Goal: Task Accomplishment & Management: Manage account settings

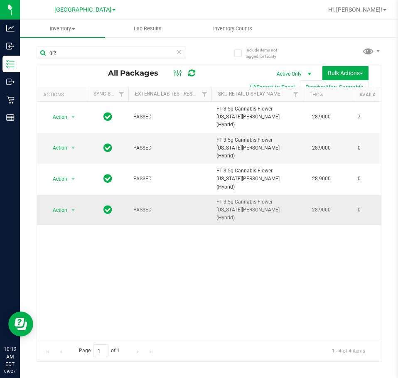
scroll to position [0, 130]
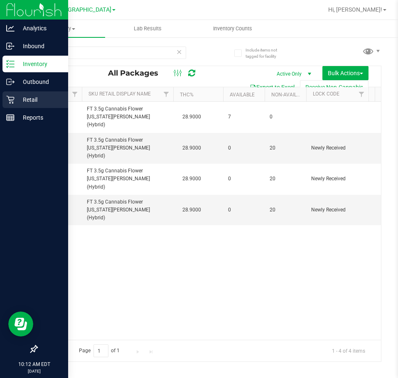
click at [10, 101] on icon at bounding box center [10, 100] width 8 height 8
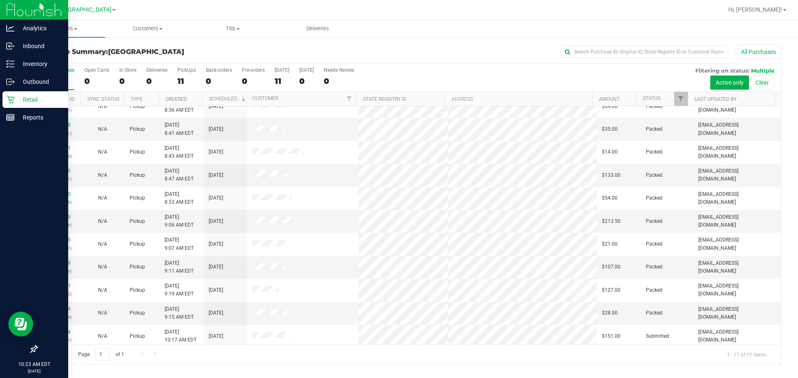
scroll to position [14, 0]
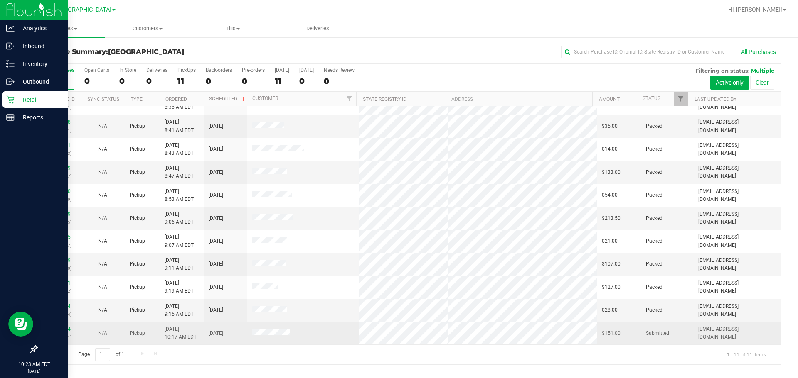
click at [61, 326] on div "12013604 (328345011)" at bounding box center [59, 334] width 34 height 16
click at [61, 327] on link "12013604" at bounding box center [58, 330] width 23 height 6
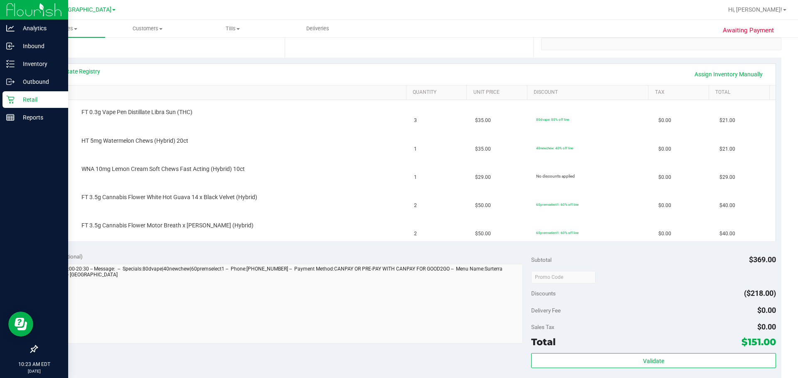
scroll to position [332, 0]
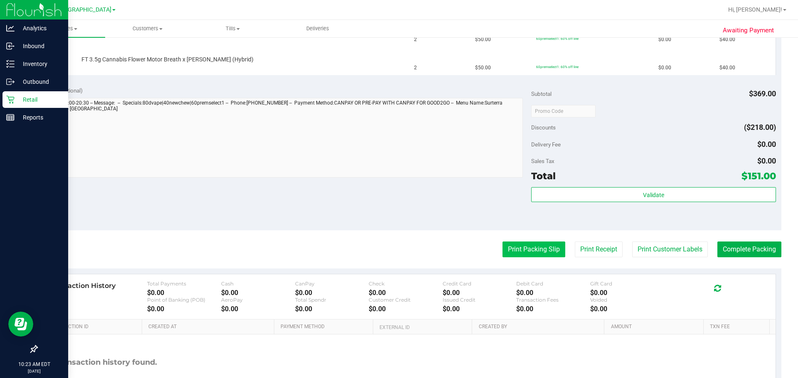
click at [398, 256] on button "Print Packing Slip" at bounding box center [533, 250] width 63 height 16
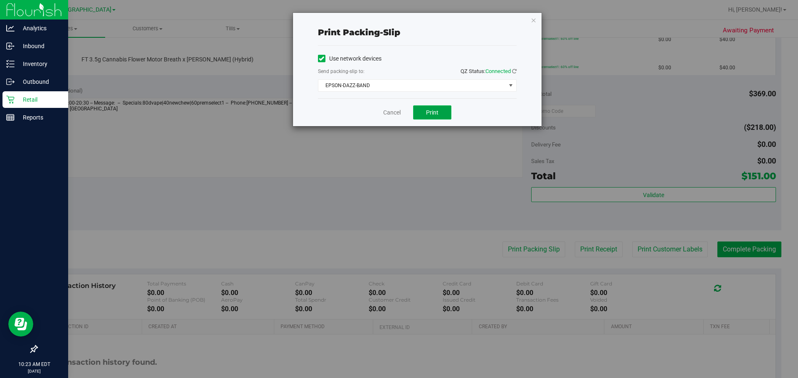
click at [398, 115] on span "Print" at bounding box center [432, 112] width 12 height 7
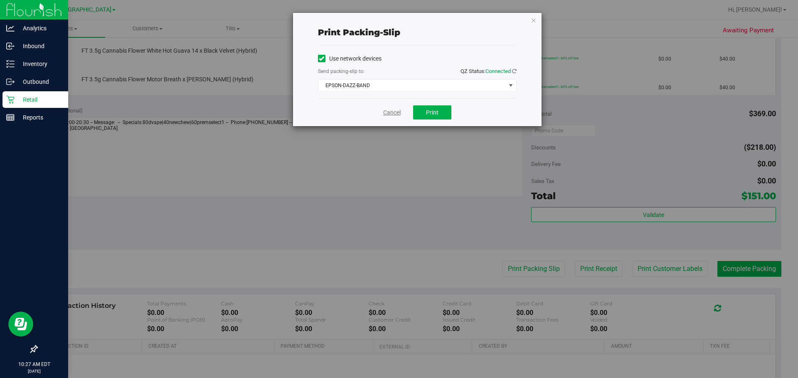
click at [397, 114] on link "Cancel" at bounding box center [391, 112] width 17 height 9
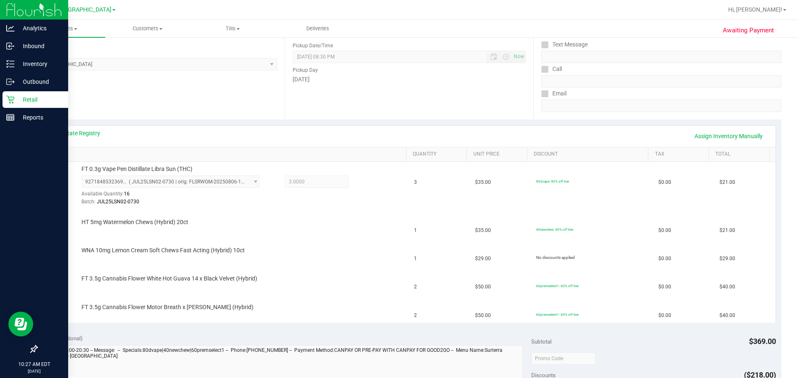
scroll to position [208, 0]
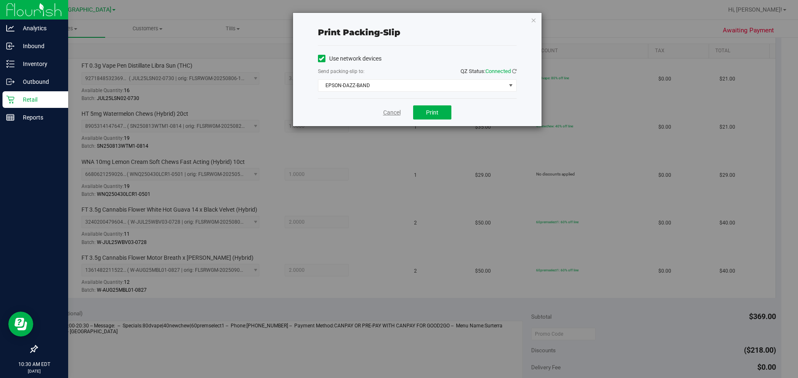
click at [387, 109] on link "Cancel" at bounding box center [391, 112] width 17 height 9
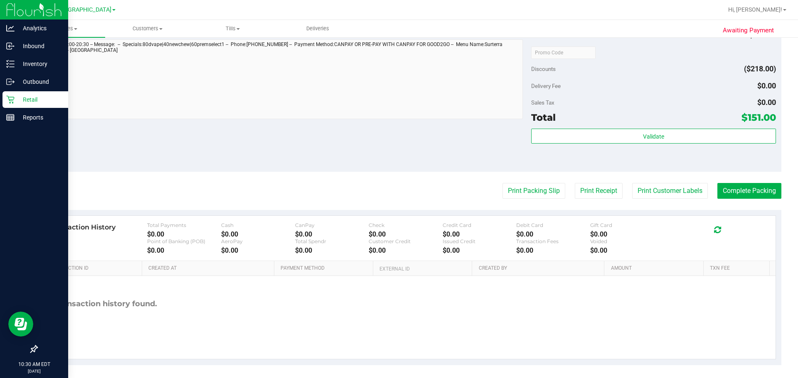
scroll to position [493, 0]
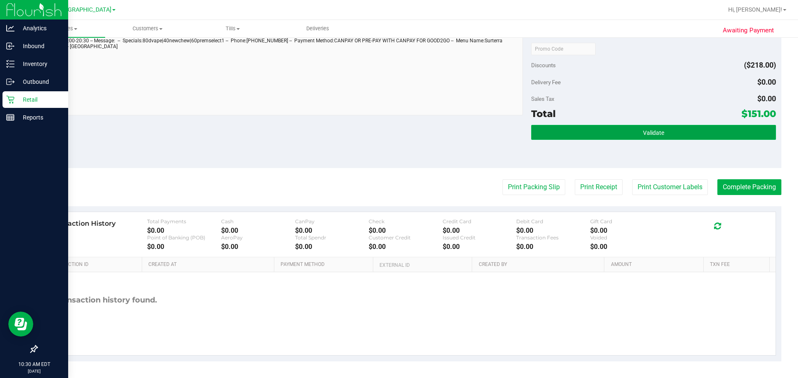
click at [398, 140] on button "Validate" at bounding box center [653, 132] width 244 height 15
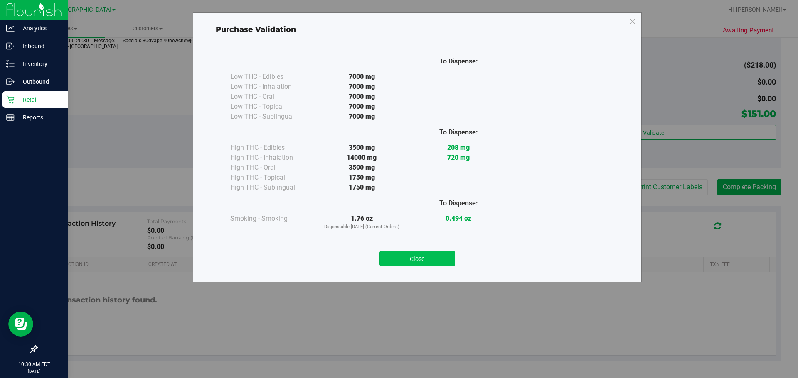
click at [398, 260] on button "Close" at bounding box center [417, 258] width 76 height 15
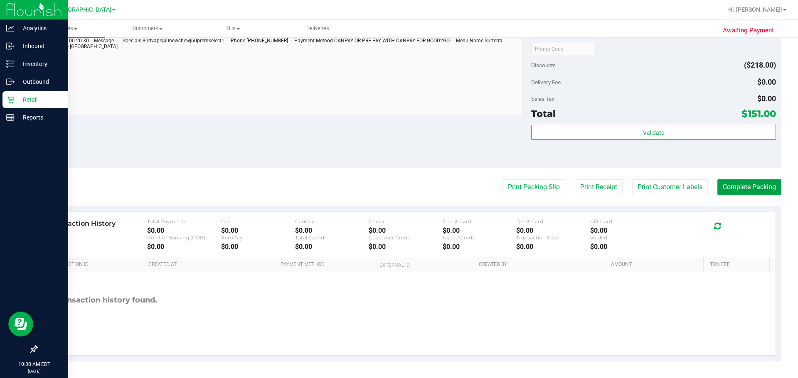
click at [398, 182] on button "Complete Packing" at bounding box center [749, 187] width 64 height 16
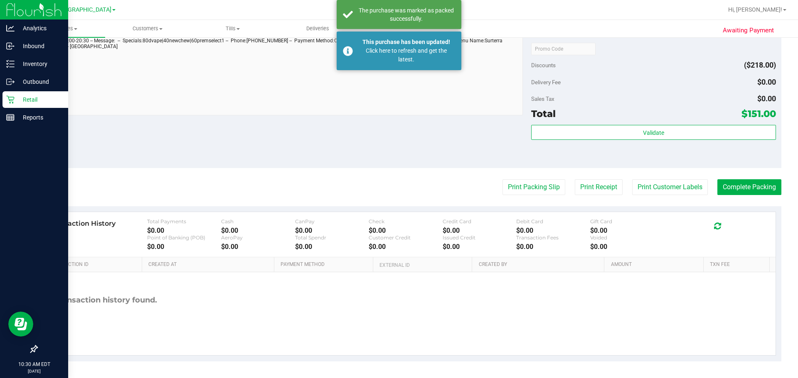
click at [41, 102] on p "Retail" at bounding box center [40, 100] width 50 height 10
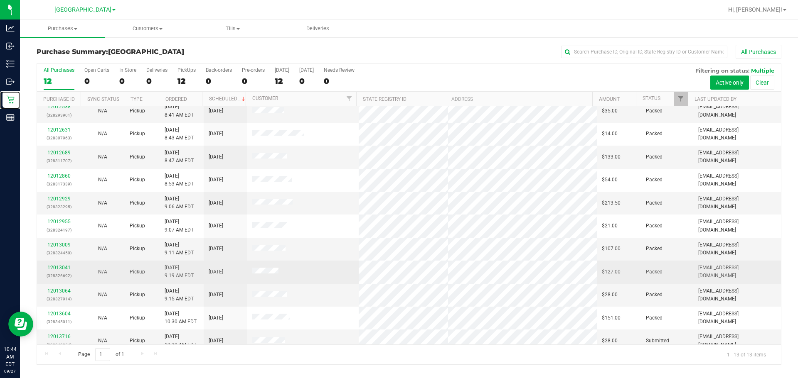
scroll to position [60, 0]
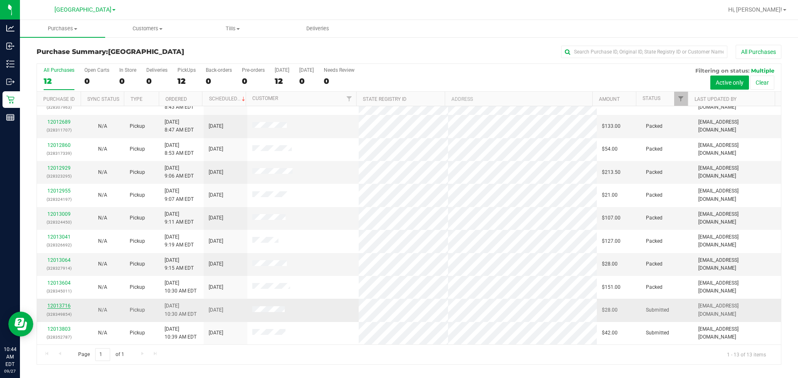
click at [54, 304] on link "12013716" at bounding box center [58, 306] width 23 height 6
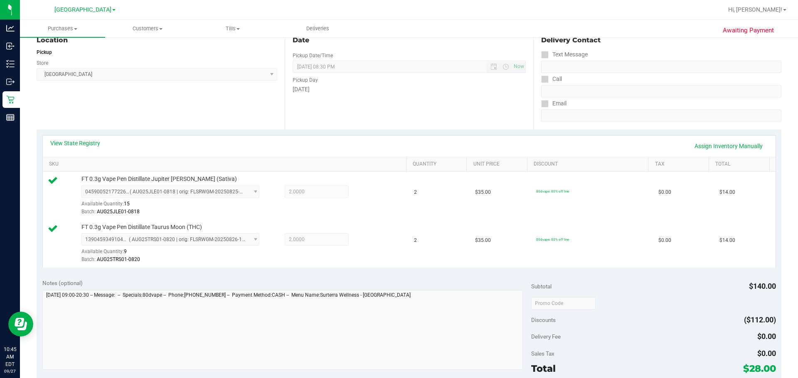
scroll to position [208, 0]
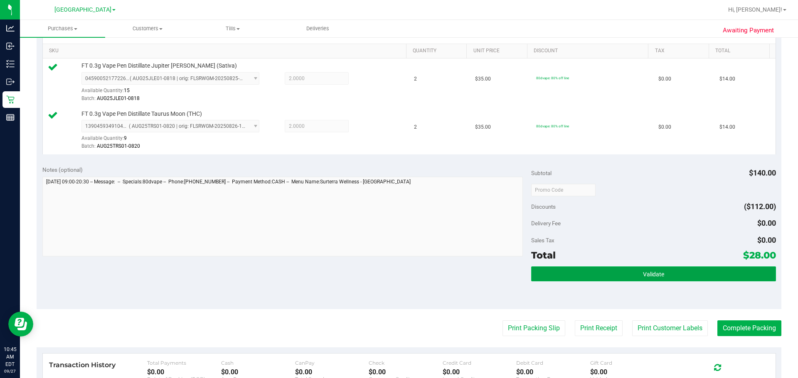
click at [398, 268] on button "Validate" at bounding box center [653, 274] width 244 height 15
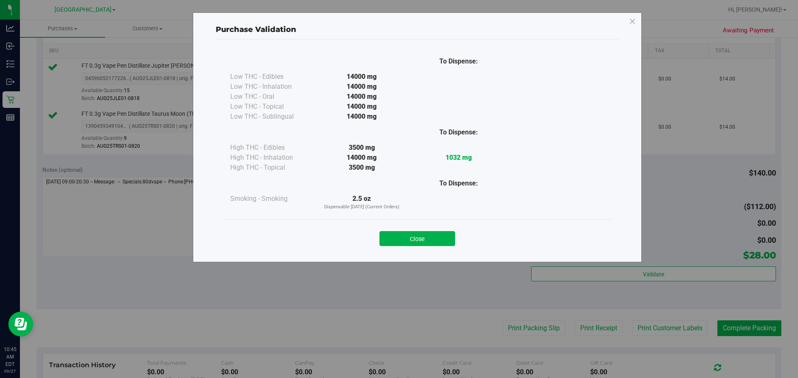
click at [398, 231] on div "Close" at bounding box center [417, 236] width 378 height 21
click at [398, 232] on button "Close" at bounding box center [417, 238] width 76 height 15
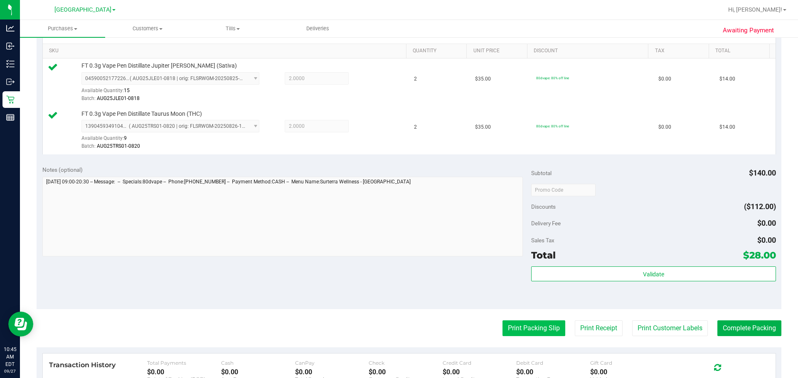
click at [398, 331] on button "Print Packing Slip" at bounding box center [533, 329] width 63 height 16
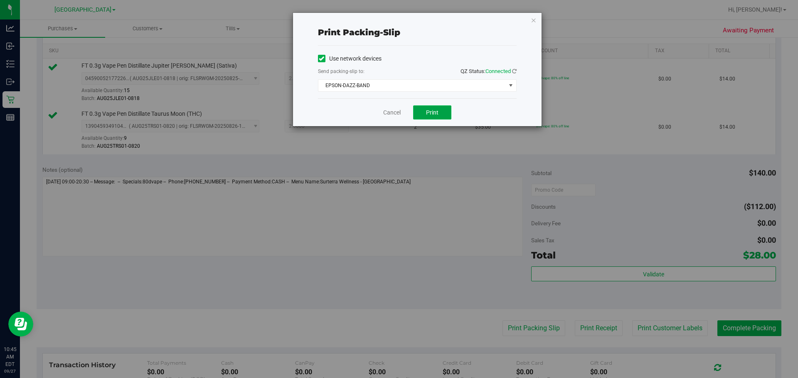
click at [398, 107] on button "Print" at bounding box center [432, 113] width 38 height 14
click at [393, 109] on link "Cancel" at bounding box center [391, 112] width 17 height 9
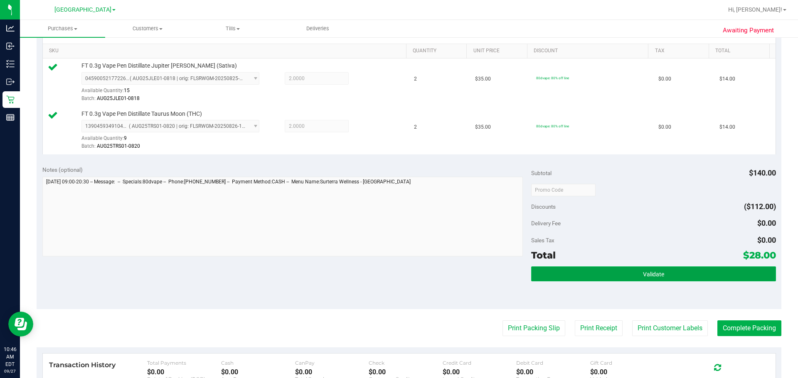
click at [398, 275] on button "Validate" at bounding box center [653, 274] width 244 height 15
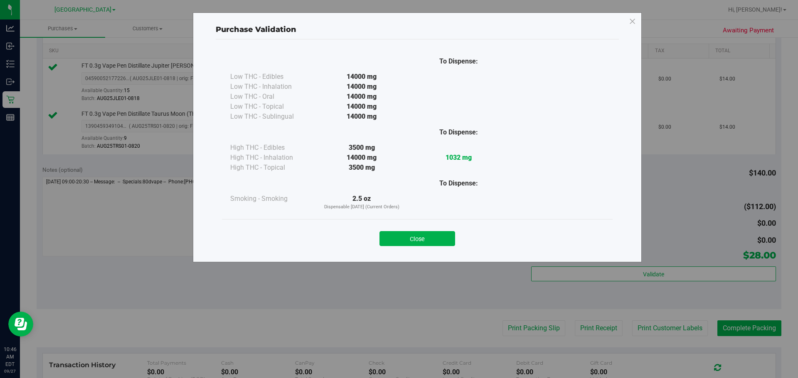
click at [398, 231] on div "Close" at bounding box center [417, 236] width 378 height 21
click at [396, 238] on button "Close" at bounding box center [417, 238] width 76 height 15
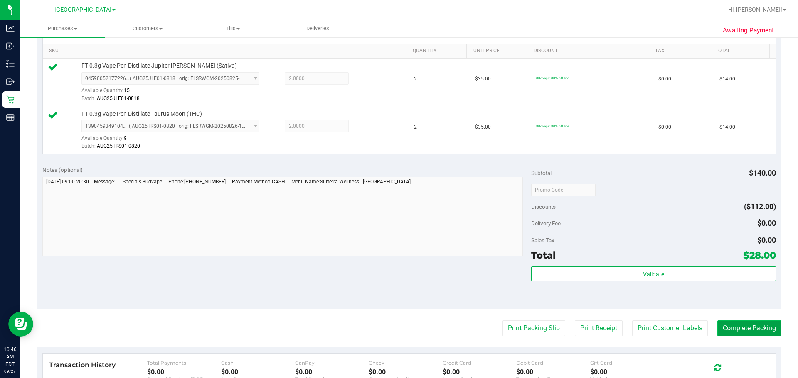
click at [398, 325] on button "Complete Packing" at bounding box center [749, 329] width 64 height 16
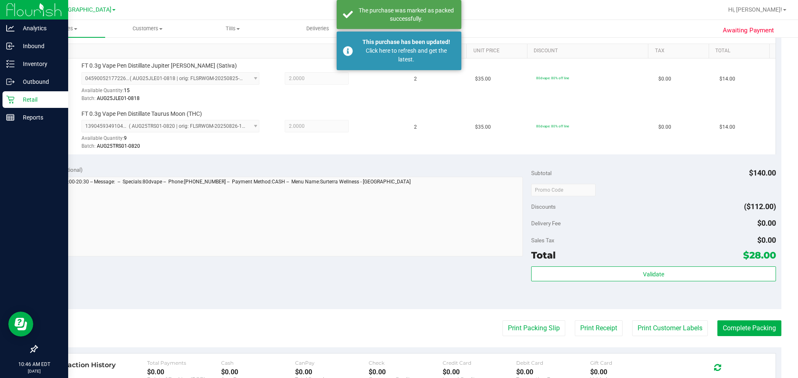
click at [16, 94] on div "Retail" at bounding box center [35, 99] width 66 height 17
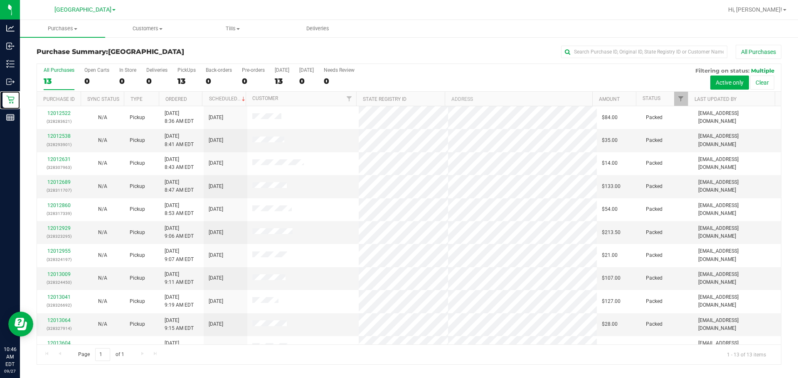
scroll to position [60, 0]
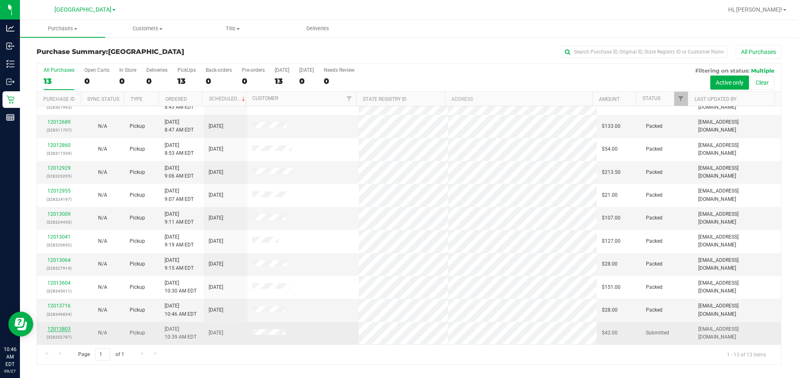
click at [54, 329] on link "12013803" at bounding box center [58, 330] width 23 height 6
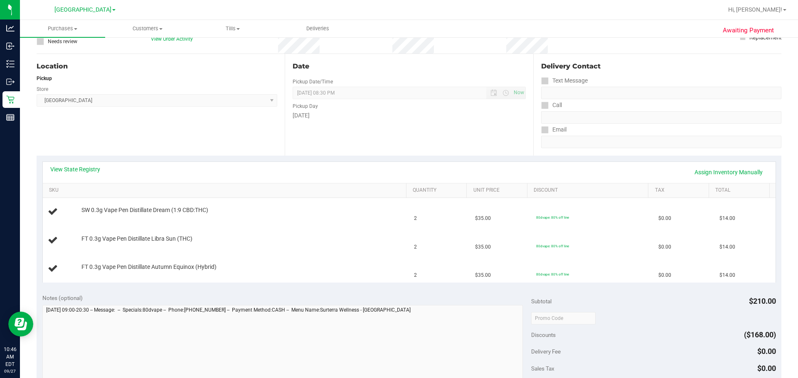
scroll to position [83, 0]
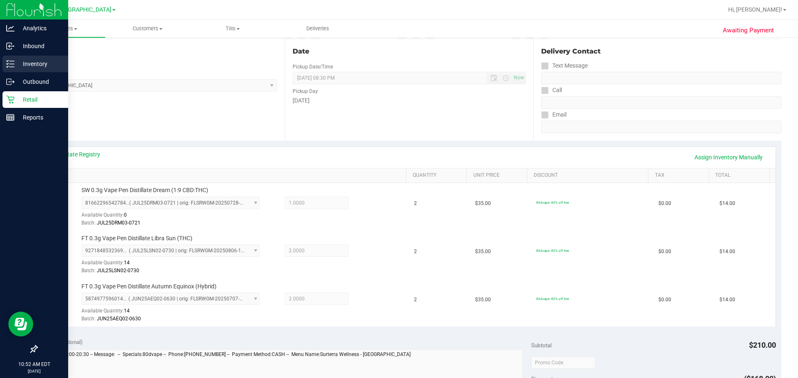
click at [11, 62] on icon at bounding box center [10, 64] width 8 height 8
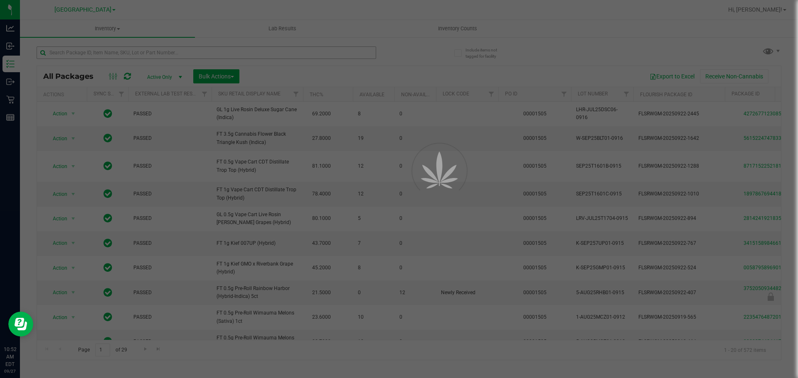
drag, startPoint x: 160, startPoint y: 61, endPoint x: 170, endPoint y: 54, distance: 12.1
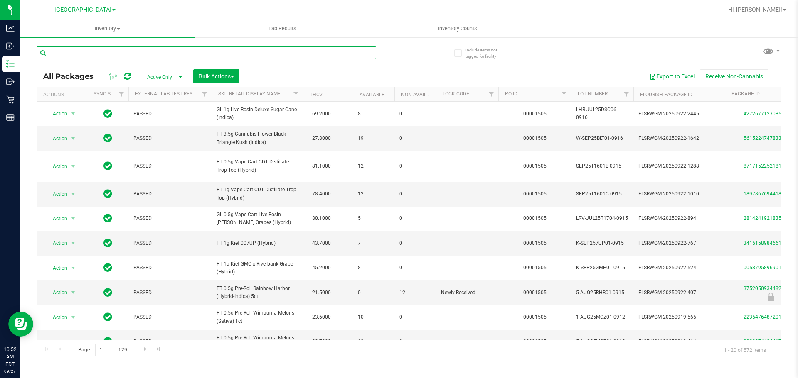
click at [170, 54] on input "text" at bounding box center [206, 53] width 339 height 12
type input "8197113412496484"
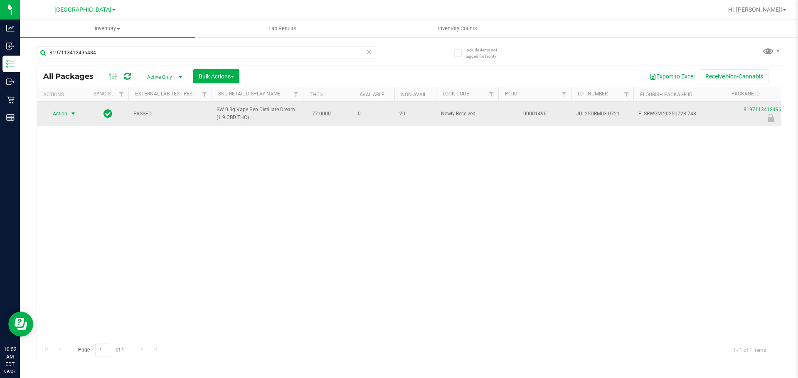
click at [71, 117] on span "select" at bounding box center [73, 114] width 7 height 7
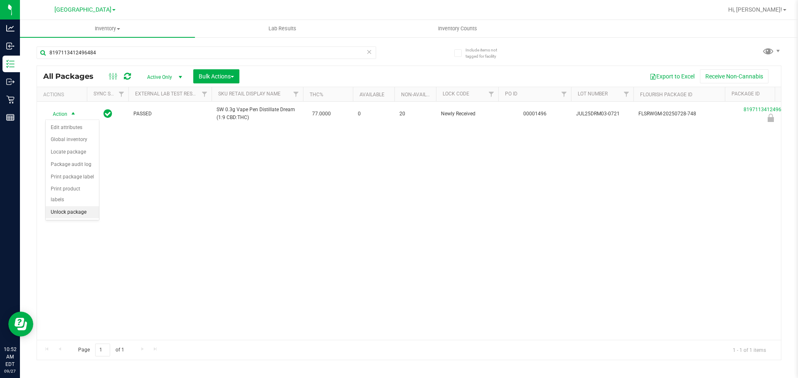
click at [82, 208] on li "Unlock package" at bounding box center [72, 212] width 53 height 12
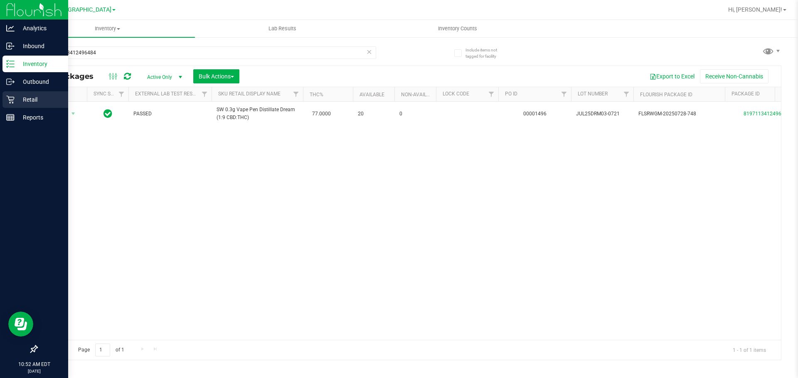
click at [6, 105] on div "Retail" at bounding box center [35, 99] width 66 height 17
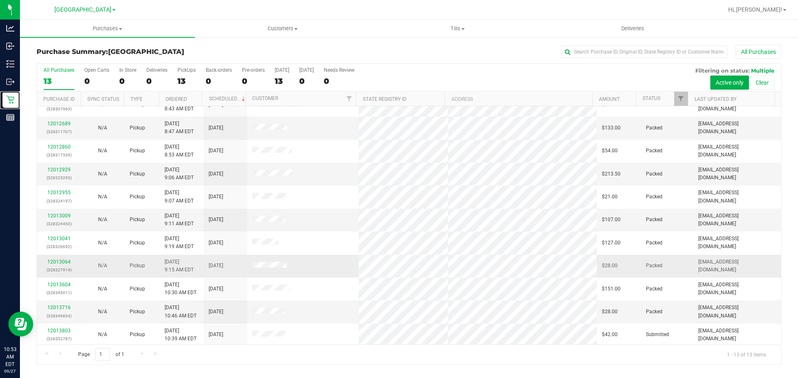
scroll to position [60, 0]
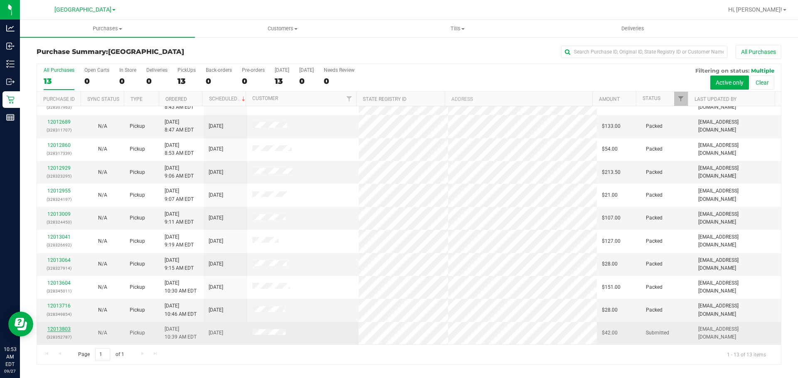
click at [64, 330] on link "12013803" at bounding box center [58, 330] width 23 height 6
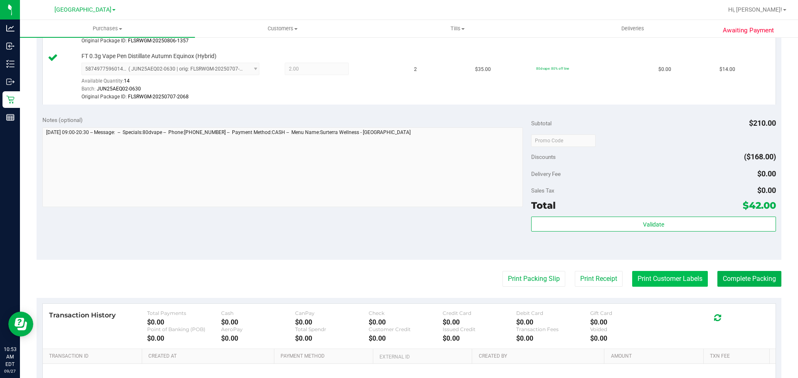
scroll to position [374, 0]
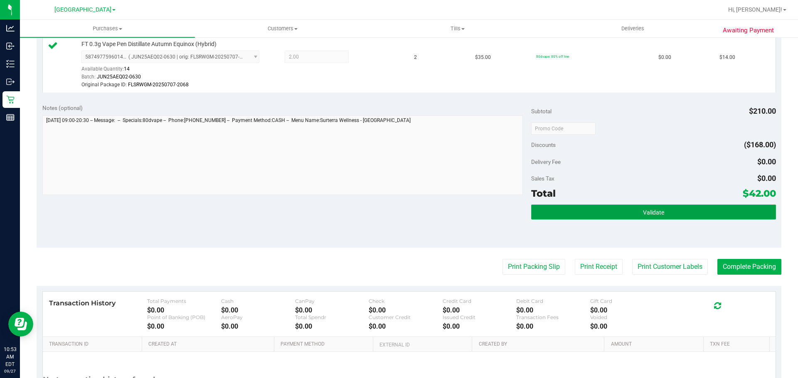
click at [398, 207] on button "Validate" at bounding box center [653, 212] width 244 height 15
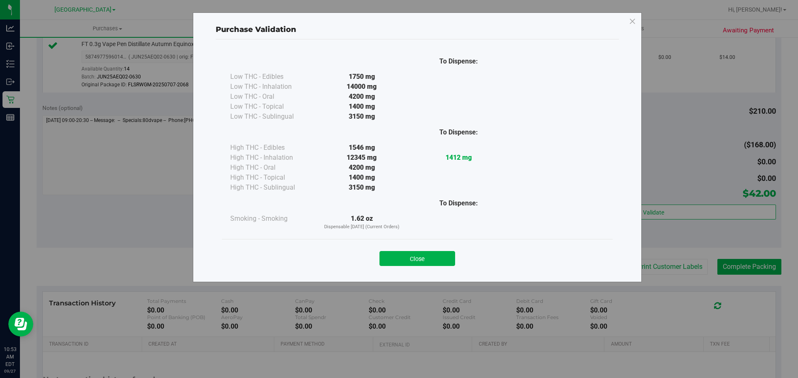
click at [398, 249] on div "Close" at bounding box center [417, 256] width 378 height 21
click at [398, 255] on button "Close" at bounding box center [417, 258] width 76 height 15
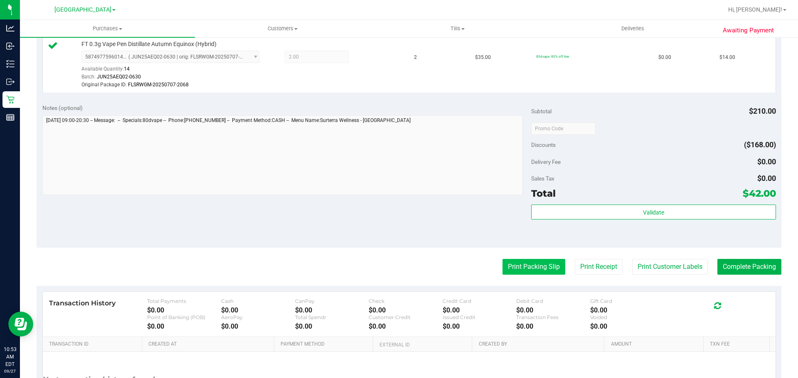
click at [398, 260] on button "Print Packing Slip" at bounding box center [533, 267] width 63 height 16
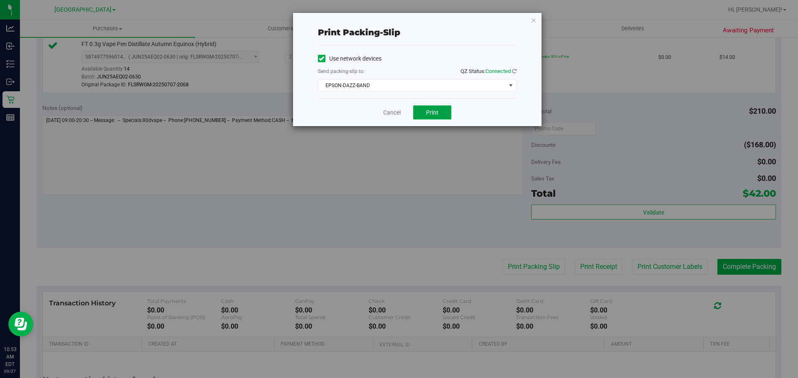
click at [398, 115] on button "Print" at bounding box center [432, 113] width 38 height 14
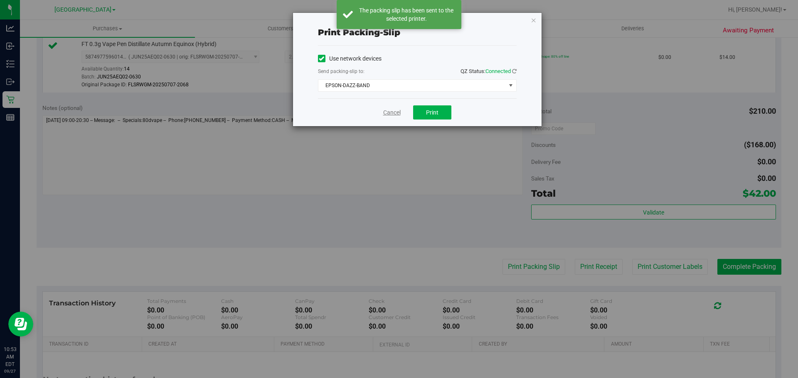
click at [394, 115] on link "Cancel" at bounding box center [391, 112] width 17 height 9
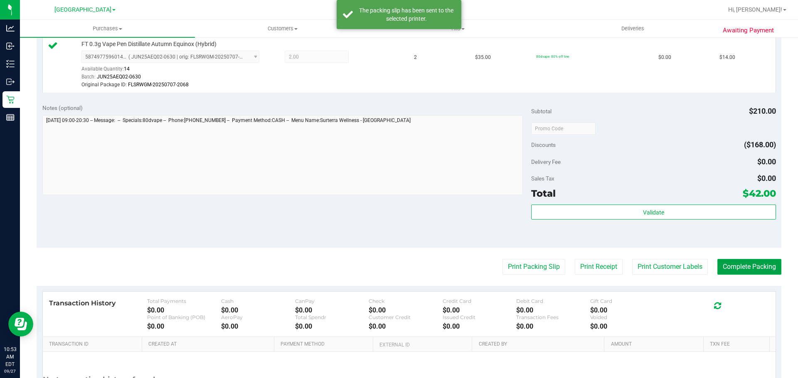
click at [398, 268] on button "Complete Packing" at bounding box center [749, 267] width 64 height 16
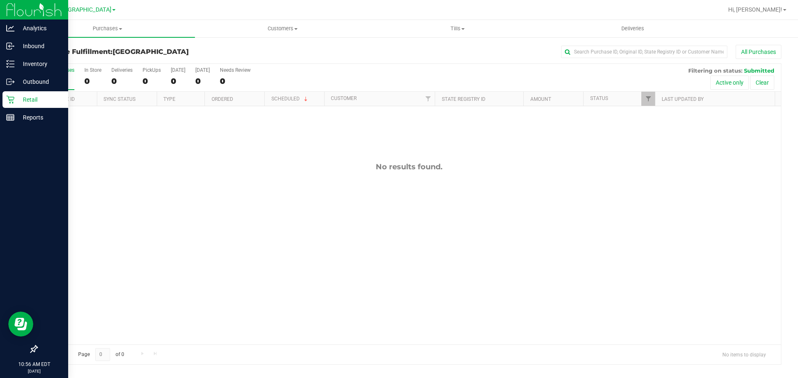
click at [25, 106] on div "Retail" at bounding box center [35, 99] width 66 height 17
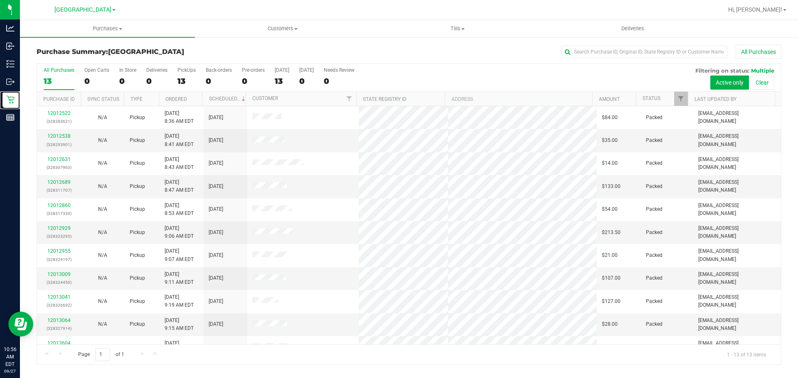
scroll to position [60, 0]
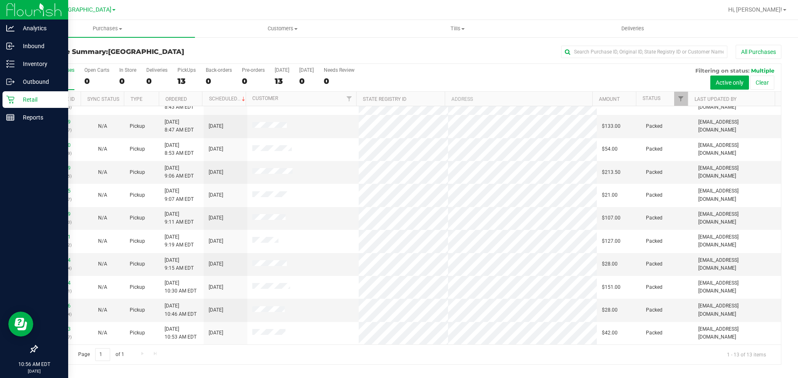
click at [30, 108] on link "Retail" at bounding box center [34, 100] width 68 height 18
click at [27, 112] on div "Reports" at bounding box center [35, 117] width 66 height 17
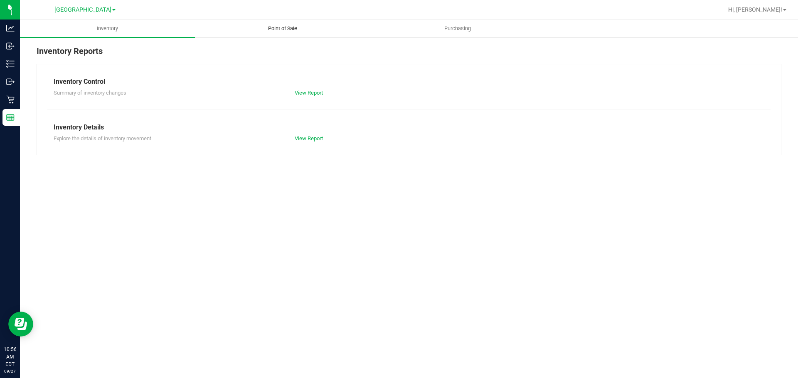
click at [286, 36] on uib-tab-heading "Point of Sale" at bounding box center [282, 28] width 174 height 17
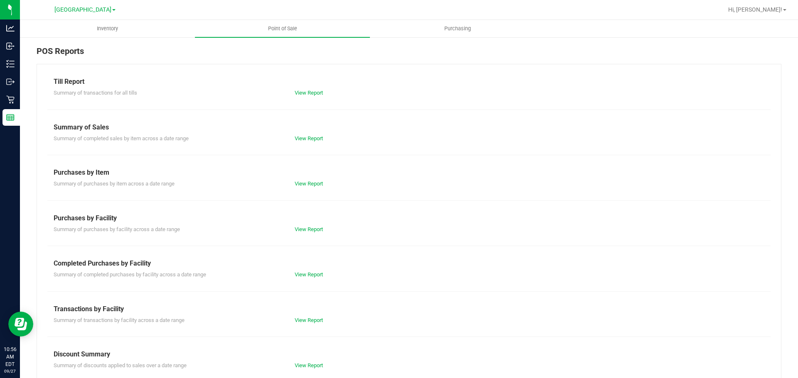
drag, startPoint x: 319, startPoint y: 282, endPoint x: 317, endPoint y: 270, distance: 11.7
click at [318, 282] on div "Till Report Summary of transactions for all tills View Report Summary of Sales …" at bounding box center [409, 246] width 744 height 364
click at [318, 272] on div "Summary of completed purchases by facility across a date range View Report" at bounding box center [408, 274] width 723 height 10
click at [316, 273] on link "View Report" at bounding box center [309, 275] width 28 height 6
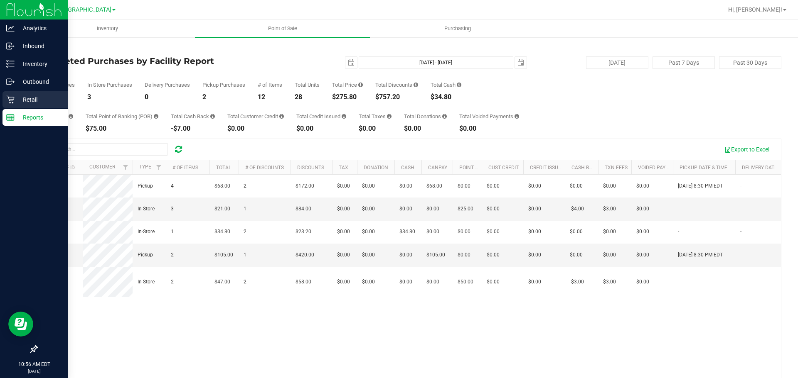
click at [16, 98] on p "Retail" at bounding box center [40, 100] width 50 height 10
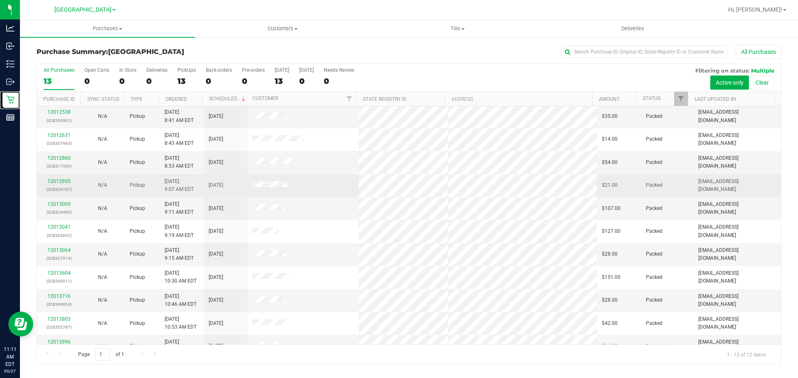
scroll to position [37, 0]
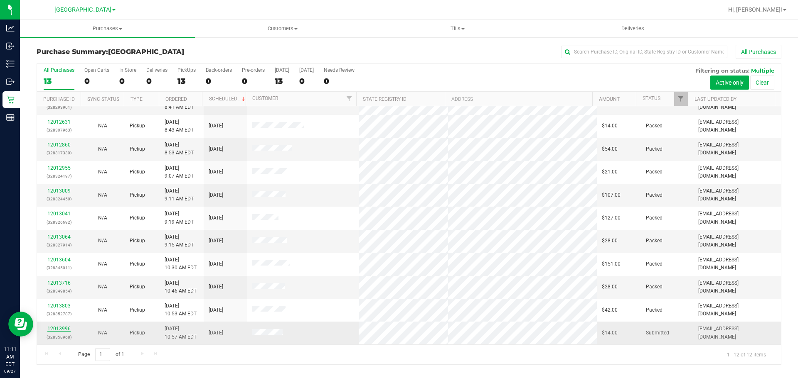
click at [57, 327] on link "12013996" at bounding box center [58, 329] width 23 height 6
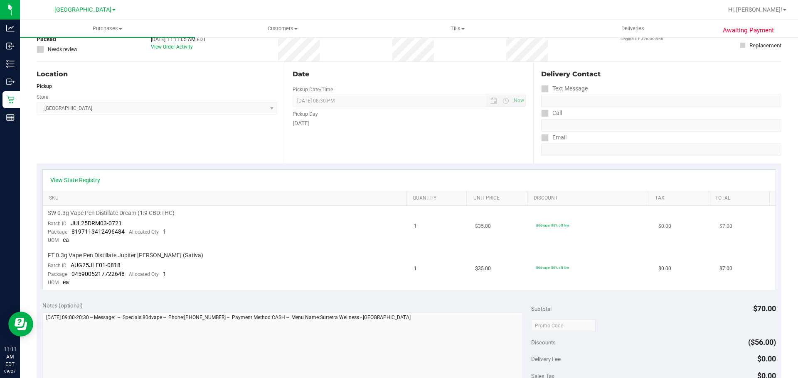
scroll to position [249, 0]
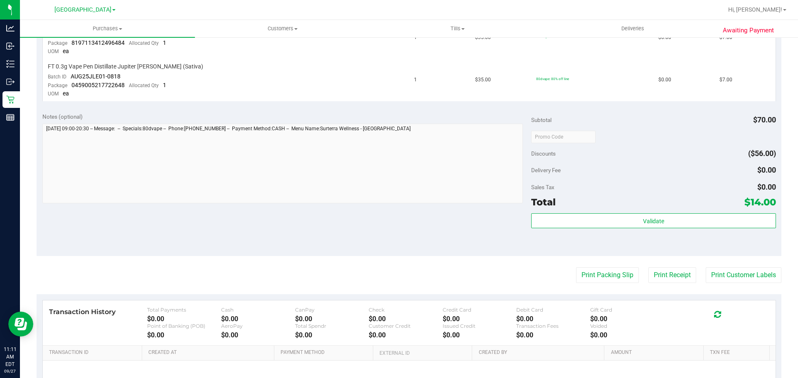
click at [344, 255] on div "Notes (optional) Subtotal $70.00 Discounts ($56.00) Delivery Fee $0.00 Sales Ta…" at bounding box center [409, 182] width 744 height 150
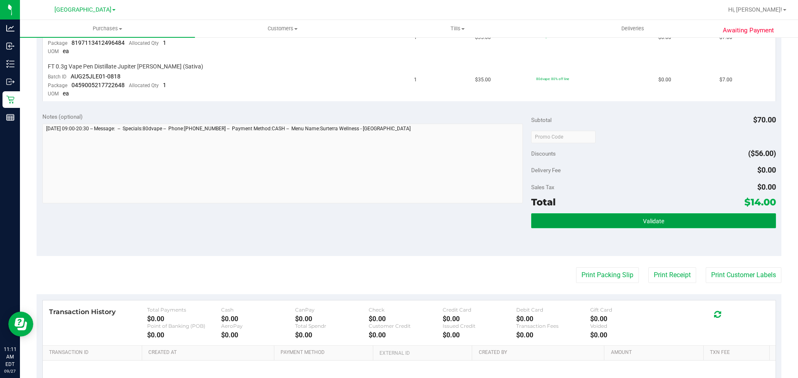
click at [398, 223] on button "Validate" at bounding box center [653, 221] width 244 height 15
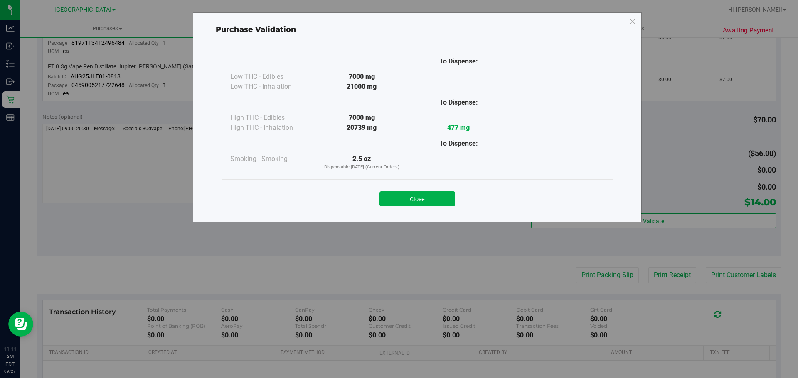
click at [398, 208] on div "Close" at bounding box center [417, 196] width 391 height 34
click at [398, 196] on button "Close" at bounding box center [417, 199] width 76 height 15
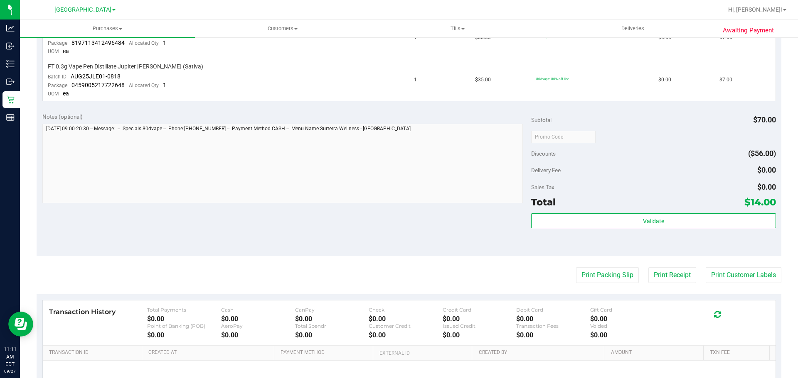
scroll to position [83, 0]
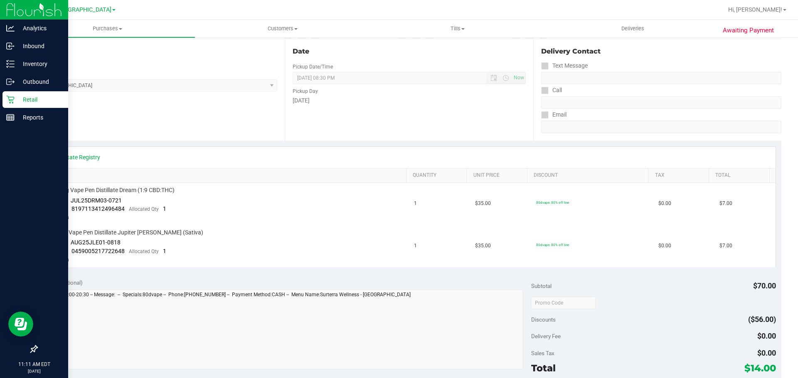
click at [16, 96] on p "Retail" at bounding box center [40, 100] width 50 height 10
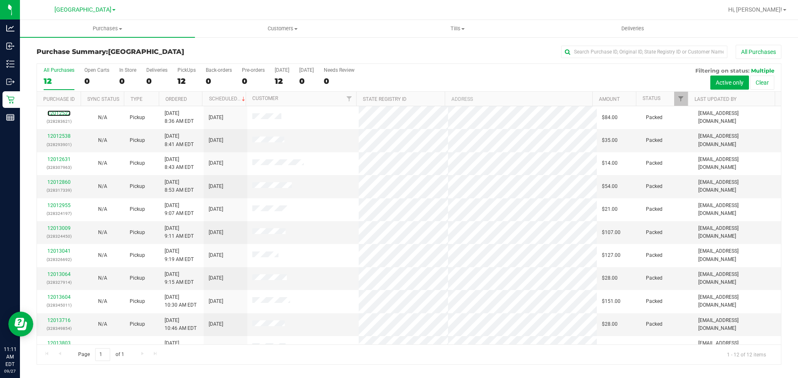
click at [53, 113] on link "12012522" at bounding box center [58, 114] width 23 height 6
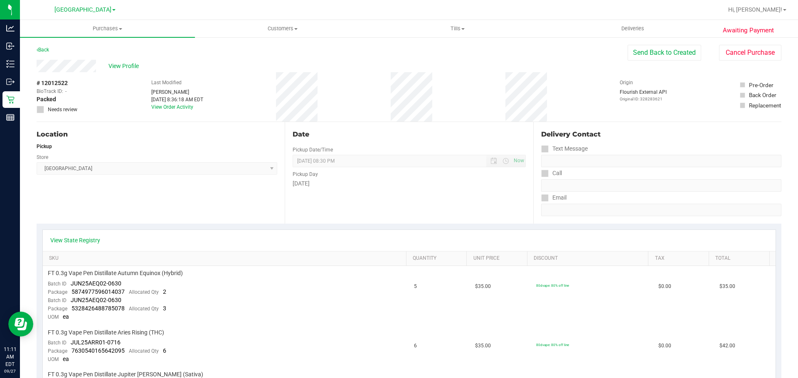
scroll to position [83, 0]
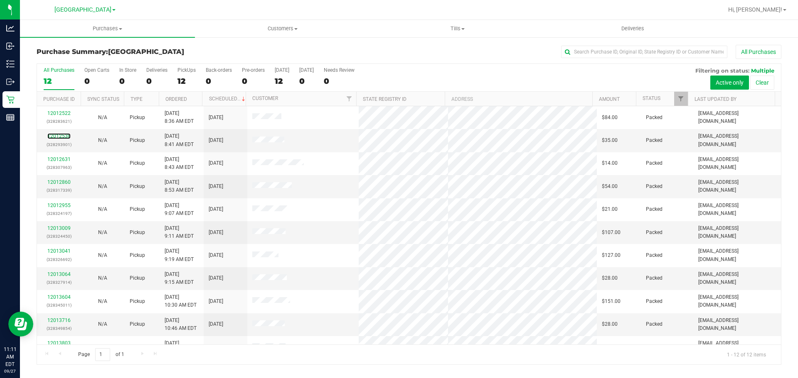
click at [61, 136] on link "12012538" at bounding box center [58, 136] width 23 height 6
click at [60, 159] on link "12012631" at bounding box center [58, 160] width 23 height 6
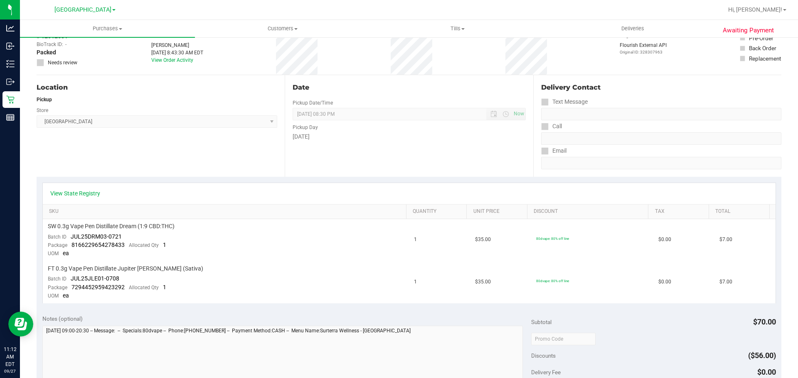
scroll to position [125, 0]
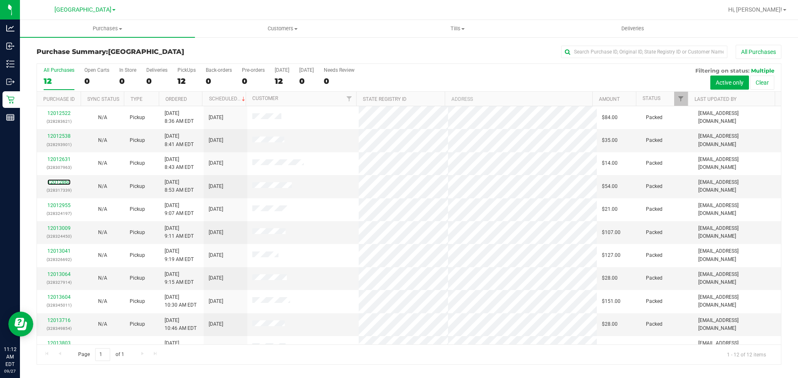
click at [60, 182] on link "12012860" at bounding box center [58, 182] width 23 height 6
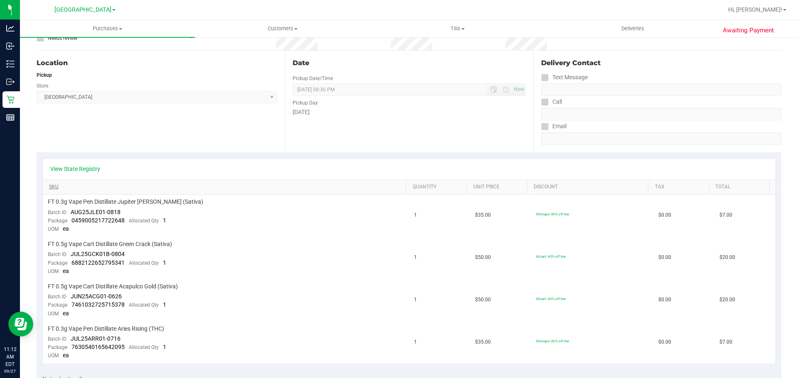
scroll to position [166, 0]
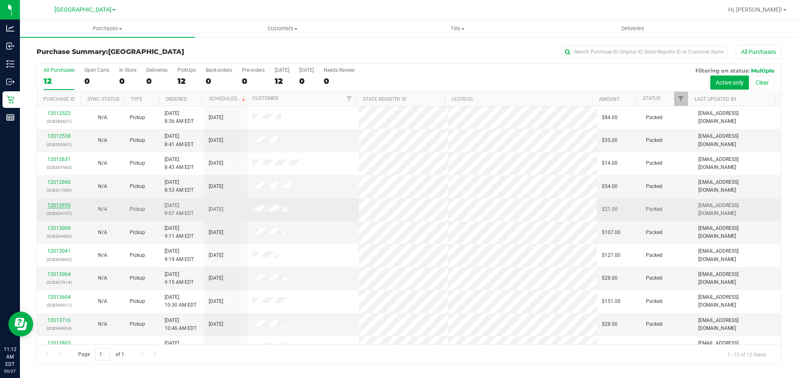
click at [62, 207] on link "12012955" at bounding box center [58, 206] width 23 height 6
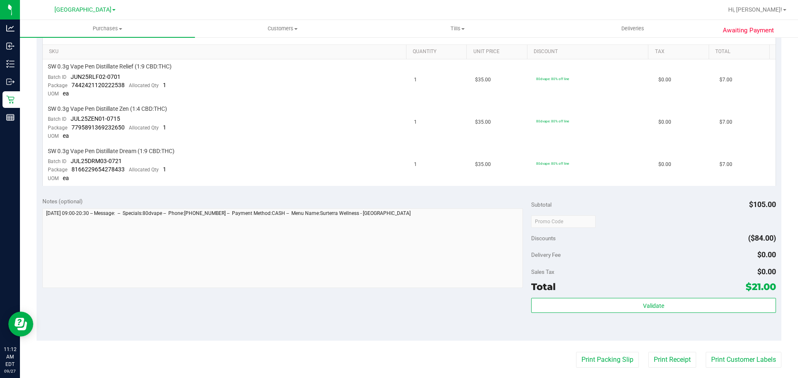
scroll to position [208, 0]
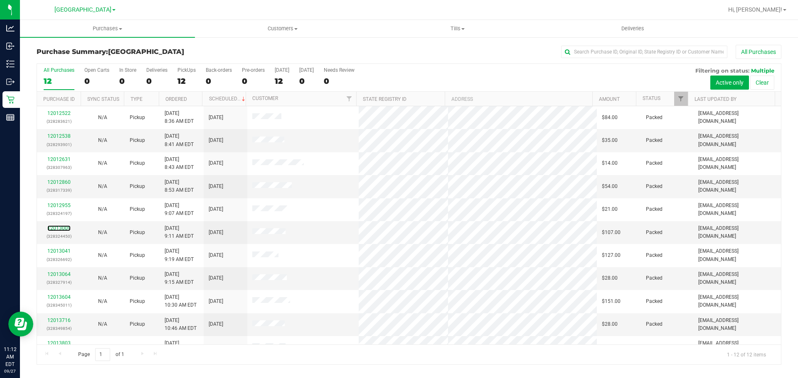
click at [61, 228] on link "12013009" at bounding box center [58, 229] width 23 height 6
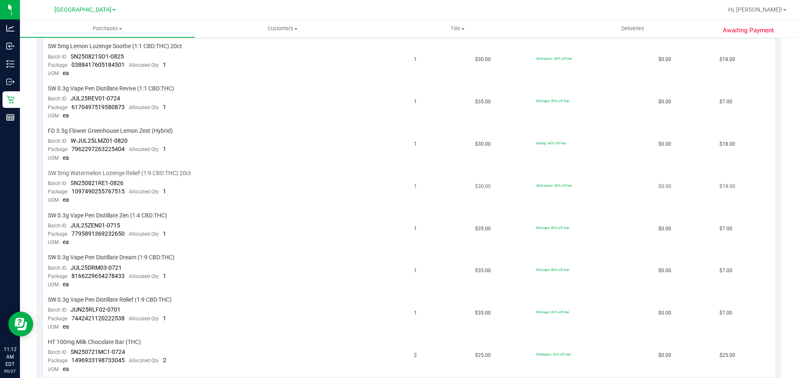
scroll to position [291, 0]
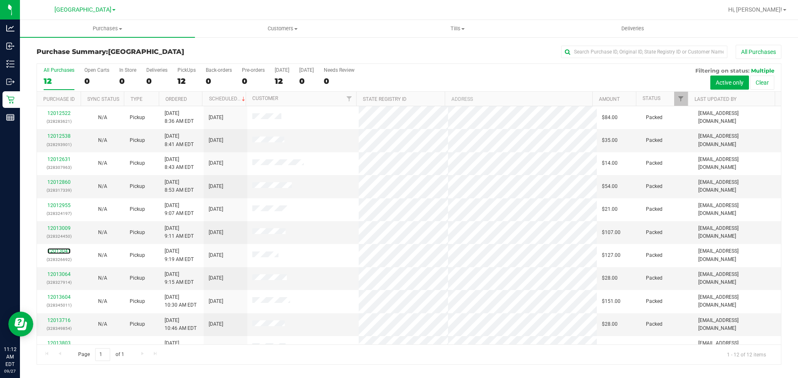
click at [52, 251] on link "12013041" at bounding box center [58, 251] width 23 height 6
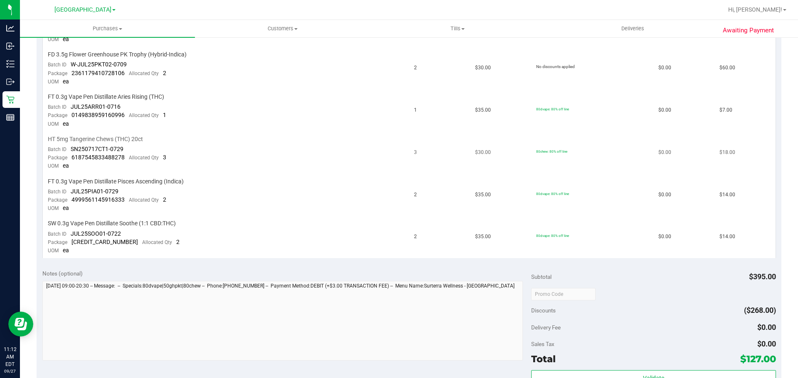
scroll to position [374, 0]
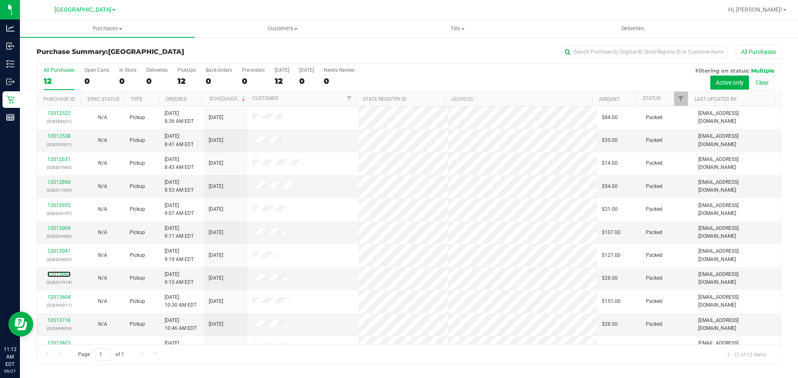
click at [58, 275] on link "12013064" at bounding box center [58, 275] width 23 height 6
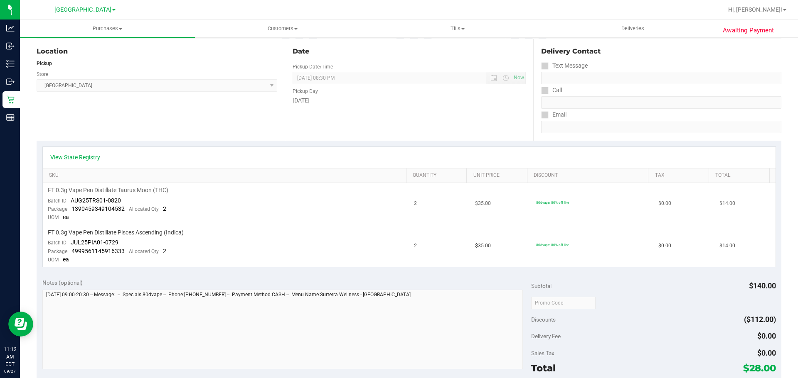
scroll to position [208, 0]
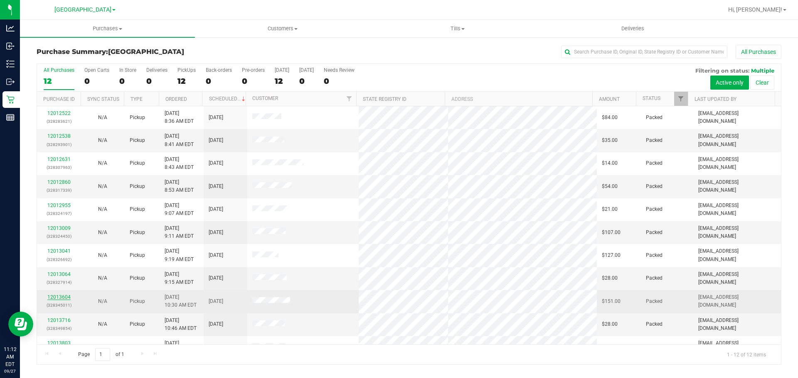
click at [65, 297] on link "12013604" at bounding box center [58, 298] width 23 height 6
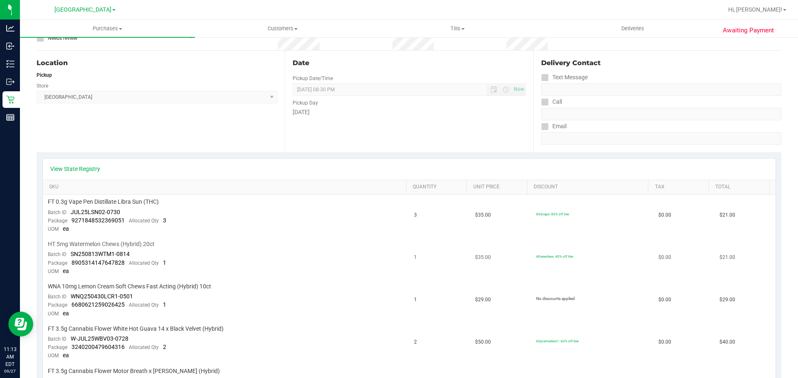
scroll to position [208, 0]
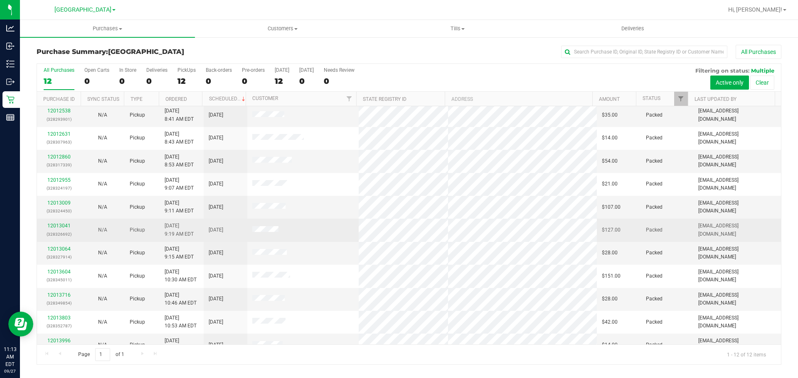
scroll to position [37, 0]
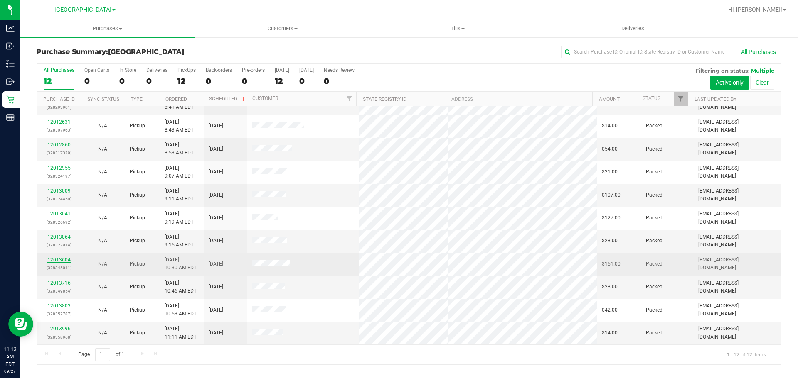
click at [56, 262] on link "12013604" at bounding box center [58, 260] width 23 height 6
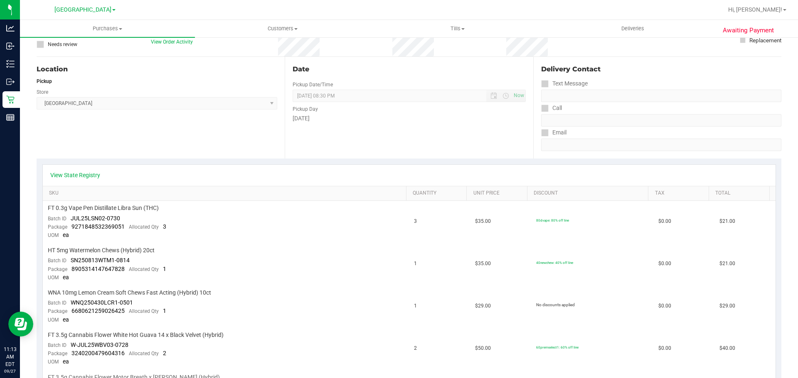
scroll to position [208, 0]
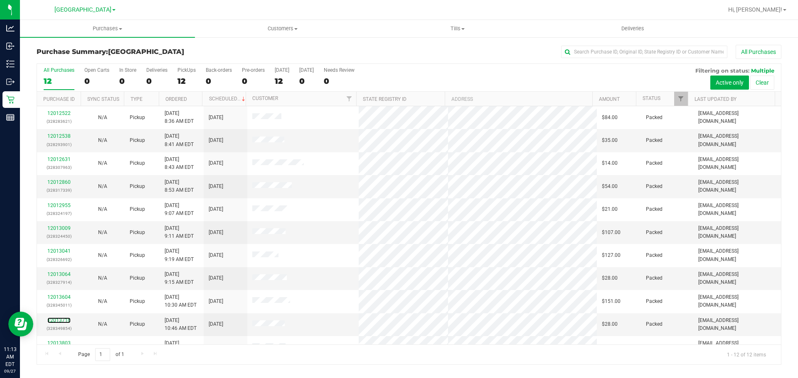
click at [61, 320] on link "12013716" at bounding box center [58, 321] width 23 height 6
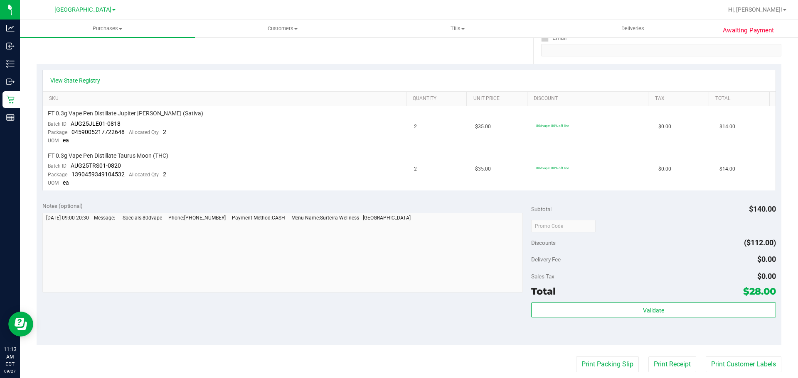
scroll to position [208, 0]
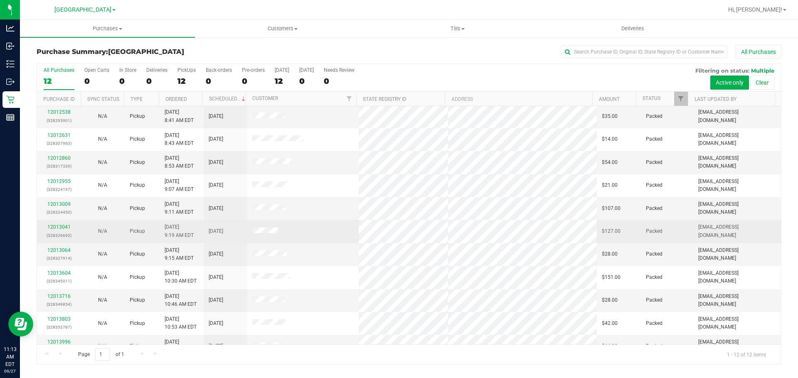
scroll to position [37, 0]
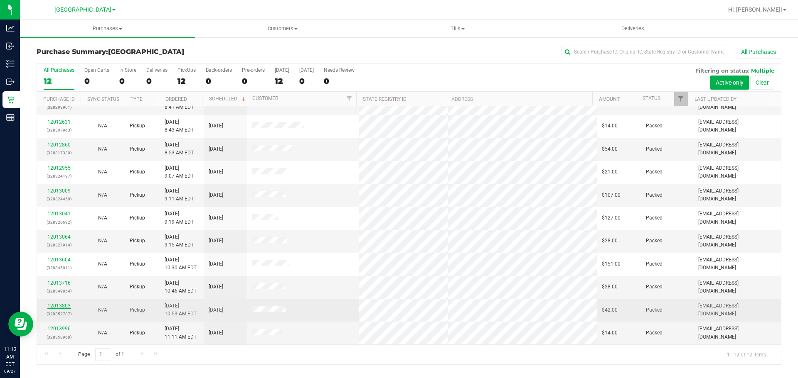
click at [61, 308] on link "12013803" at bounding box center [58, 306] width 23 height 6
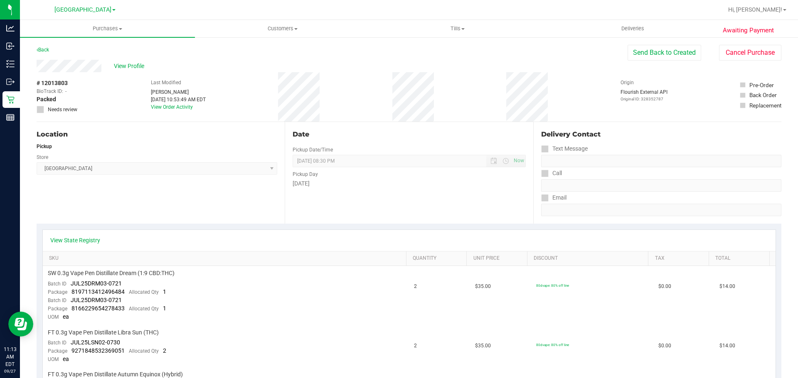
scroll to position [208, 0]
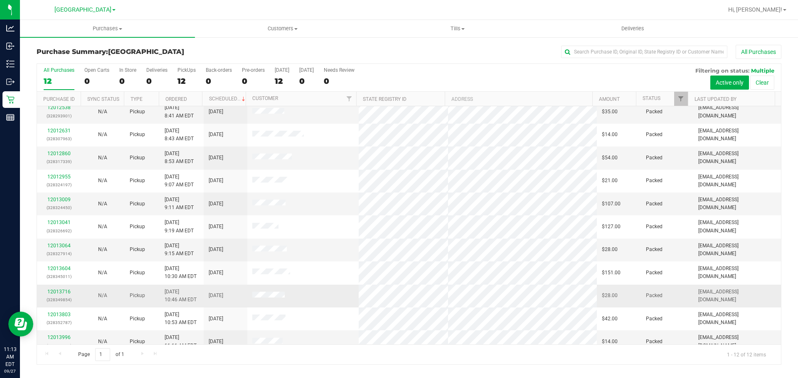
scroll to position [37, 0]
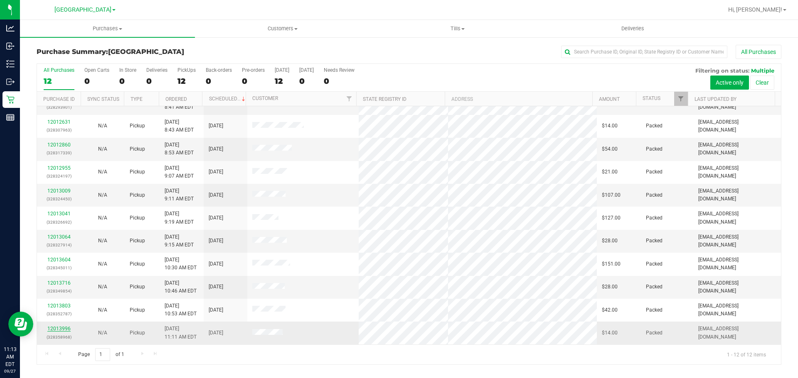
click at [66, 329] on link "12013996" at bounding box center [58, 329] width 23 height 6
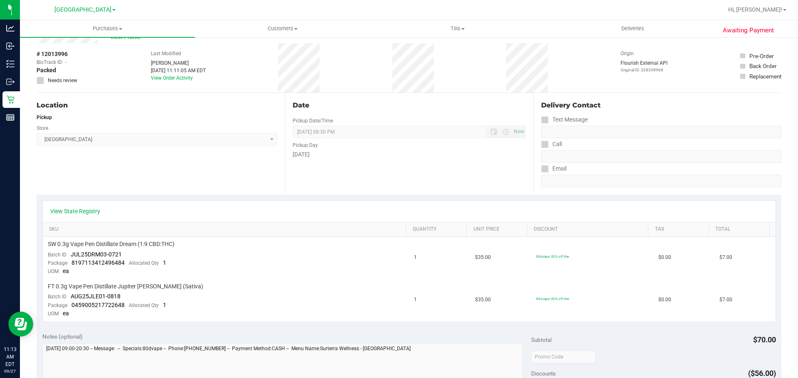
scroll to position [42, 0]
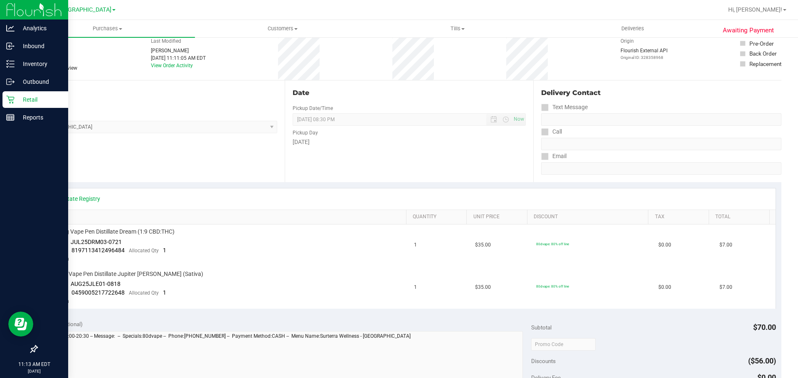
click at [7, 104] on div "Retail" at bounding box center [35, 99] width 66 height 17
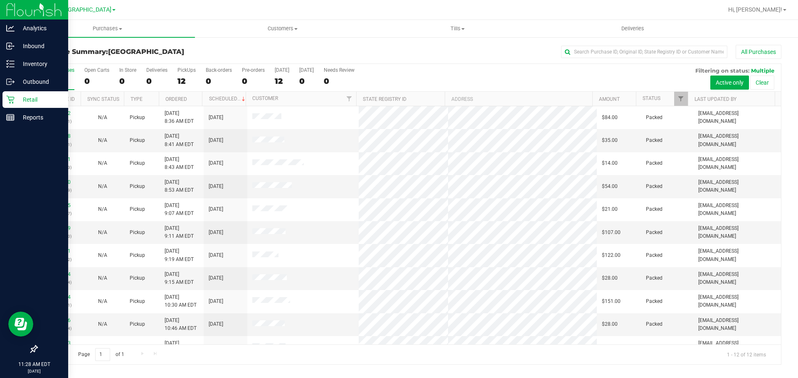
click at [37, 100] on p "Retail" at bounding box center [40, 100] width 50 height 10
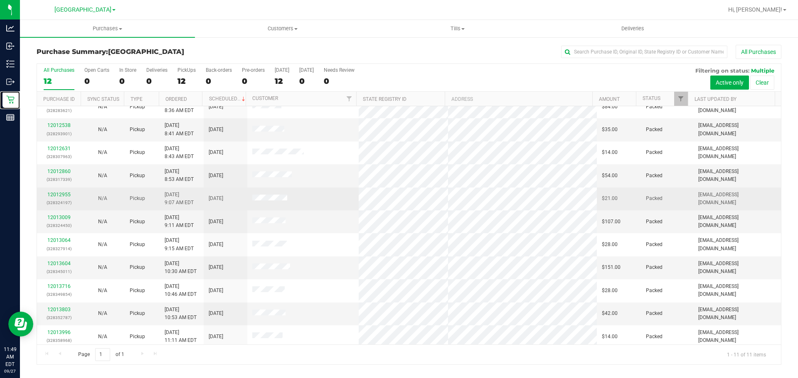
scroll to position [14, 0]
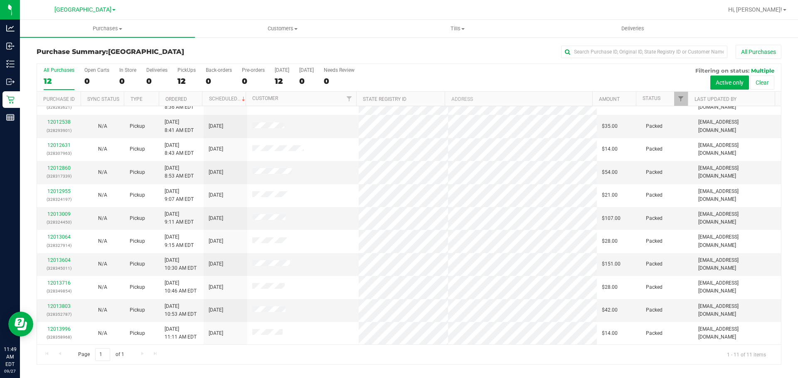
click at [138, 356] on div "Page 1 of 1 1 - 11 of 11 items" at bounding box center [409, 355] width 744 height 20
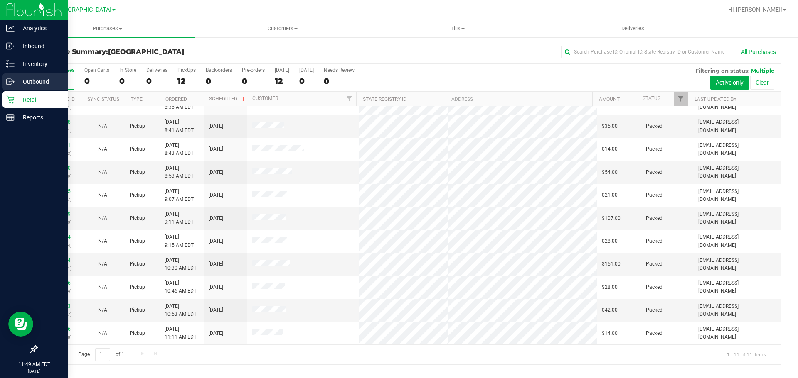
click at [11, 77] on div "Outbound" at bounding box center [35, 82] width 66 height 17
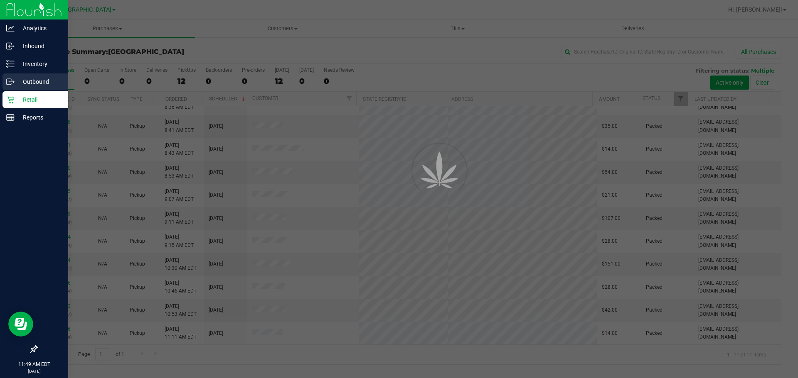
click at [16, 76] on div "Outbound" at bounding box center [35, 82] width 66 height 17
click at [27, 59] on p "Inventory" at bounding box center [40, 64] width 50 height 10
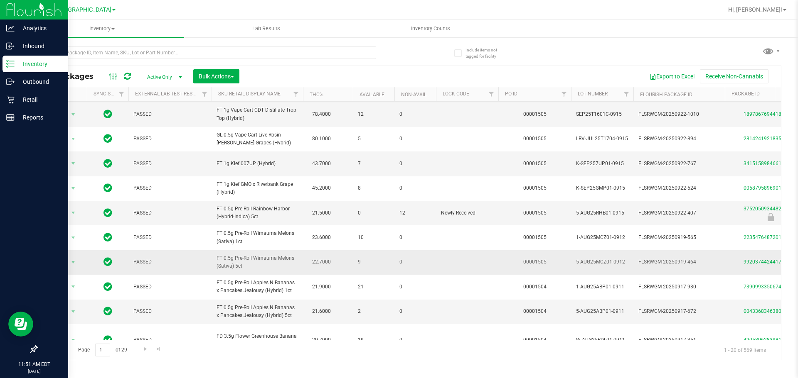
scroll to position [166, 0]
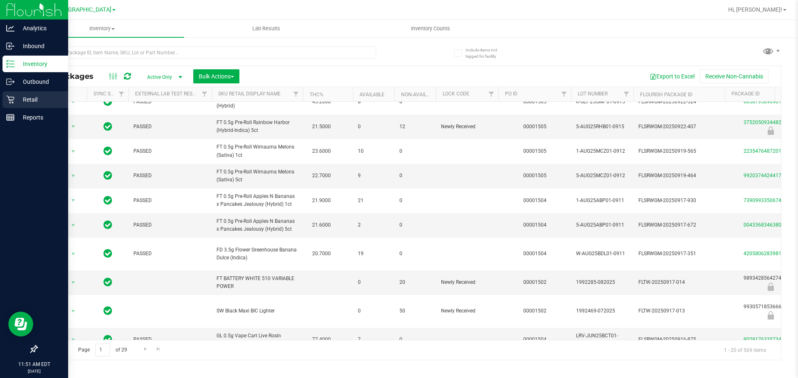
click at [32, 93] on div "Retail" at bounding box center [35, 99] width 66 height 17
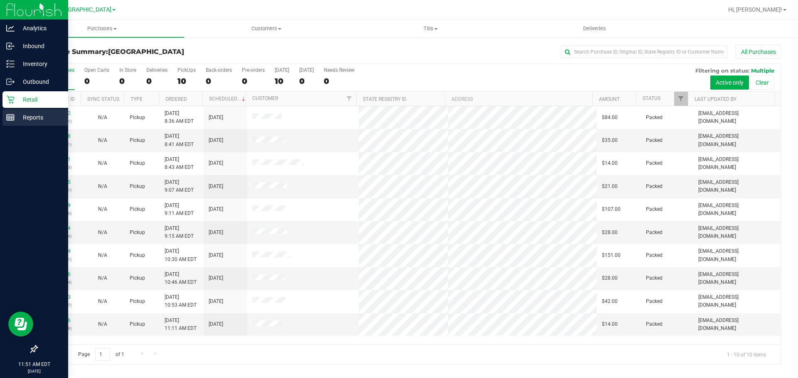
click at [34, 111] on div "Reports" at bounding box center [35, 117] width 66 height 17
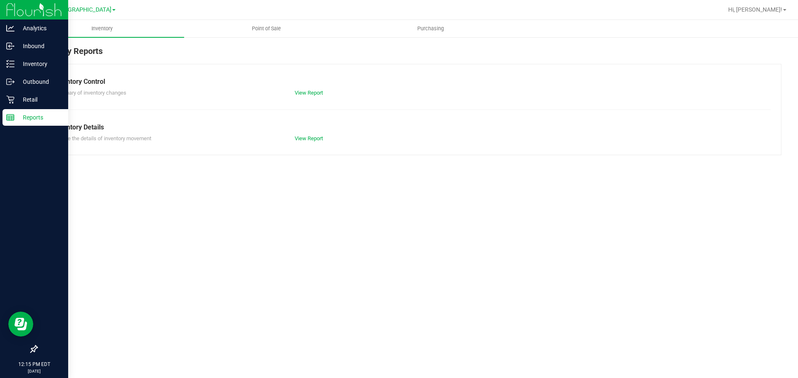
click at [8, 109] on div "Reports" at bounding box center [35, 117] width 66 height 17
click at [36, 97] on p "Retail" at bounding box center [40, 100] width 50 height 10
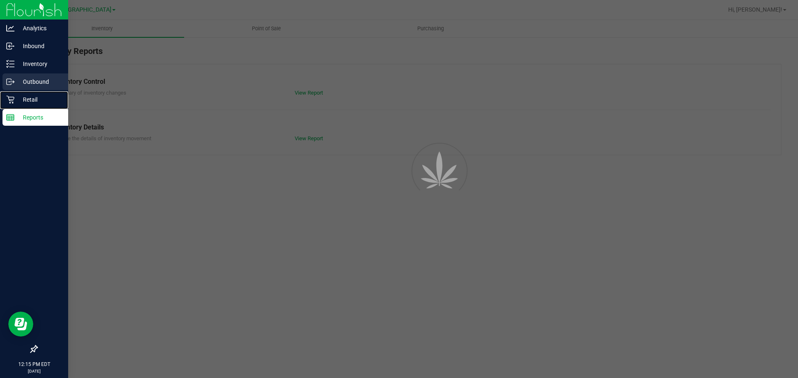
click at [20, 91] on link "Outbound" at bounding box center [34, 83] width 68 height 18
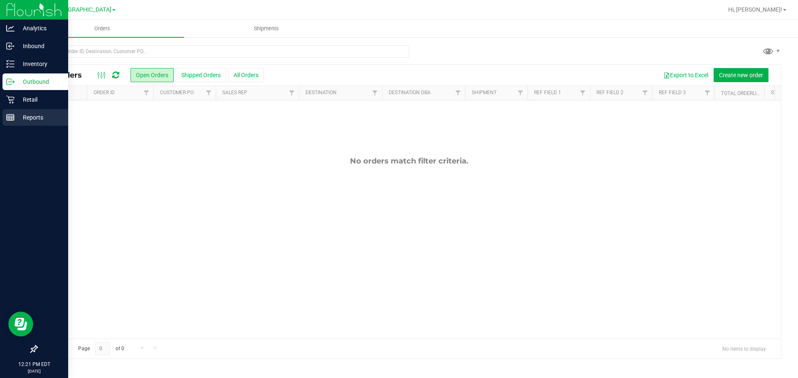
click at [2, 115] on link "Reports" at bounding box center [34, 118] width 68 height 18
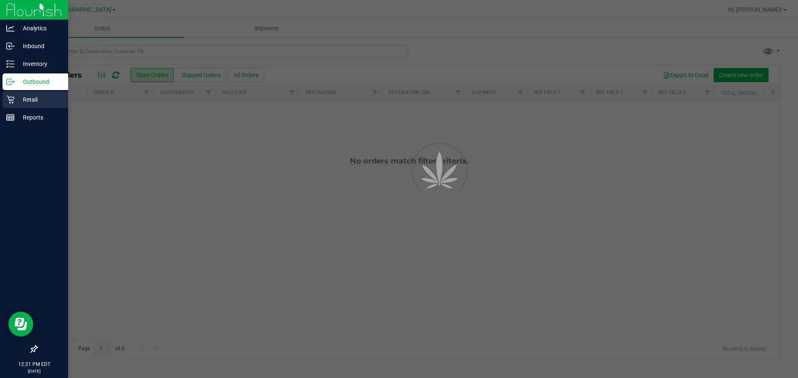
click at [18, 100] on p "Retail" at bounding box center [40, 100] width 50 height 10
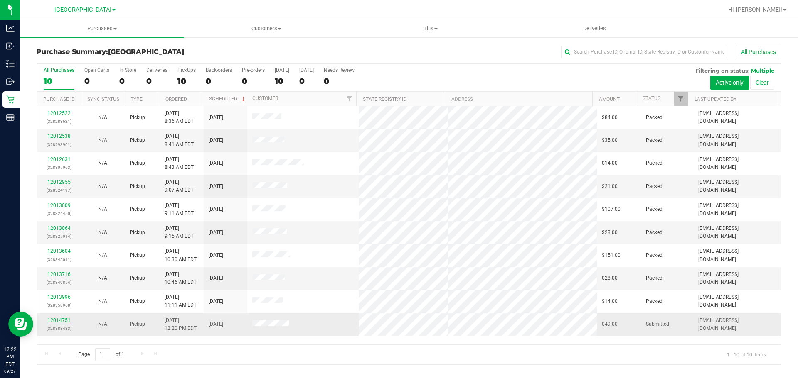
click at [64, 318] on link "12014751" at bounding box center [58, 321] width 23 height 6
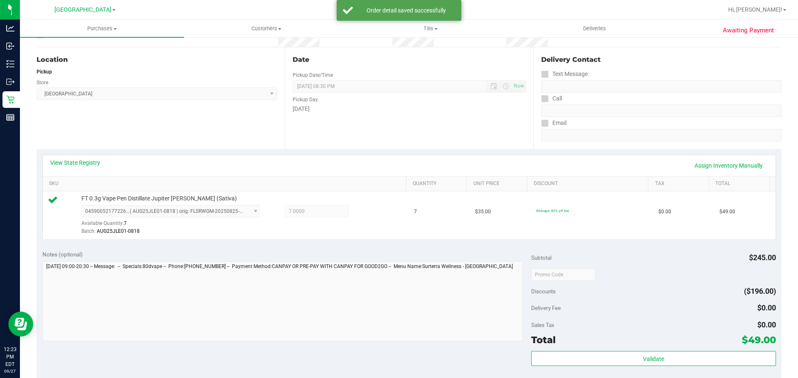
scroll to position [249, 0]
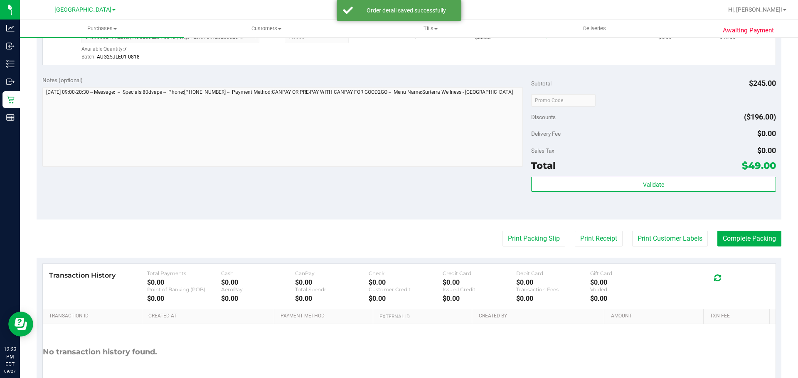
click at [398, 176] on div "Subtotal $245.00 Discounts ($196.00) Delivery Fee $0.00 Sales Tax $0.00 Total $…" at bounding box center [653, 145] width 244 height 138
click at [398, 173] on div "Total $49.00" at bounding box center [653, 165] width 244 height 15
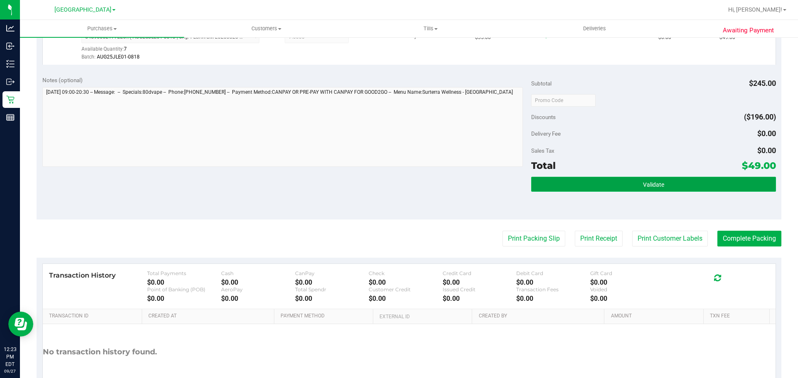
click at [398, 178] on button "Validate" at bounding box center [653, 184] width 244 height 15
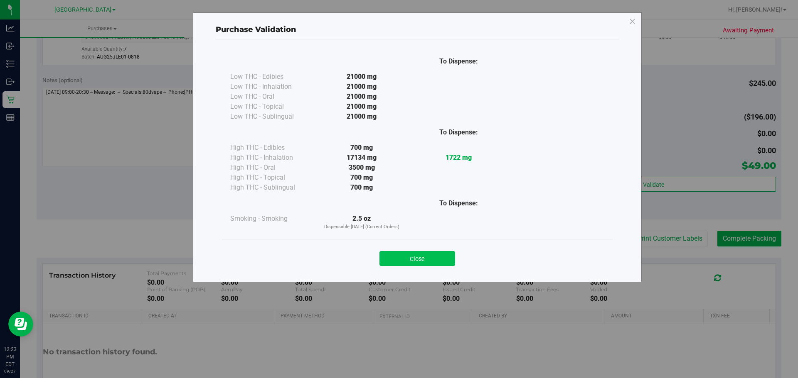
click at [398, 261] on button "Close" at bounding box center [417, 258] width 76 height 15
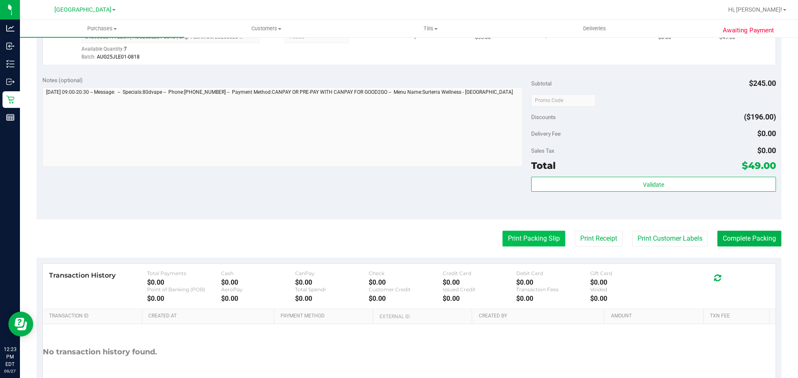
click at [398, 238] on button "Print Packing Slip" at bounding box center [533, 239] width 63 height 16
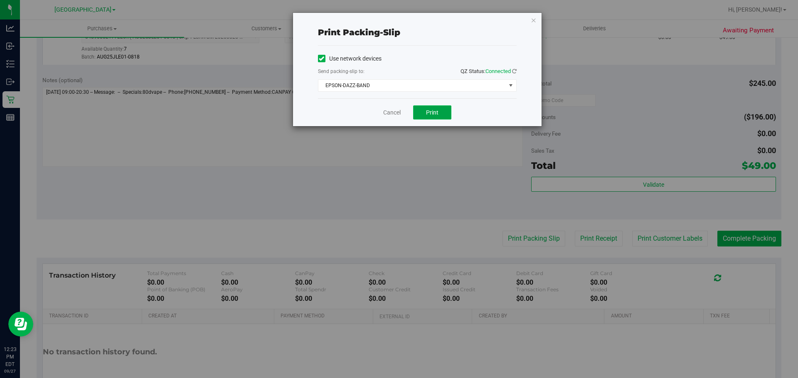
click at [398, 110] on span "Print" at bounding box center [432, 112] width 12 height 7
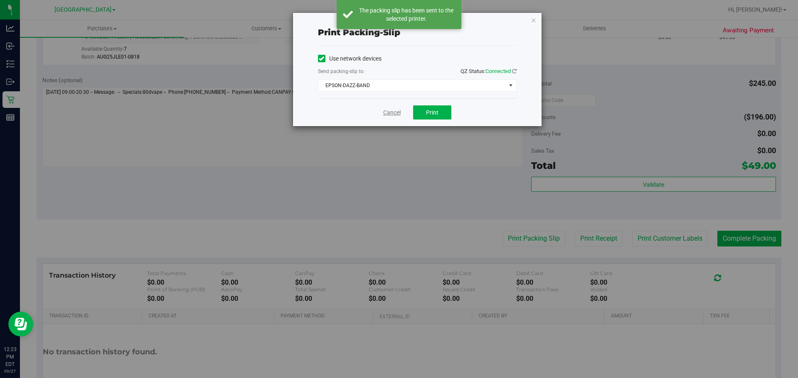
click at [396, 115] on link "Cancel" at bounding box center [391, 112] width 17 height 9
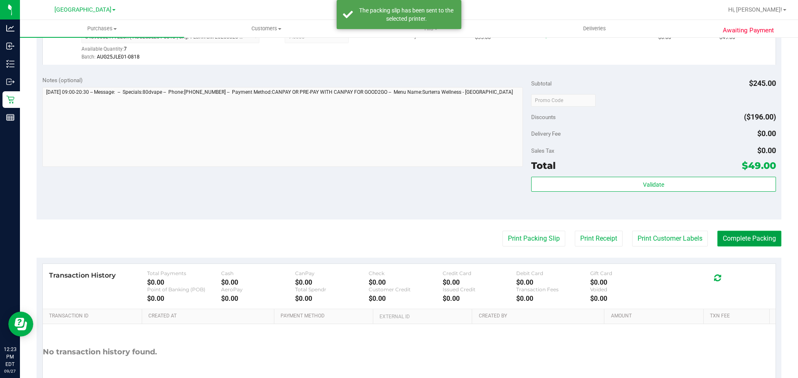
click at [398, 239] on button "Complete Packing" at bounding box center [749, 239] width 64 height 16
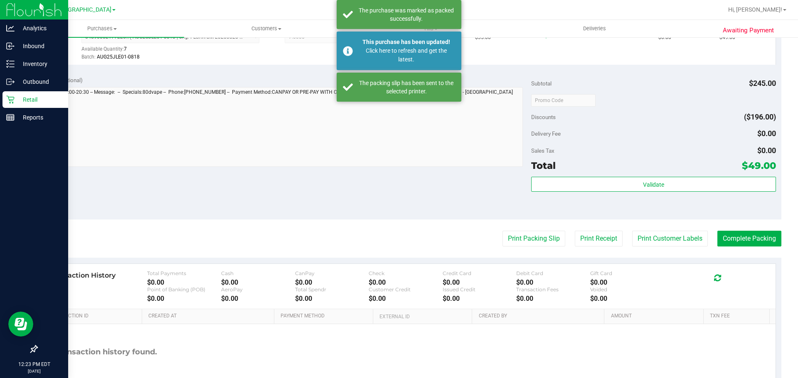
click at [8, 101] on icon at bounding box center [10, 100] width 8 height 8
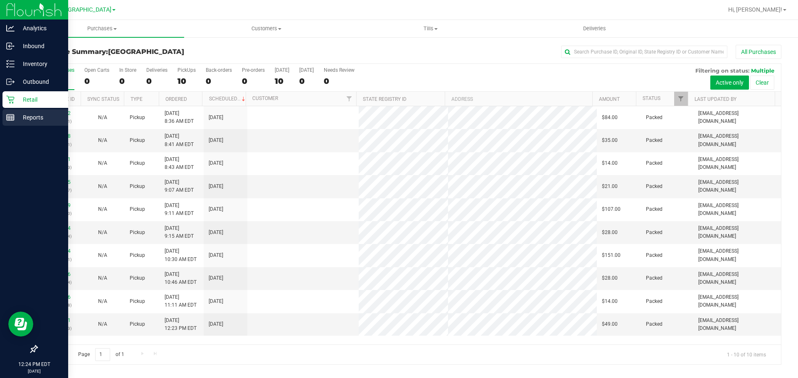
click at [4, 110] on div "Reports" at bounding box center [35, 117] width 66 height 17
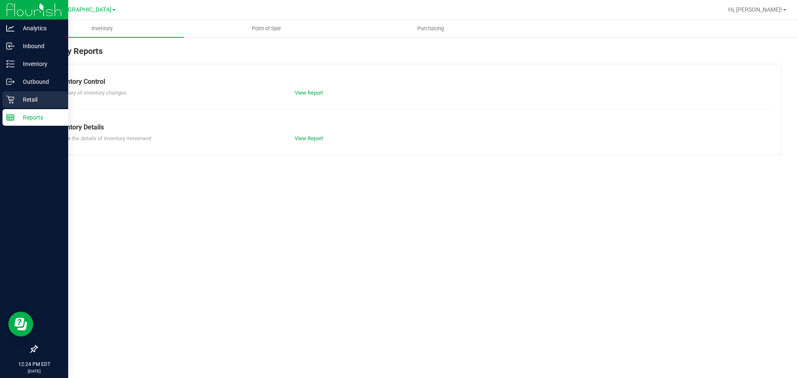
click at [29, 102] on p "Retail" at bounding box center [40, 100] width 50 height 10
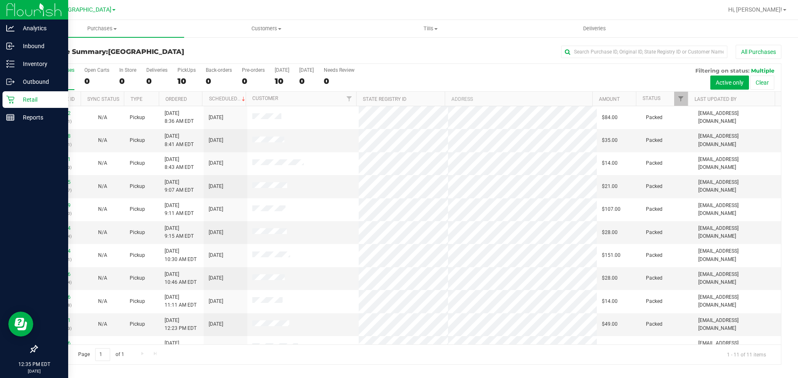
click at [3, 102] on div "Retail" at bounding box center [35, 99] width 66 height 17
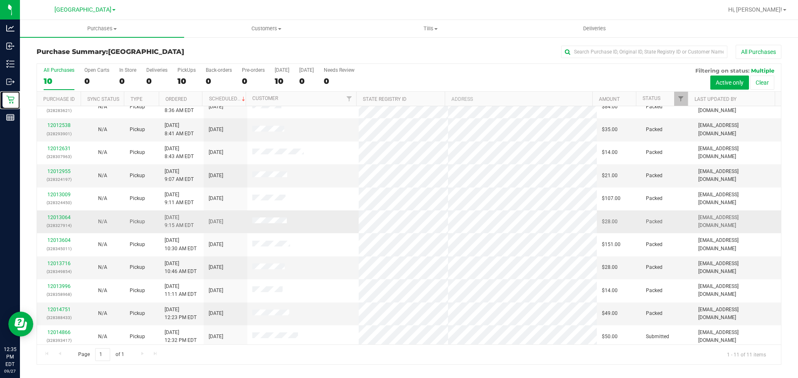
scroll to position [14, 0]
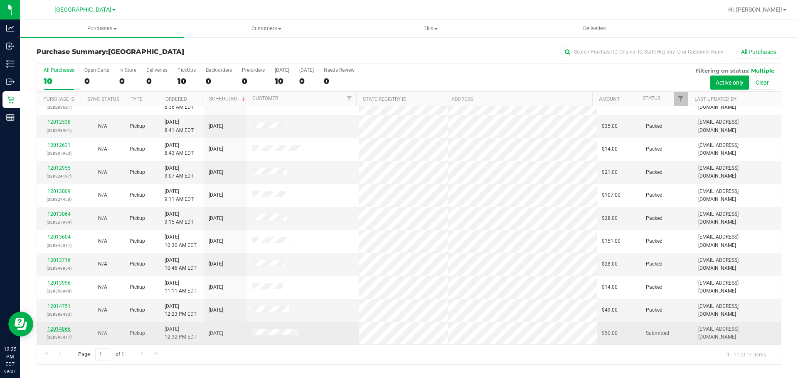
click at [65, 330] on link "12014866" at bounding box center [58, 330] width 23 height 6
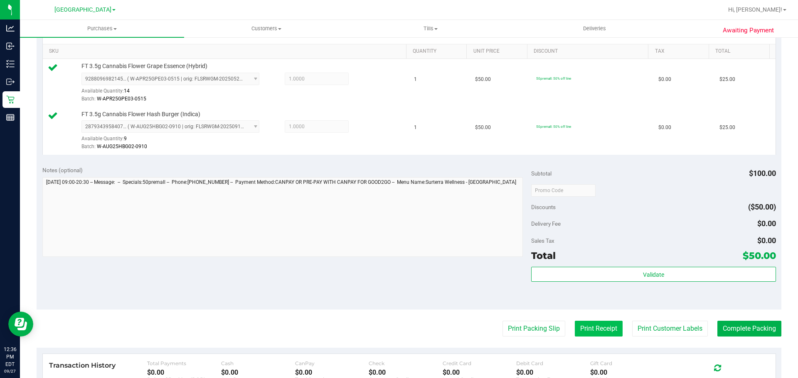
scroll to position [208, 0]
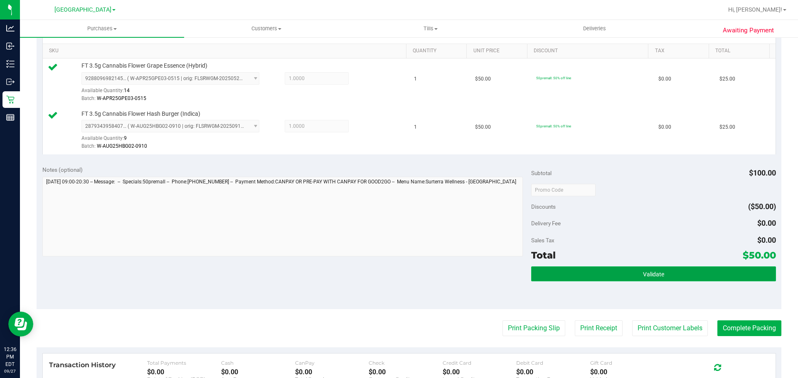
click at [398, 277] on button "Validate" at bounding box center [653, 274] width 244 height 15
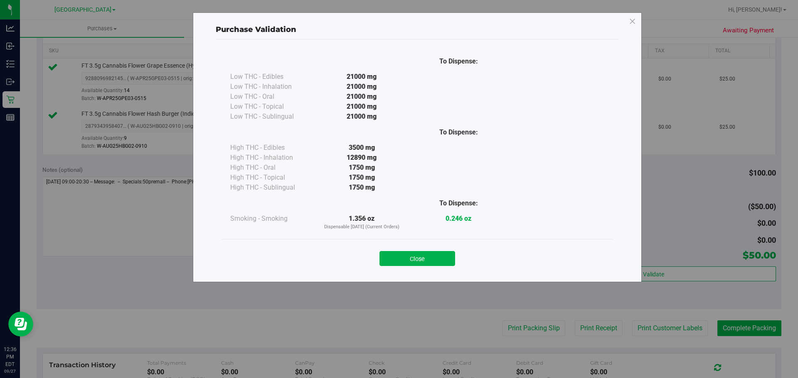
click at [398, 251] on div "Close" at bounding box center [417, 256] width 378 height 21
click at [398, 253] on button "Close" at bounding box center [417, 258] width 76 height 15
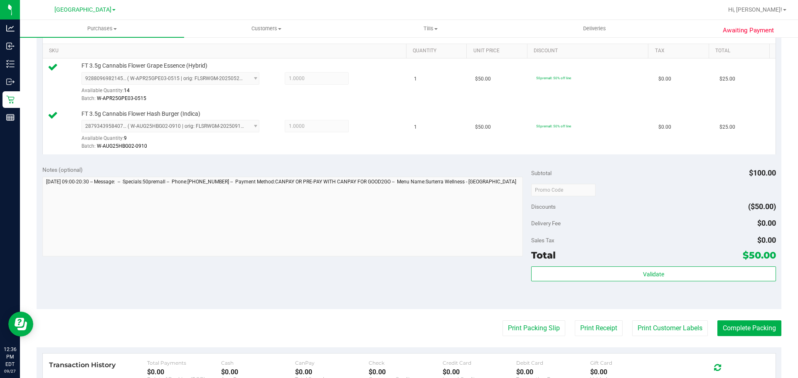
drag, startPoint x: 528, startPoint y: 318, endPoint x: 524, endPoint y: 332, distance: 14.2
click at [398, 320] on purchase-details "Back Edit Purchase Cancel Purchase View Profile # 12014866 BioTrack ID: - Submi…" at bounding box center [409, 170] width 744 height 666
click at [398, 332] on button "Print Packing Slip" at bounding box center [533, 329] width 63 height 16
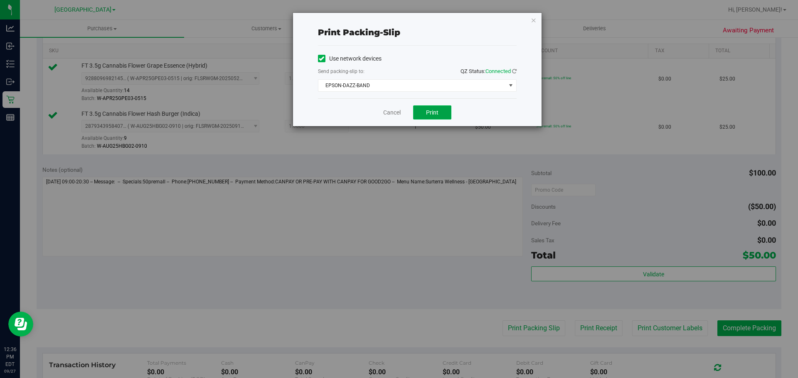
click at [398, 116] on button "Print" at bounding box center [432, 113] width 38 height 14
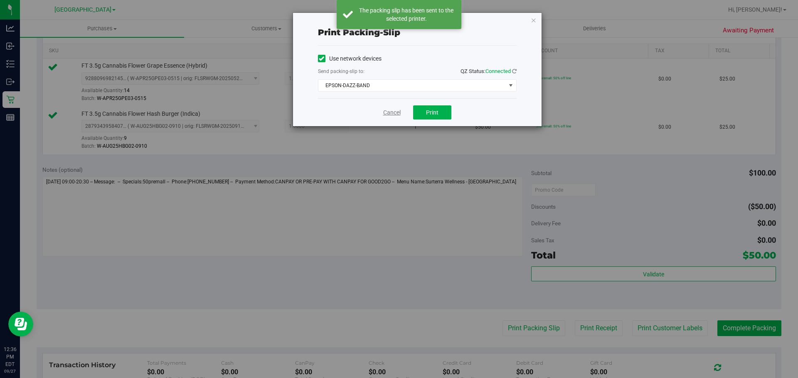
click at [386, 110] on link "Cancel" at bounding box center [391, 112] width 17 height 9
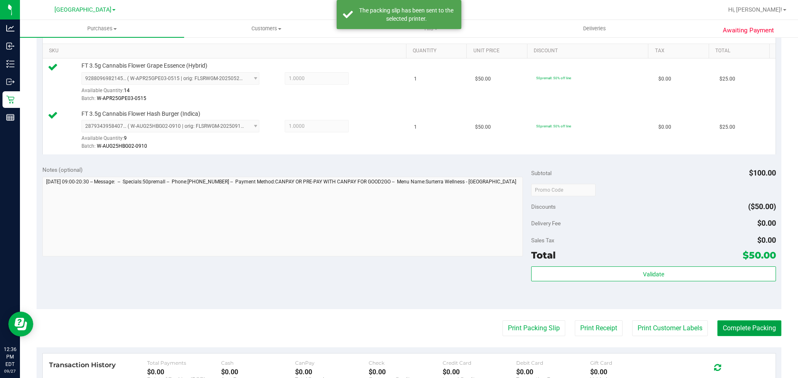
click at [398, 331] on button "Complete Packing" at bounding box center [749, 329] width 64 height 16
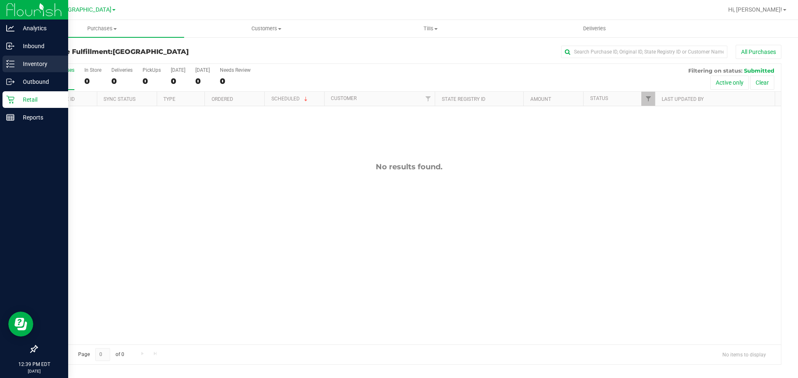
click at [8, 62] on icon at bounding box center [10, 64] width 8 height 8
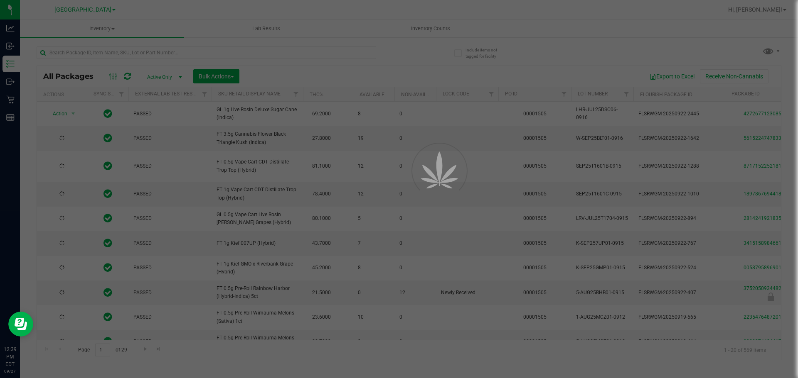
click at [95, 57] on div at bounding box center [399, 189] width 798 height 378
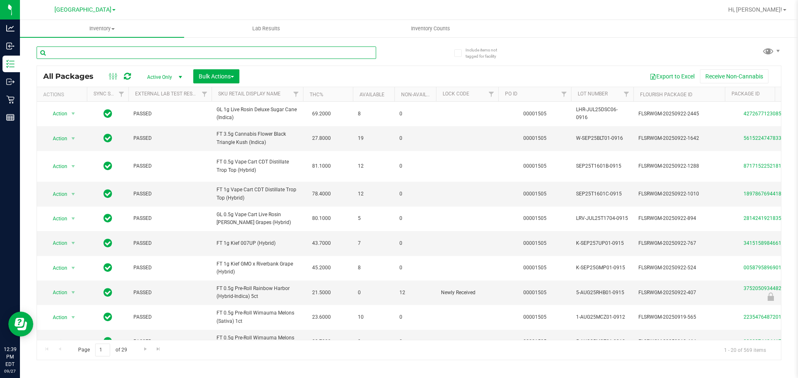
click at [84, 53] on input "text" at bounding box center [206, 53] width 339 height 12
type input "8938857791398235"
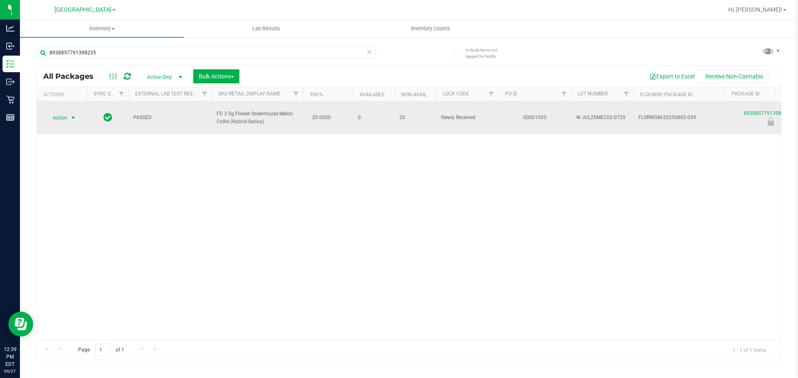
click at [52, 114] on span "Action" at bounding box center [56, 118] width 22 height 12
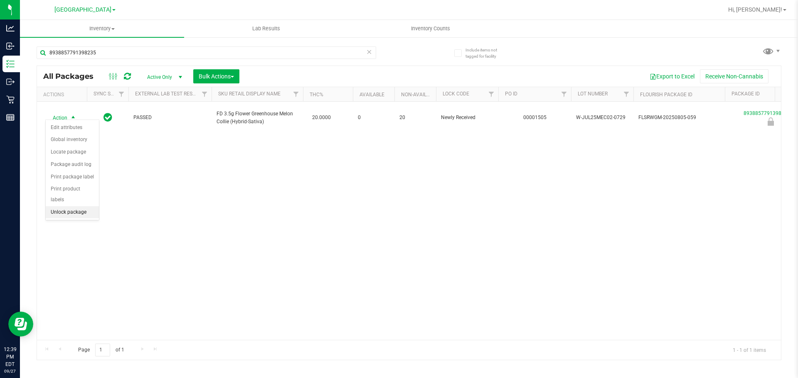
click at [69, 206] on li "Unlock package" at bounding box center [72, 212] width 53 height 12
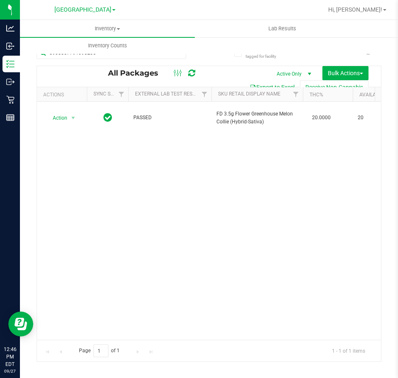
click at [203, 192] on div "Action Action Adjust qty Create package Edit attributes Global inventory Locate…" at bounding box center [209, 221] width 344 height 238
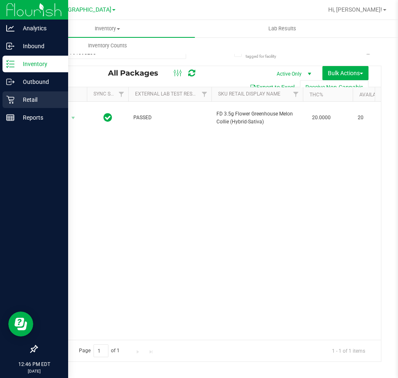
click at [6, 108] on link "Retail" at bounding box center [34, 100] width 68 height 18
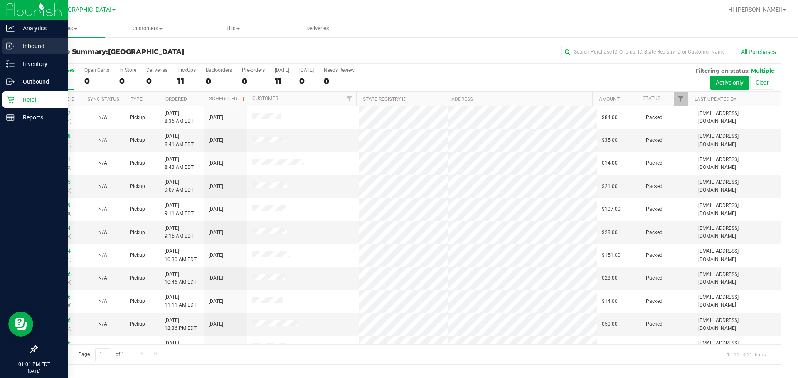
click at [16, 46] on p "Inbound" at bounding box center [40, 46] width 50 height 10
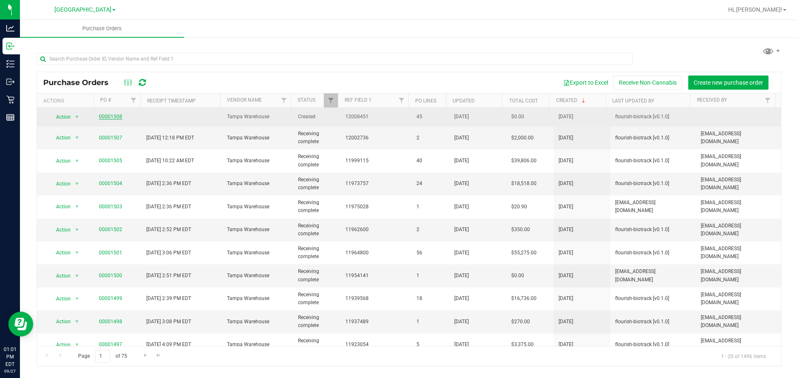
click at [111, 115] on link "00001508" at bounding box center [110, 117] width 23 height 6
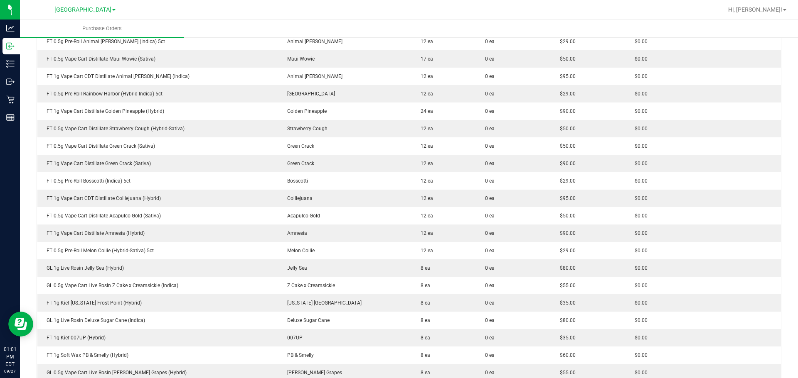
scroll to position [706, 0]
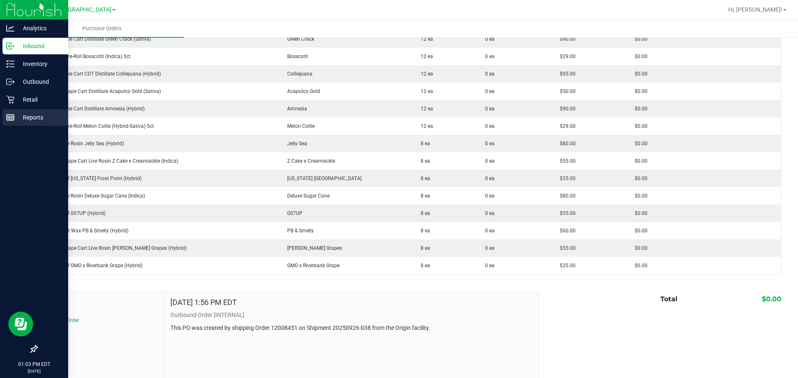
click at [22, 118] on p "Reports" at bounding box center [40, 118] width 50 height 10
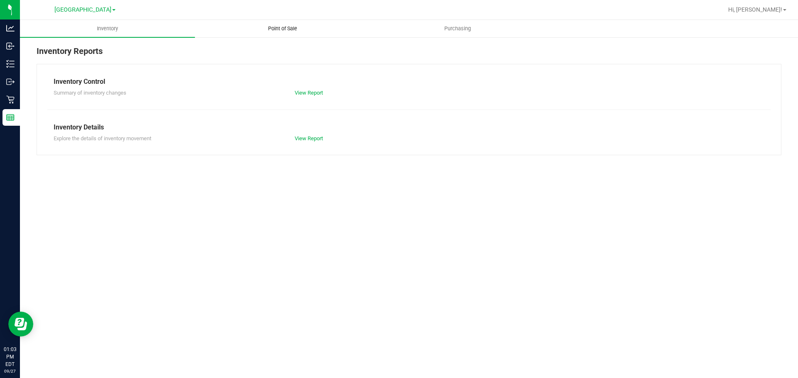
click at [288, 32] on span "Point of Sale" at bounding box center [283, 28] width 52 height 7
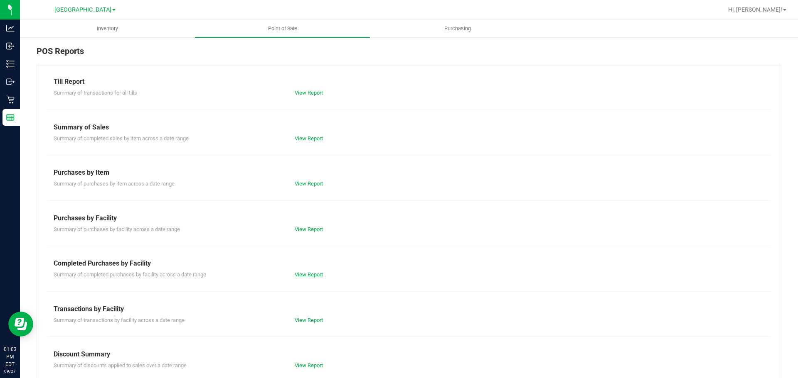
click at [302, 275] on link "View Report" at bounding box center [309, 275] width 28 height 6
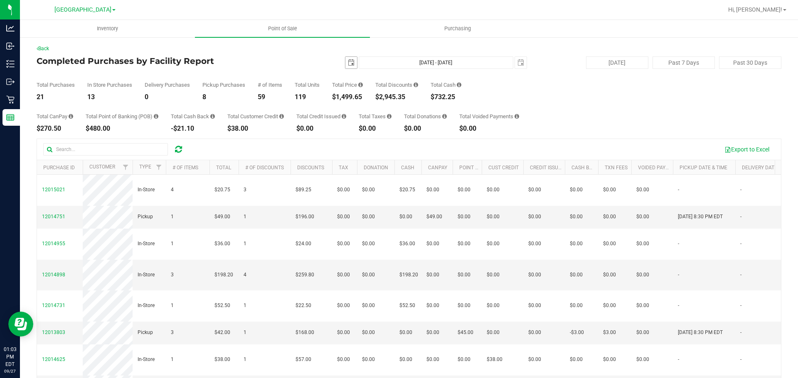
click at [345, 59] on span "select" at bounding box center [351, 63] width 12 height 12
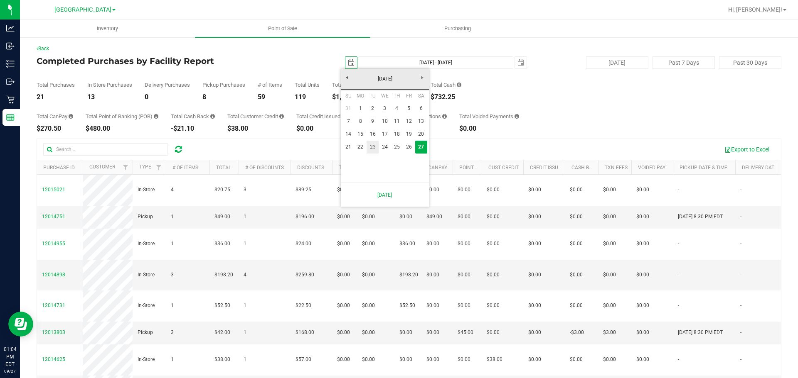
click at [372, 150] on link "23" at bounding box center [372, 147] width 12 height 13
type input "[DATE]"
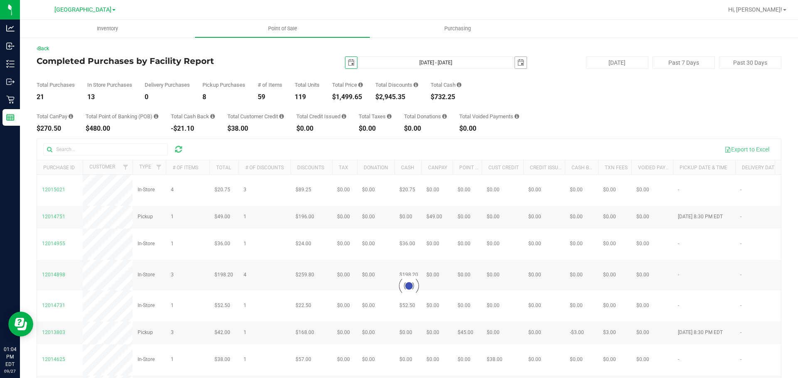
drag, startPoint x: 517, startPoint y: 62, endPoint x: 506, endPoint y: 117, distance: 56.0
click at [398, 62] on span "select" at bounding box center [520, 62] width 7 height 7
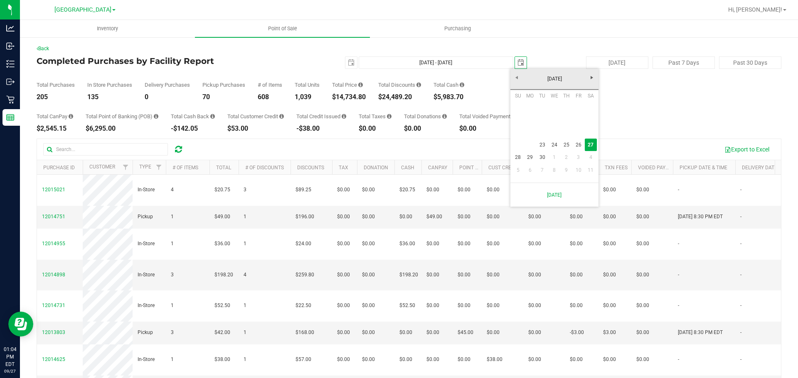
scroll to position [0, 21]
click at [398, 146] on link "23" at bounding box center [542, 145] width 12 height 13
type input "[DATE] - [DATE]"
type input "[DATE]"
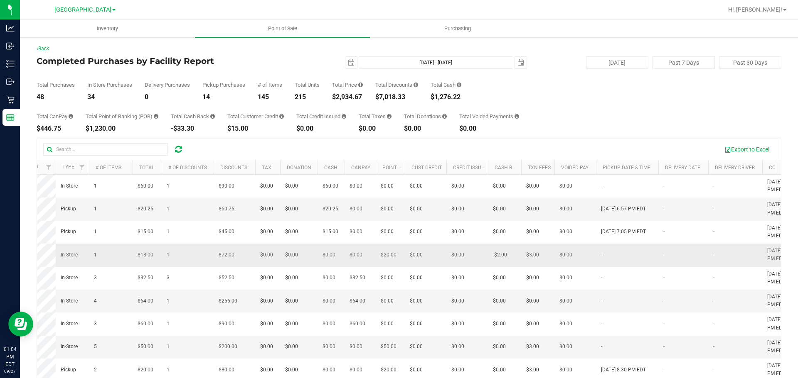
scroll to position [0, 457]
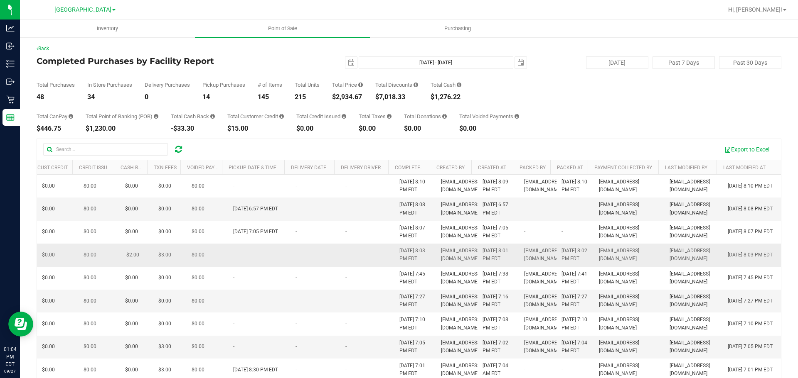
drag, startPoint x: 507, startPoint y: 265, endPoint x: 722, endPoint y: 260, distance: 214.8
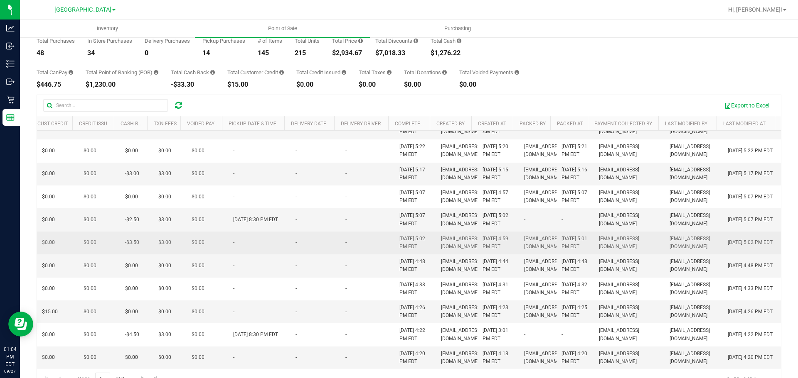
scroll to position [64, 0]
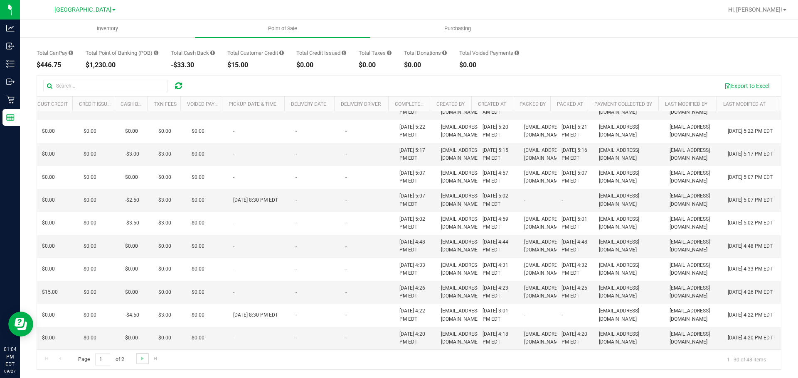
click at [141, 362] on link "Go to the next page" at bounding box center [142, 359] width 12 height 11
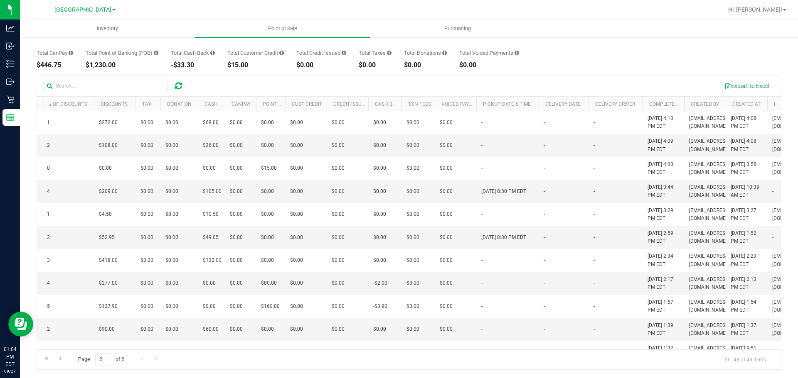
scroll to position [0, 457]
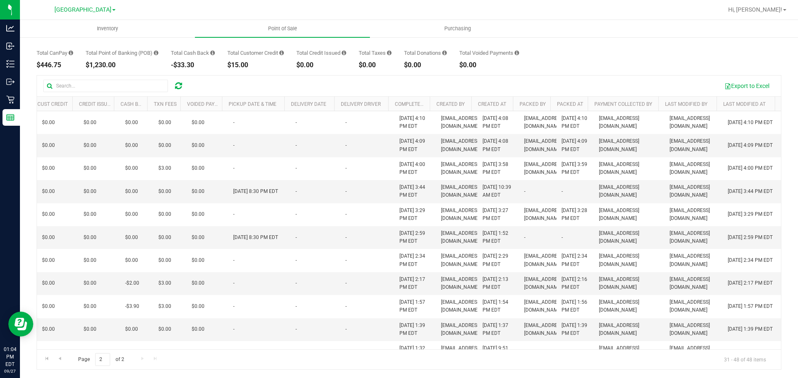
drag, startPoint x: 694, startPoint y: 223, endPoint x: 797, endPoint y: 223, distance: 103.4
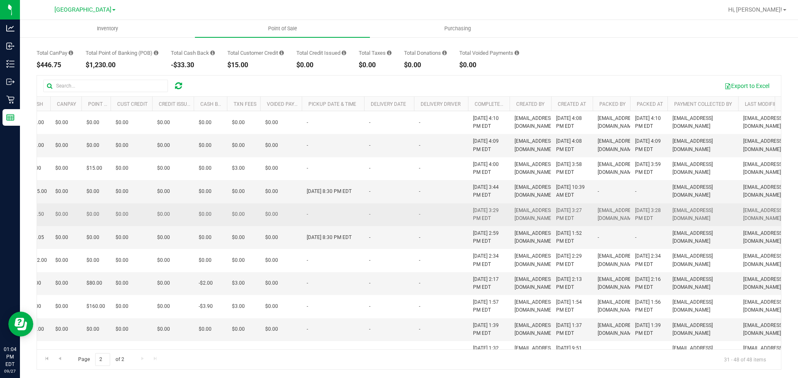
scroll to position [0, 0]
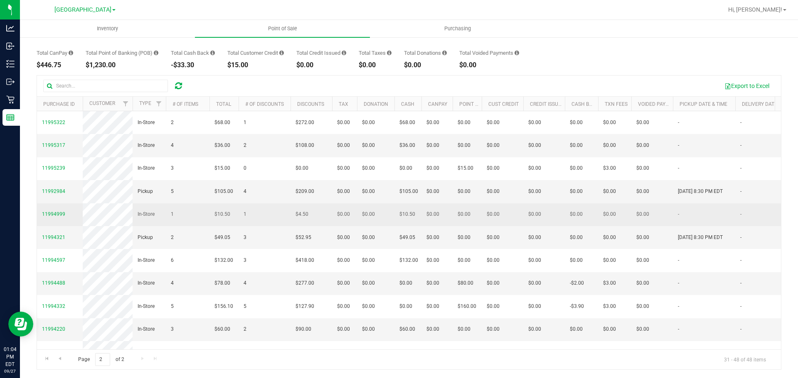
drag, startPoint x: 696, startPoint y: 242, endPoint x: 396, endPoint y: 230, distance: 300.6
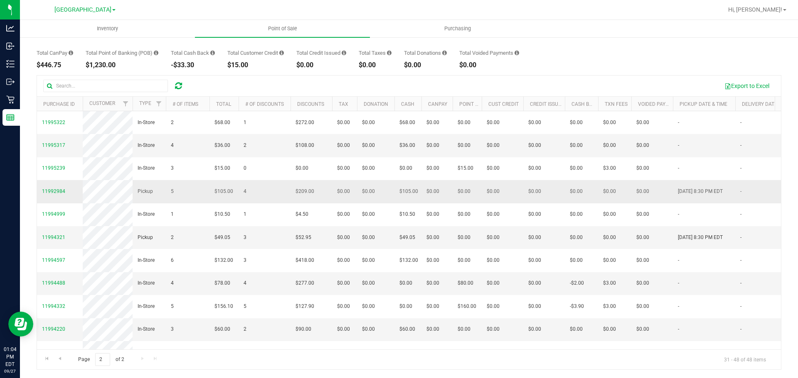
drag, startPoint x: 396, startPoint y: 230, endPoint x: 383, endPoint y: 220, distance: 15.7
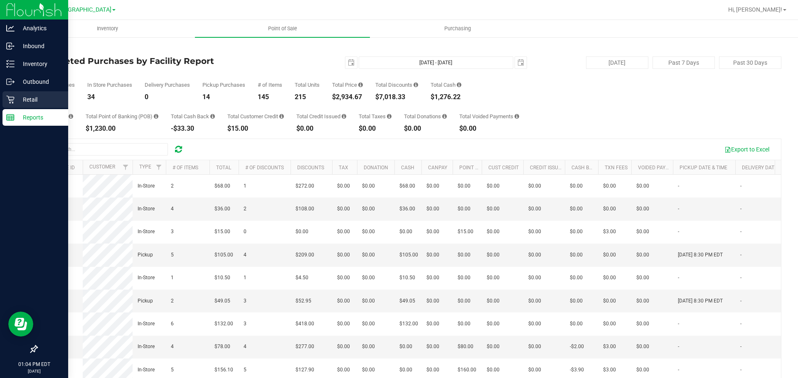
click at [27, 105] on div "Retail" at bounding box center [35, 99] width 66 height 17
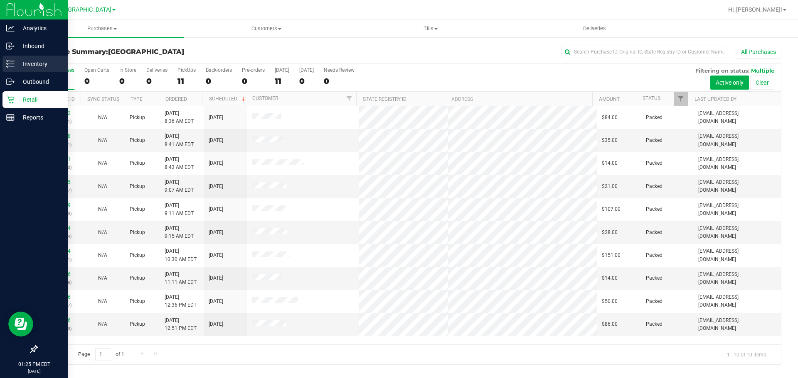
click at [5, 59] on div "Inventory" at bounding box center [35, 64] width 66 height 17
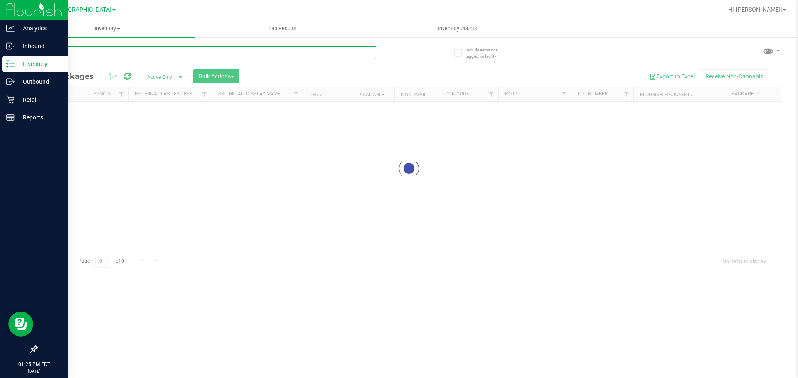
click at [188, 51] on input "text" at bounding box center [206, 53] width 339 height 12
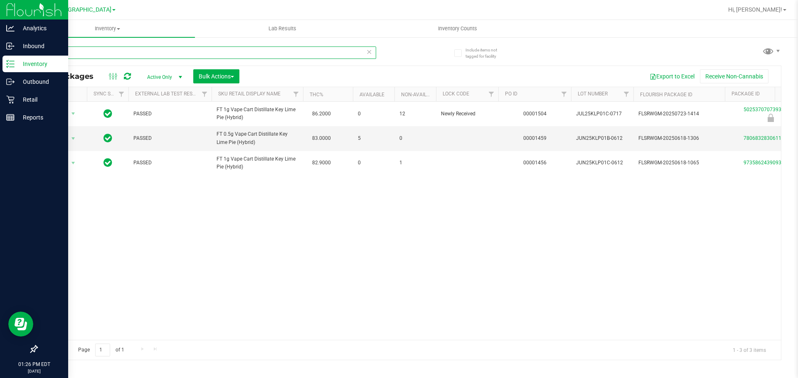
type input "k"
type input "z"
type input "k"
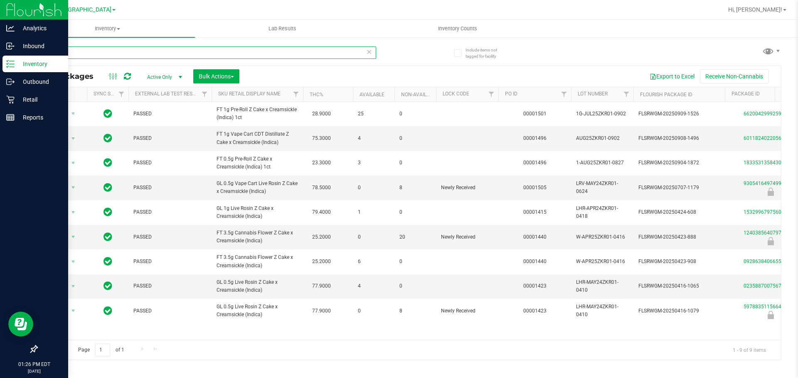
click at [263, 51] on input "zkr" at bounding box center [206, 53] width 339 height 12
type input "9305416497499566"
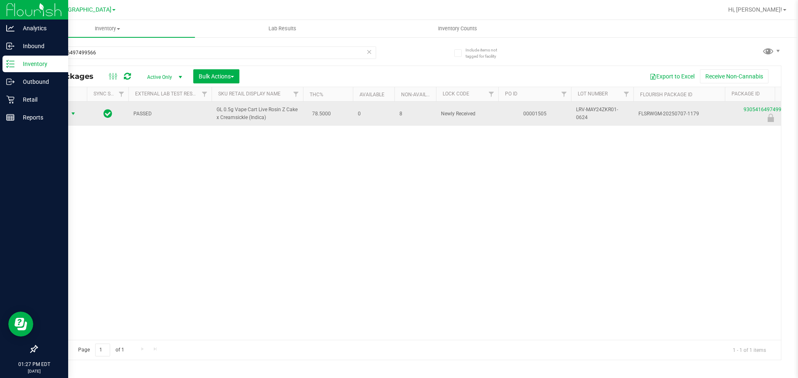
click at [64, 114] on span "Action" at bounding box center [56, 114] width 22 height 12
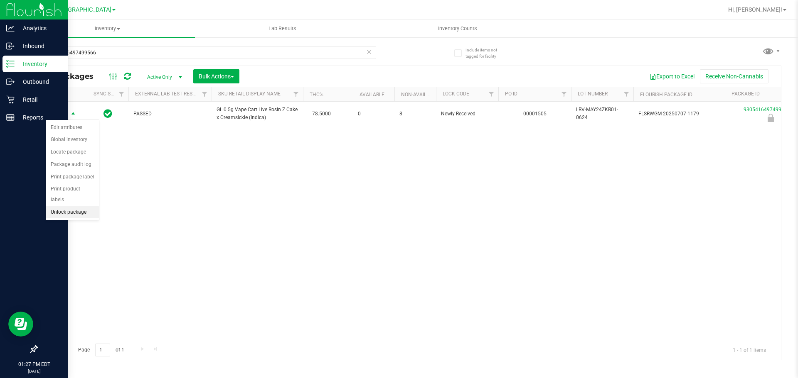
click at [74, 206] on li "Unlock package" at bounding box center [72, 212] width 53 height 12
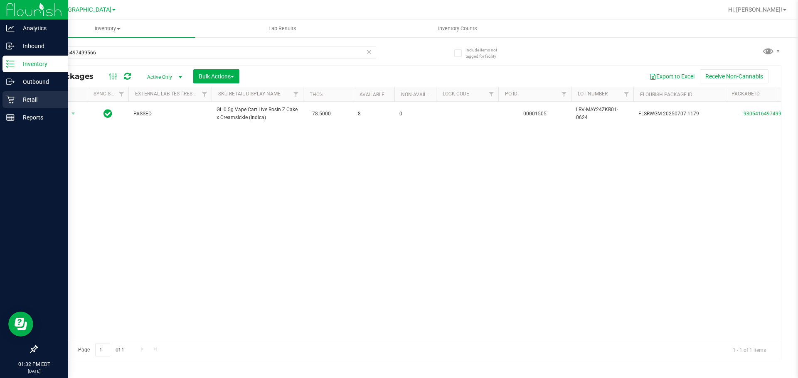
click at [10, 99] on icon at bounding box center [10, 100] width 8 height 8
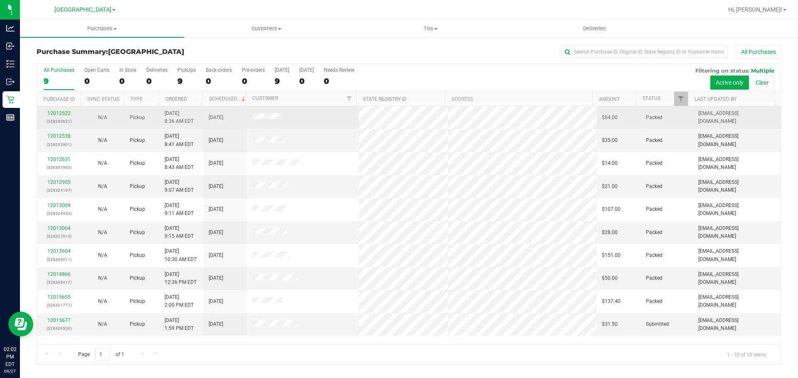
click at [398, 122] on td "$84.00" at bounding box center [619, 117] width 44 height 23
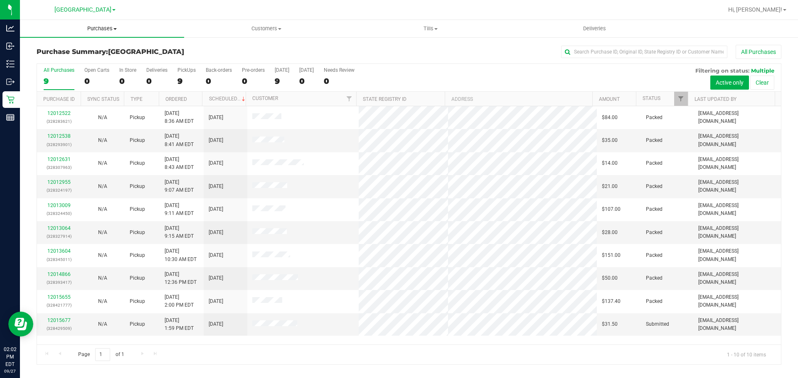
click at [139, 28] on span "Purchases" at bounding box center [102, 28] width 164 height 7
click at [140, 49] on li "Summary of purchases" at bounding box center [102, 50] width 164 height 10
click at [56, 318] on link "12015677" at bounding box center [58, 321] width 23 height 6
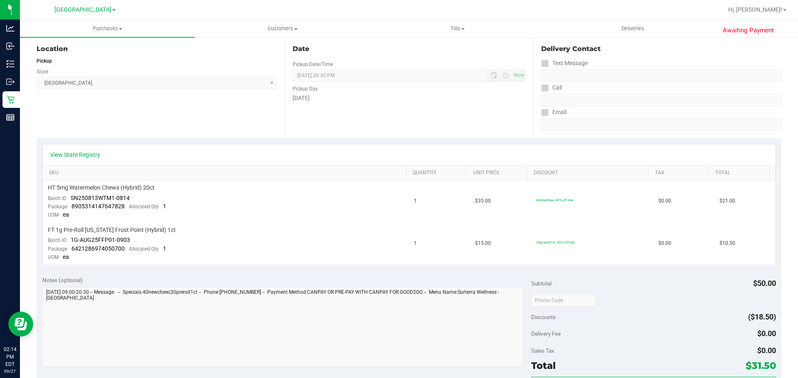
scroll to position [166, 0]
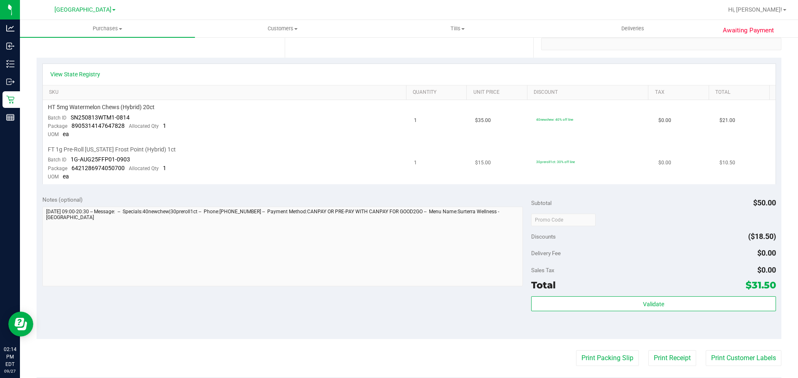
click at [307, 166] on td "FT 1g Pre-Roll [US_STATE] Frost Point (Hybrid) 1ct Batch ID 1G-AUG25FFP01-0903 …" at bounding box center [226, 163] width 366 height 42
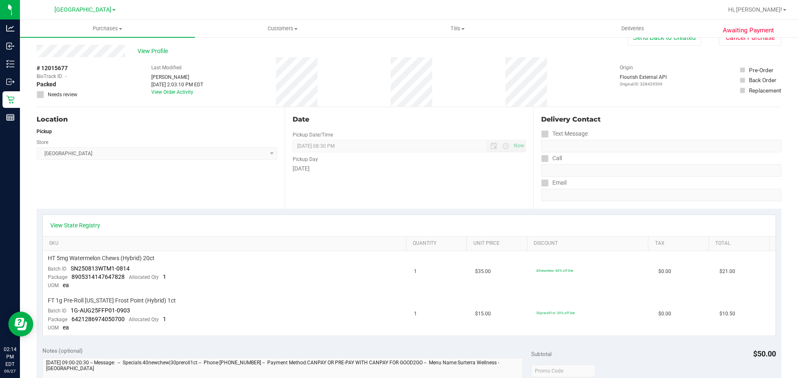
scroll to position [0, 0]
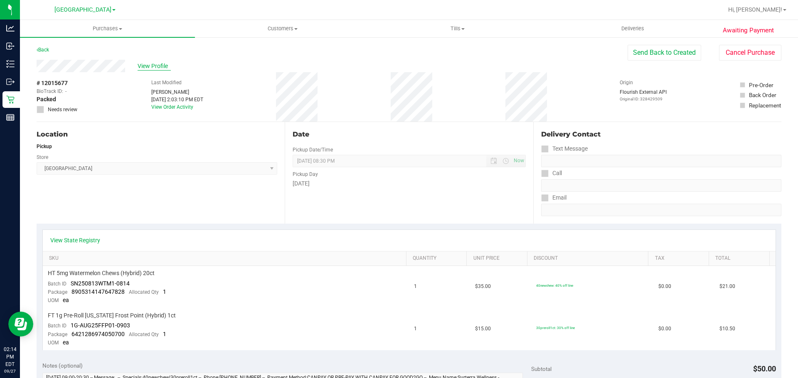
click at [157, 64] on span "View Profile" at bounding box center [154, 66] width 33 height 9
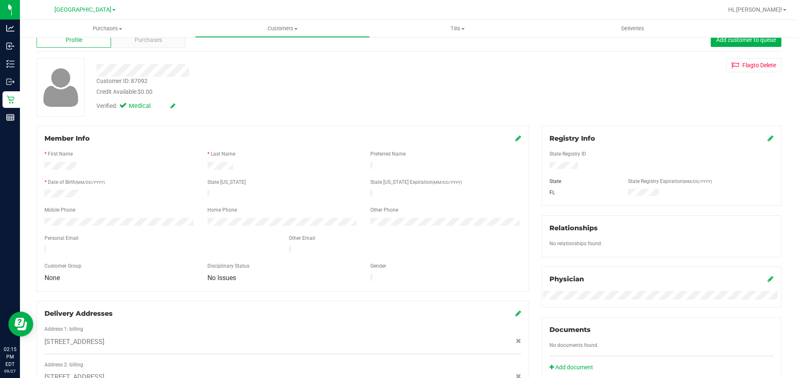
scroll to position [8, 0]
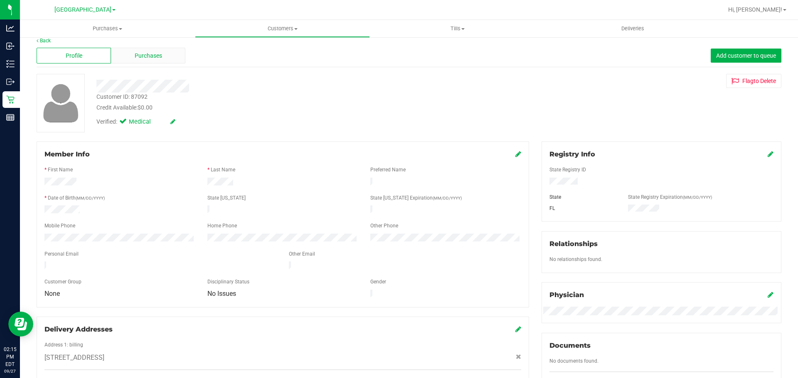
click at [117, 53] on div "Purchases" at bounding box center [148, 56] width 74 height 16
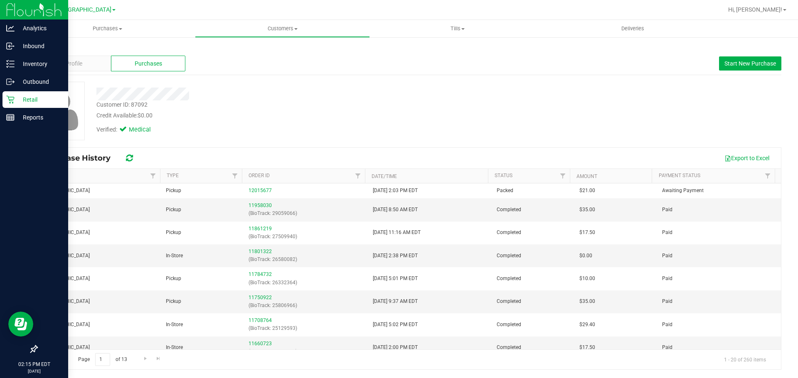
click at [4, 103] on div "Retail" at bounding box center [35, 99] width 66 height 17
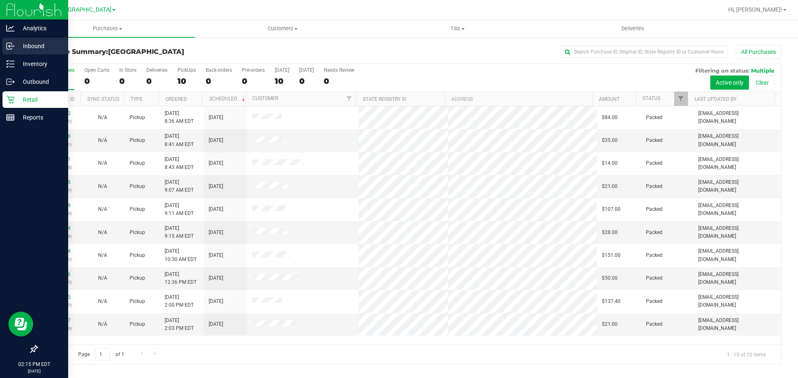
click at [12, 42] on div "Inbound" at bounding box center [35, 46] width 66 height 17
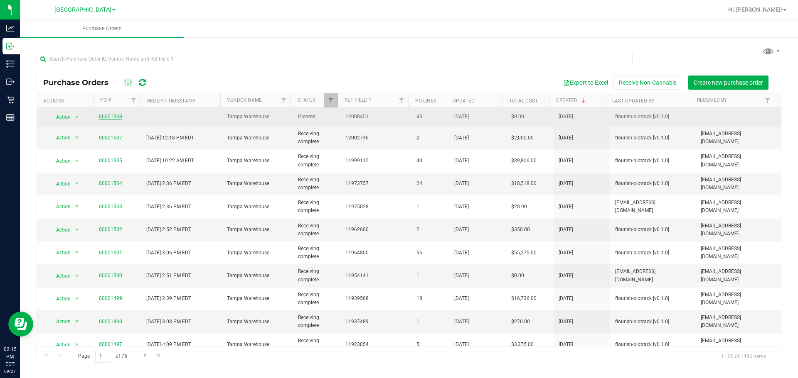
click at [105, 118] on link "00001508" at bounding box center [110, 117] width 23 height 6
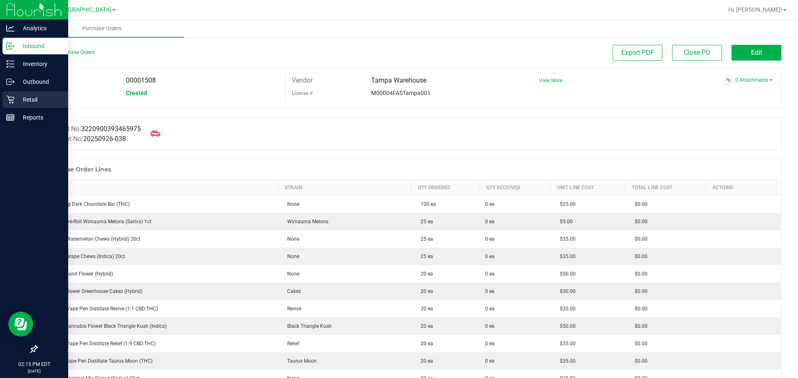
click at [10, 105] on div "Retail" at bounding box center [35, 99] width 66 height 17
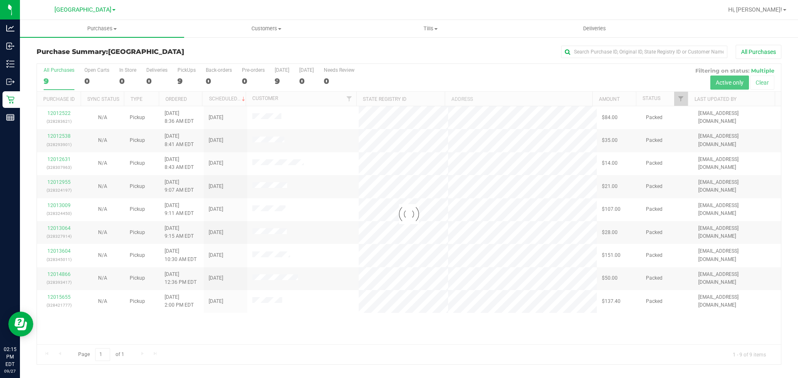
click at [253, 48] on h3 "Purchase Summary: [GEOGRAPHIC_DATA]" at bounding box center [161, 51] width 248 height 7
click at [398, 270] on div at bounding box center [409, 214] width 744 height 301
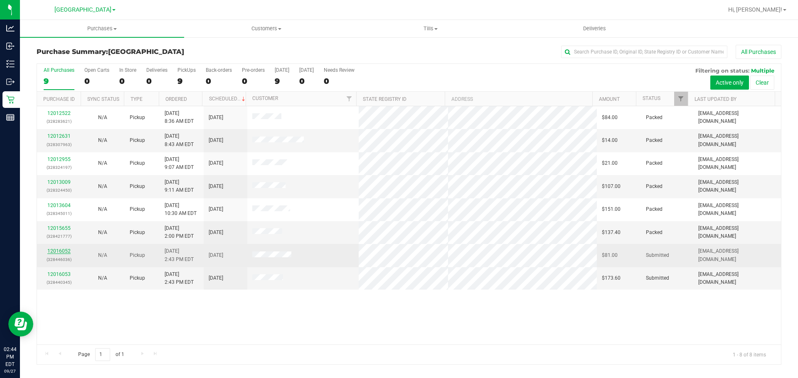
click at [55, 252] on link "12016052" at bounding box center [58, 251] width 23 height 6
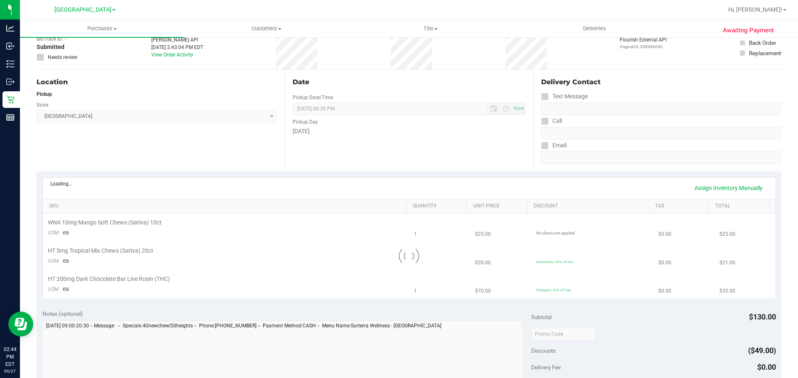
scroll to position [166, 0]
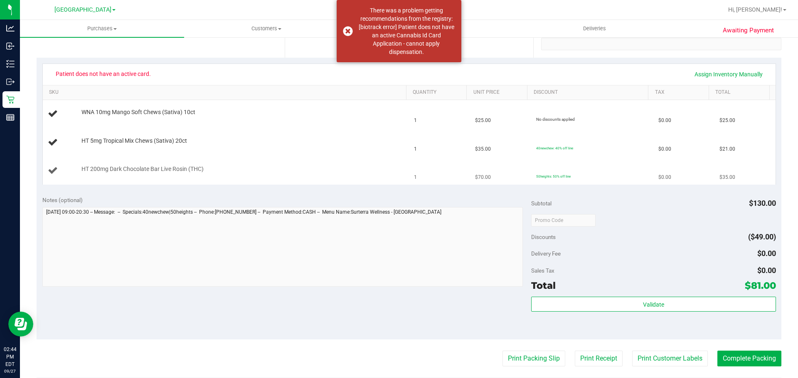
click at [310, 167] on div "HT 200mg Dark Chocolate Bar Live Rosin (THC)" at bounding box center [239, 169] width 325 height 8
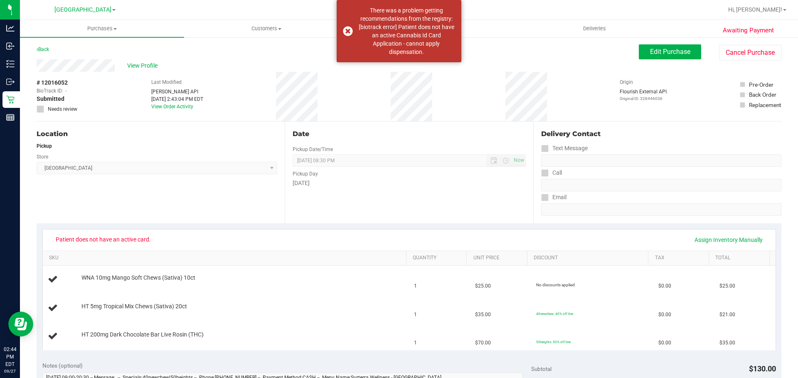
scroll to position [0, 0]
click at [398, 56] on button "Edit Purchase" at bounding box center [670, 52] width 62 height 15
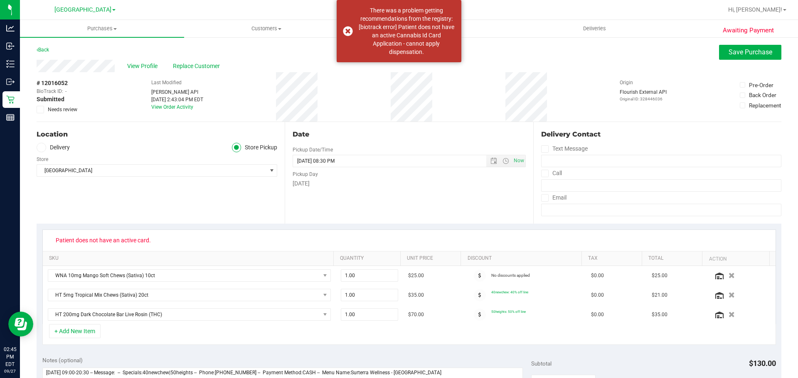
click at [39, 110] on icon at bounding box center [40, 110] width 5 height 0
click at [0, 0] on input "Needs review" at bounding box center [0, 0] width 0 height 0
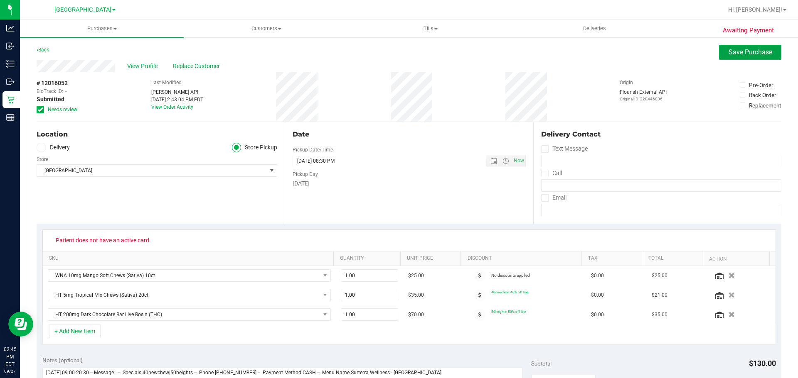
click at [398, 55] on span "Save Purchase" at bounding box center [750, 52] width 44 height 8
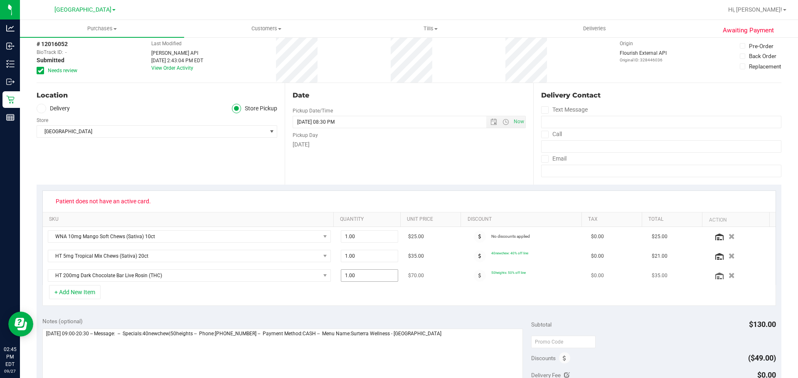
scroll to position [83, 0]
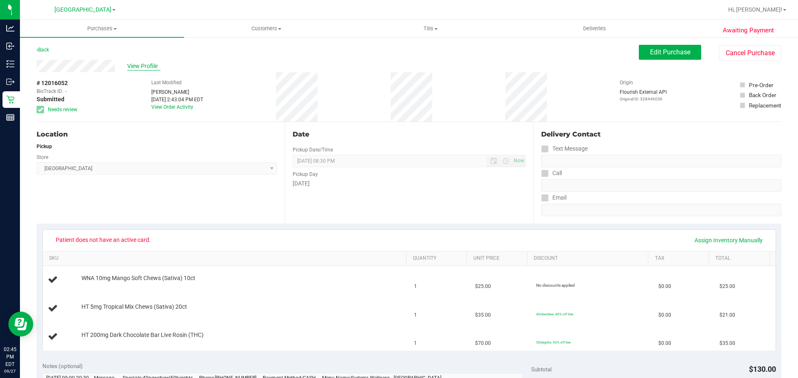
click at [146, 66] on span "View Profile" at bounding box center [143, 66] width 33 height 9
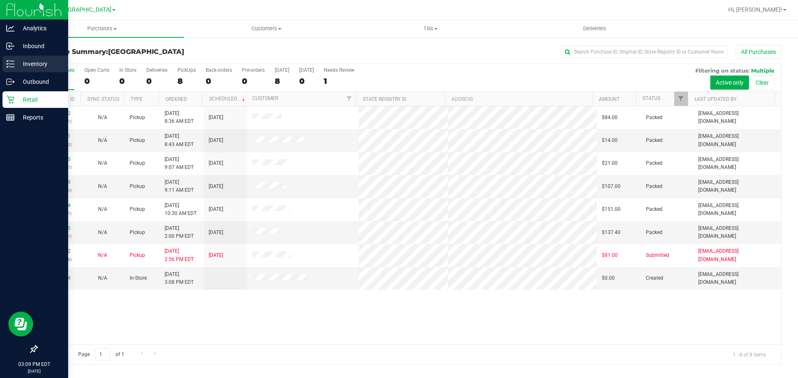
click at [11, 58] on div "Inventory" at bounding box center [35, 64] width 66 height 17
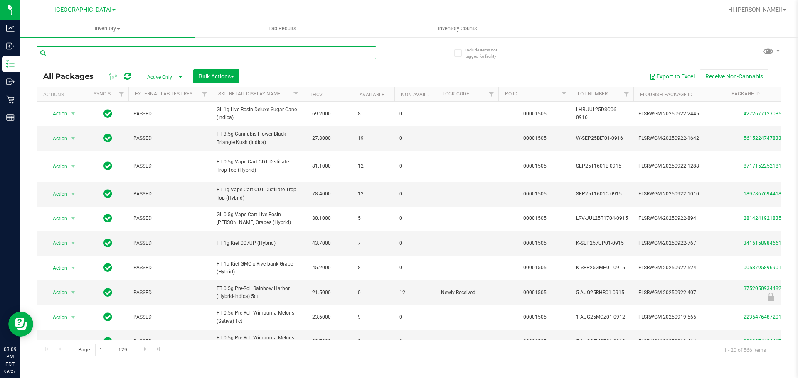
click at [157, 51] on input "text" at bounding box center [206, 53] width 339 height 12
type input "taurus"
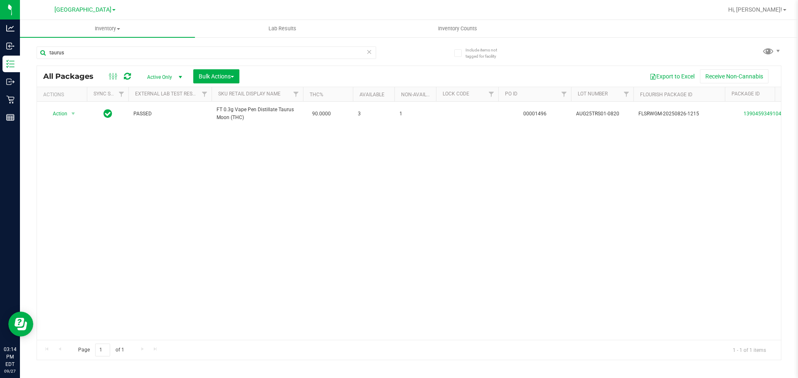
click at [369, 52] on icon at bounding box center [369, 52] width 6 height 10
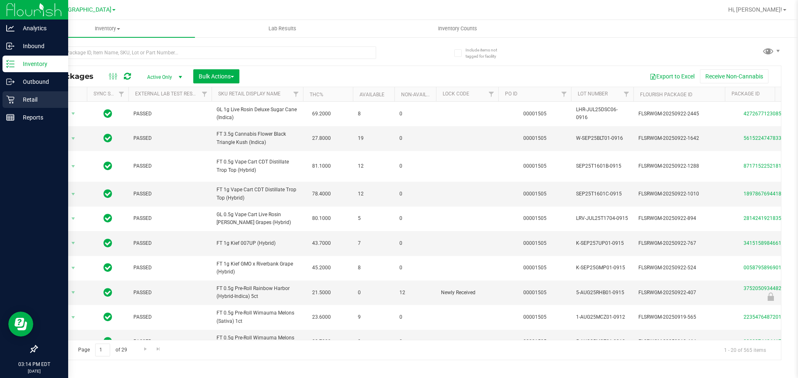
click at [31, 104] on p "Retail" at bounding box center [40, 100] width 50 height 10
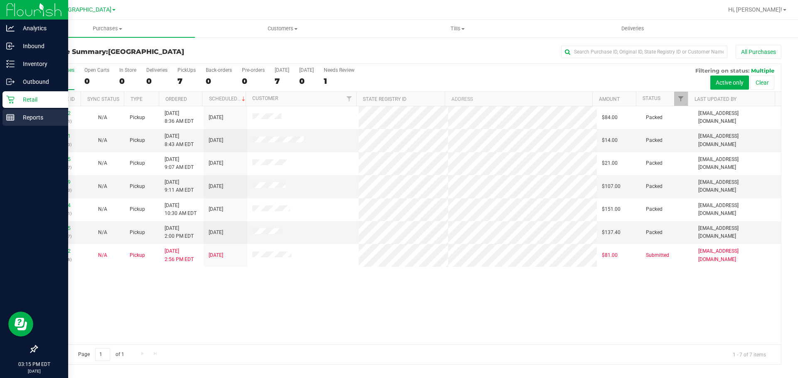
click at [5, 125] on div "Reports" at bounding box center [35, 117] width 66 height 17
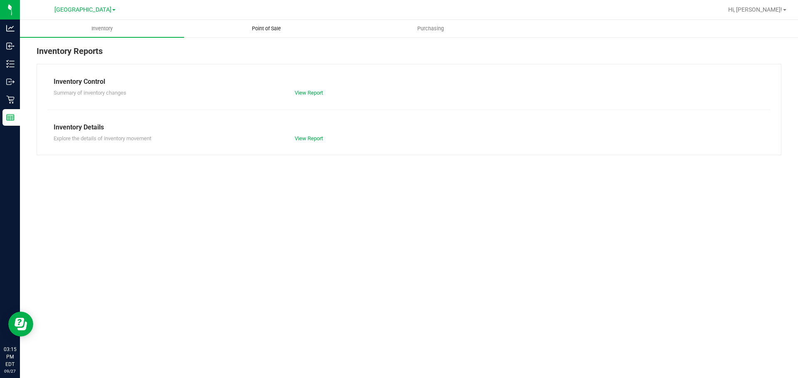
click at [305, 27] on uib-tab-heading "Point of Sale" at bounding box center [265, 28] width 163 height 17
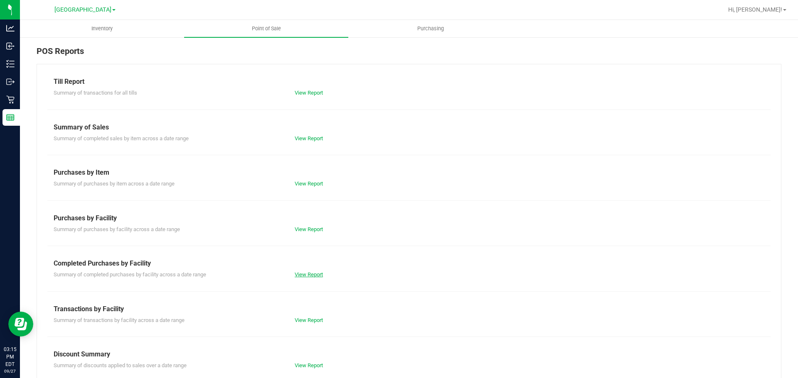
click at [303, 275] on link "View Report" at bounding box center [309, 275] width 28 height 6
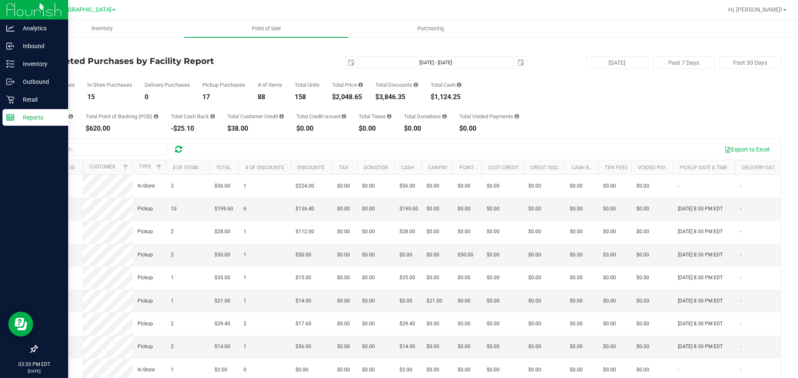
click at [15, 119] on p "Reports" at bounding box center [40, 118] width 50 height 10
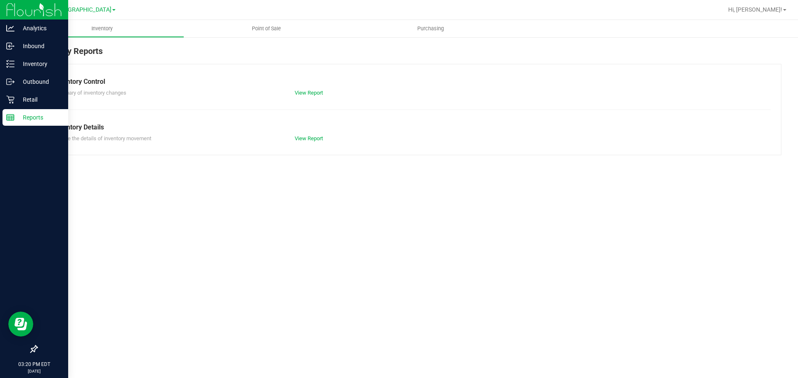
click at [23, 113] on p "Reports" at bounding box center [40, 118] width 50 height 10
click at [27, 99] on p "Retail" at bounding box center [40, 100] width 50 height 10
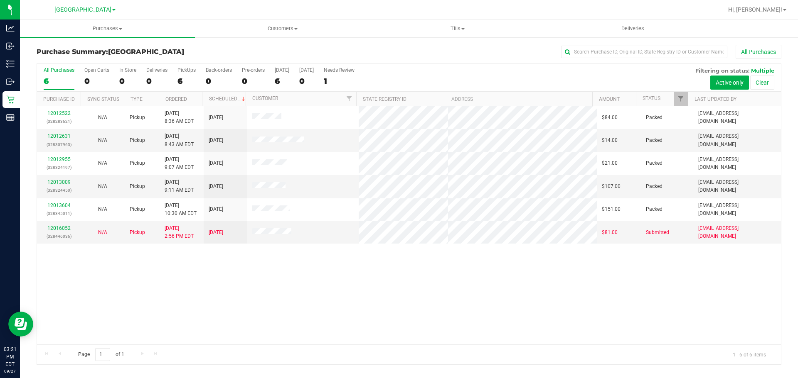
click at [325, 258] on div "12012522 (328283621) N/A Pickup [DATE] 8:36 AM EDT 9/27/2025 $84.00 Packed [EMA…" at bounding box center [409, 225] width 744 height 238
click at [60, 231] on link "12016052" at bounding box center [58, 229] width 23 height 6
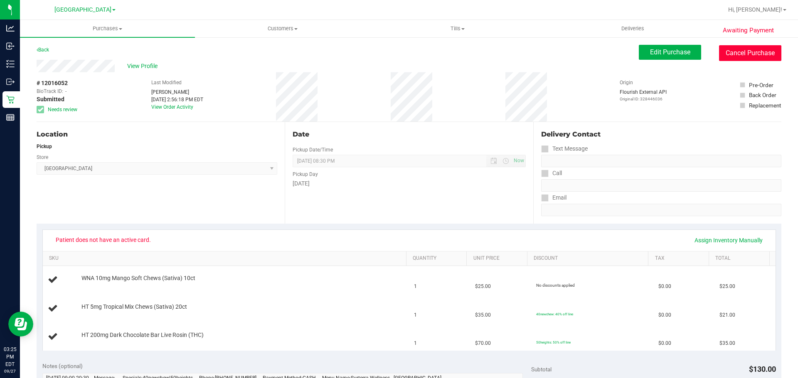
click at [398, 53] on button "Cancel Purchase" at bounding box center [750, 53] width 62 height 16
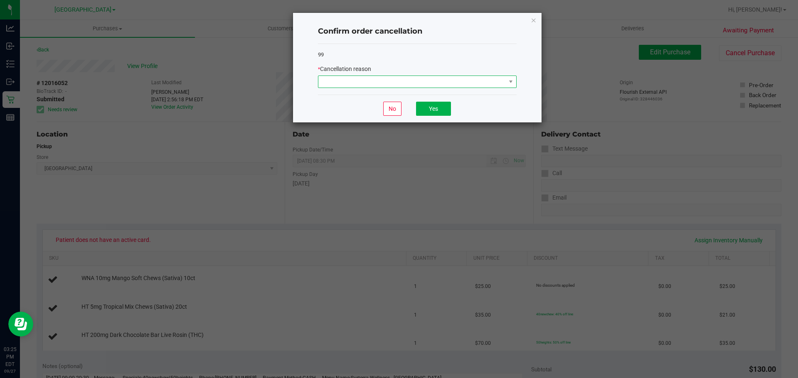
click at [375, 81] on span at bounding box center [411, 82] width 187 height 12
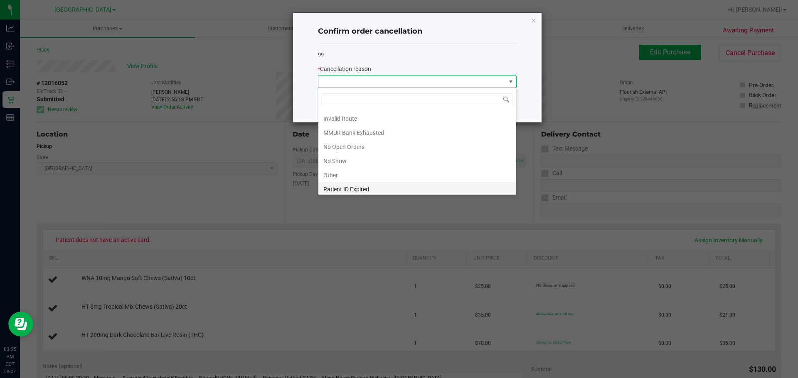
scroll to position [58, 0]
click at [398, 178] on li "Patient ID Expired" at bounding box center [417, 172] width 198 height 14
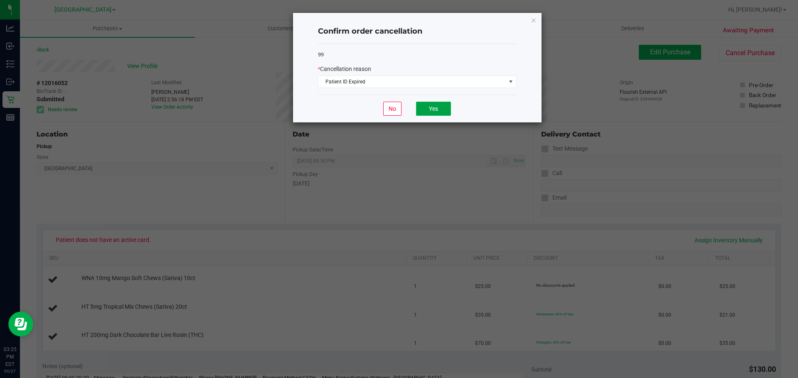
click at [398, 108] on button "Yes" at bounding box center [433, 109] width 35 height 14
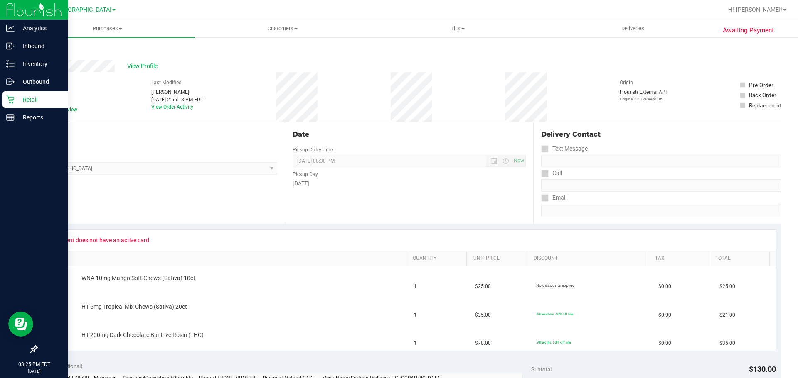
click at [15, 97] on p "Retail" at bounding box center [40, 100] width 50 height 10
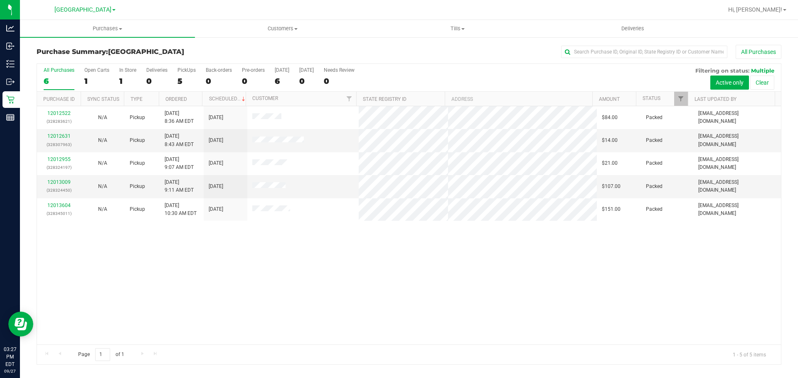
click at [398, 273] on div "12012522 (328283621) N/A Pickup [DATE] 8:36 AM EDT 9/27/2025 $84.00 Packed [EMA…" at bounding box center [409, 225] width 744 height 238
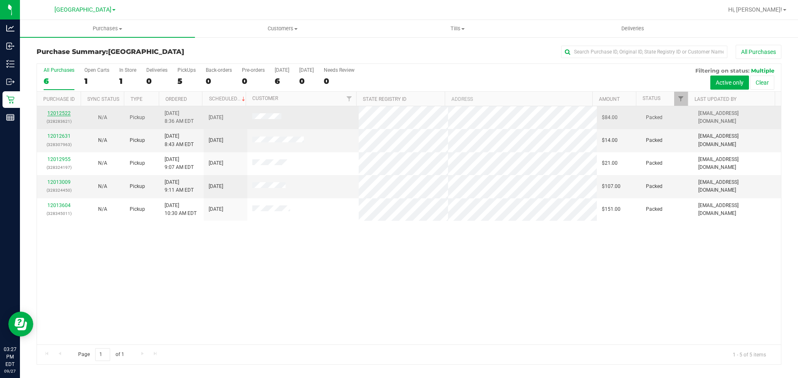
click at [52, 115] on link "12012522" at bounding box center [58, 114] width 23 height 6
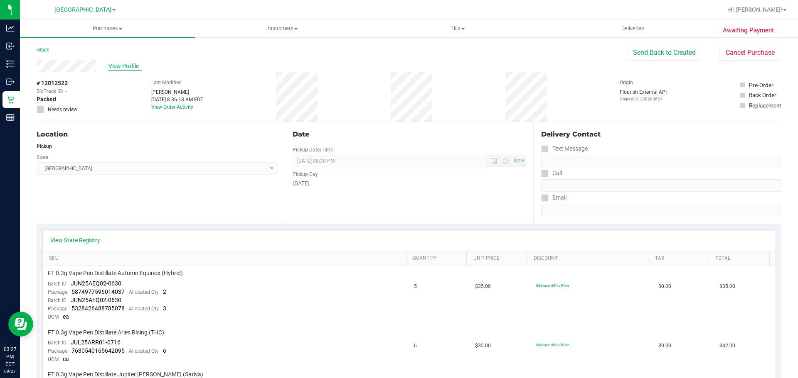
click at [109, 65] on span "View Profile" at bounding box center [124, 66] width 33 height 9
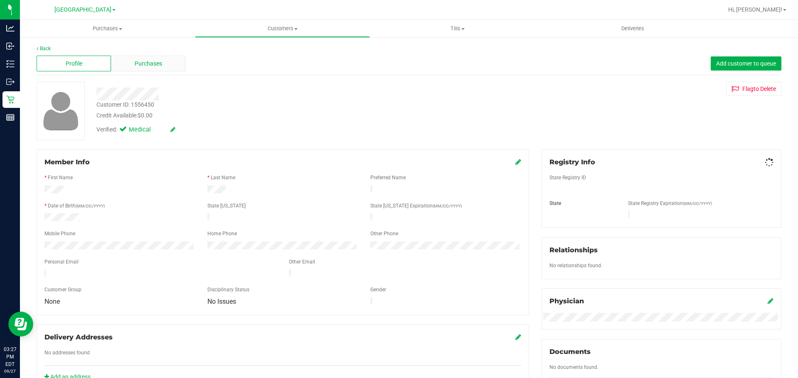
click at [138, 65] on span "Purchases" at bounding box center [148, 63] width 27 height 9
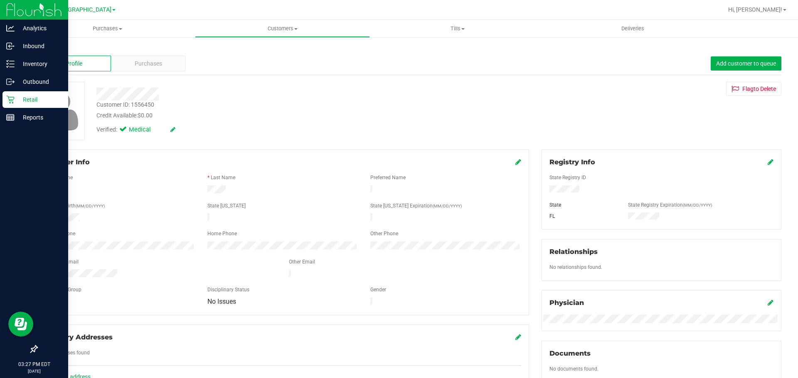
click at [12, 93] on div "Retail" at bounding box center [35, 99] width 66 height 17
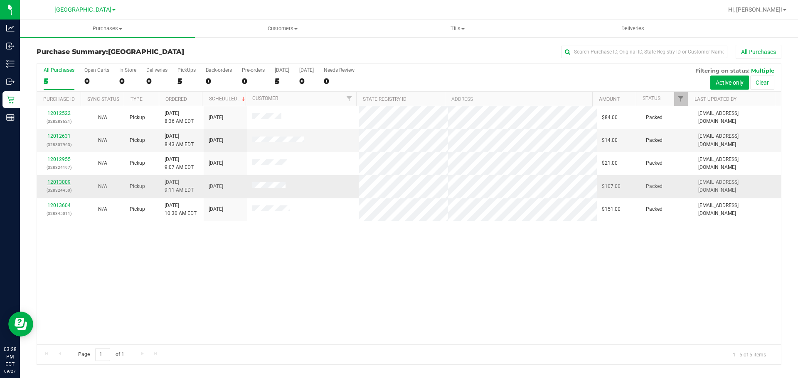
click at [49, 183] on link "12013009" at bounding box center [58, 182] width 23 height 6
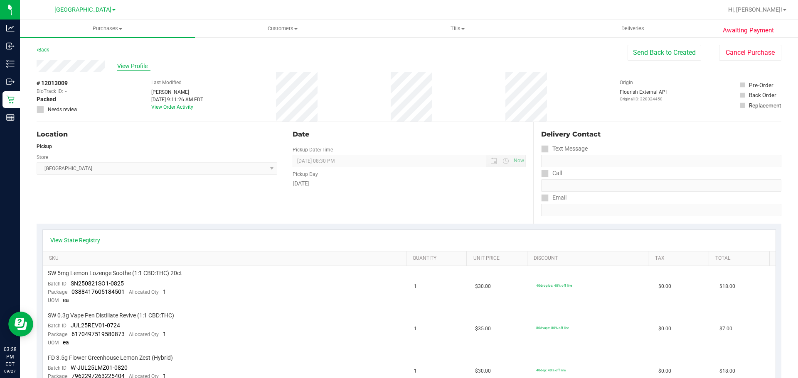
click at [125, 64] on span "View Profile" at bounding box center [133, 66] width 33 height 9
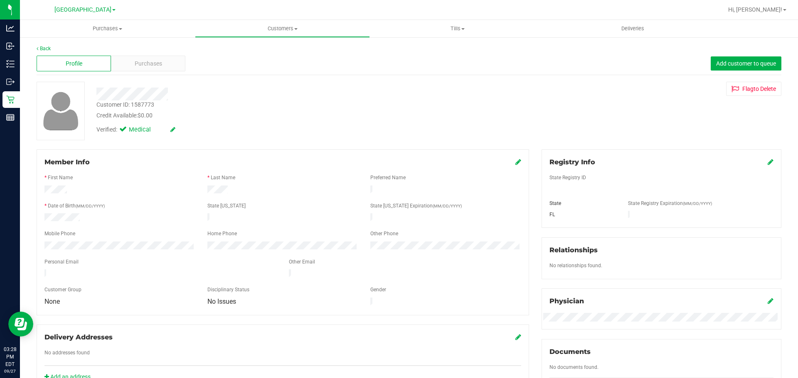
click at [125, 64] on div "Purchases" at bounding box center [148, 64] width 74 height 16
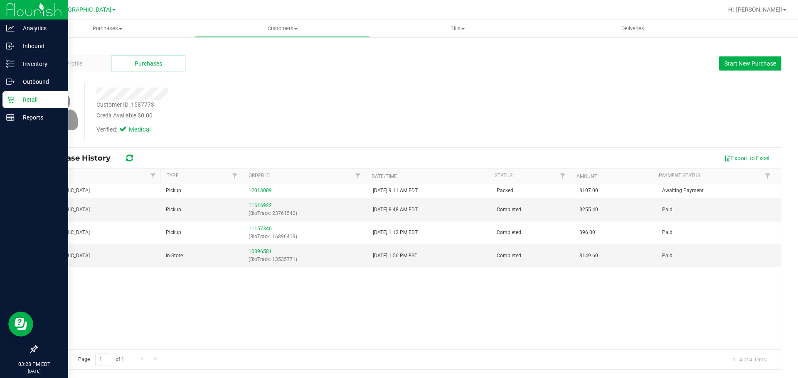
click at [16, 101] on p "Retail" at bounding box center [40, 100] width 50 height 10
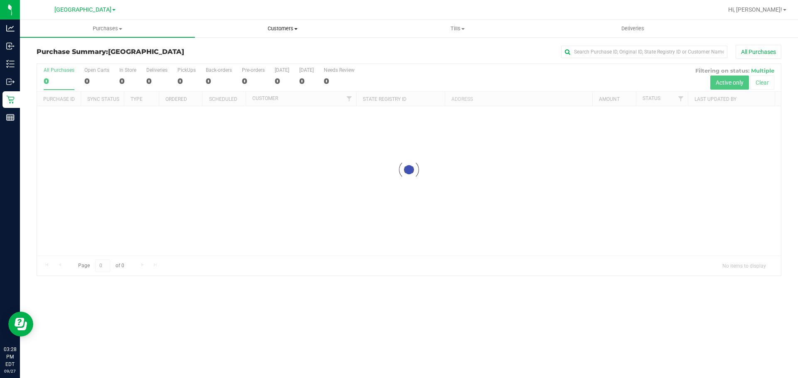
click at [273, 25] on span "Customers" at bounding box center [282, 28] width 174 height 7
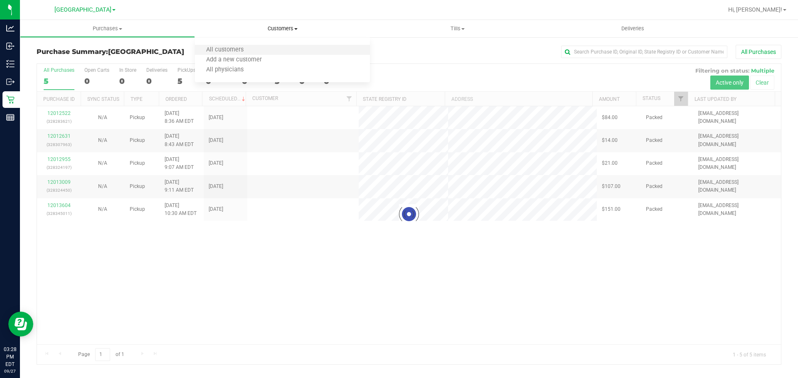
click at [261, 49] on li "All customers" at bounding box center [282, 50] width 175 height 10
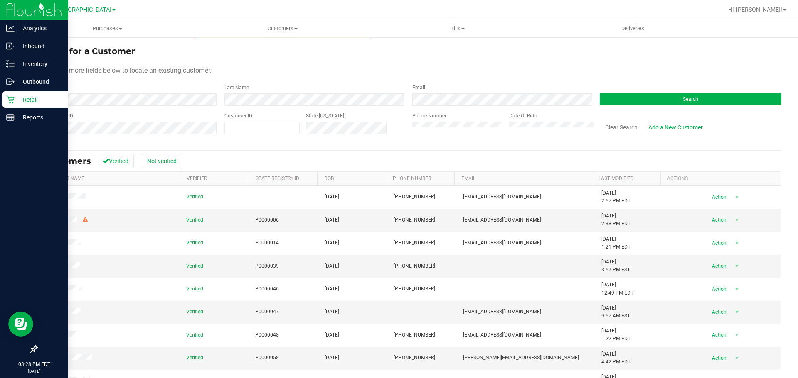
click at [0, 102] on link "Retail" at bounding box center [34, 100] width 68 height 18
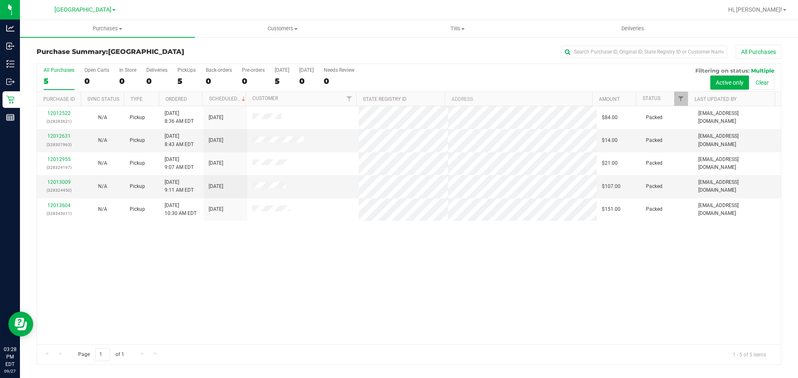
drag, startPoint x: 496, startPoint y: 264, endPoint x: 526, endPoint y: 282, distance: 34.3
click at [398, 280] on div "12012522 (328283621) N/A Pickup [DATE] 8:36 AM EDT 9/27/2025 $84.00 Packed [EMA…" at bounding box center [409, 225] width 744 height 238
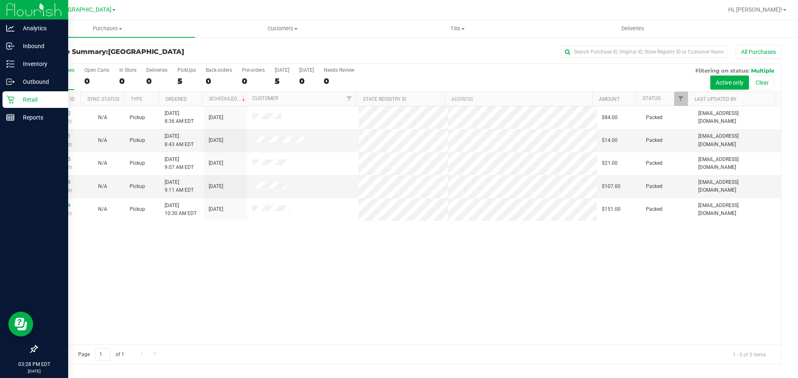
click at [0, 93] on link "Retail" at bounding box center [34, 100] width 68 height 18
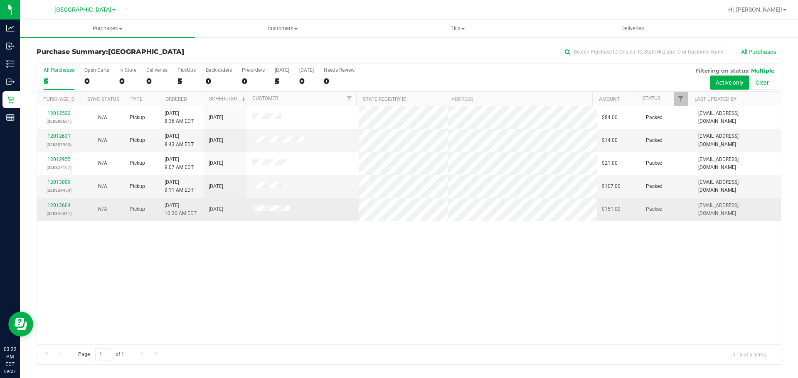
click at [47, 206] on div "12013604 (328345011)" at bounding box center [59, 210] width 34 height 16
click at [51, 203] on link "12013604" at bounding box center [58, 206] width 23 height 6
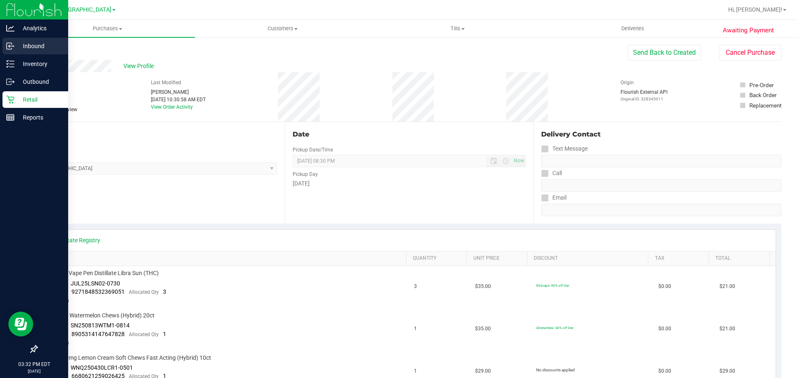
click at [10, 55] on link "Inbound" at bounding box center [34, 47] width 68 height 18
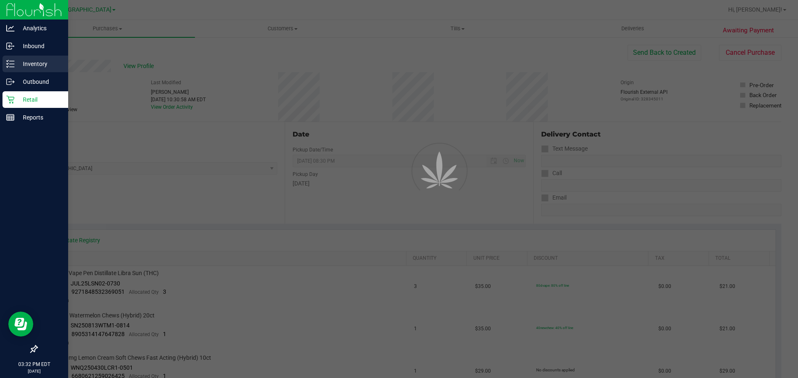
click at [12, 61] on line at bounding box center [12, 61] width 5 height 0
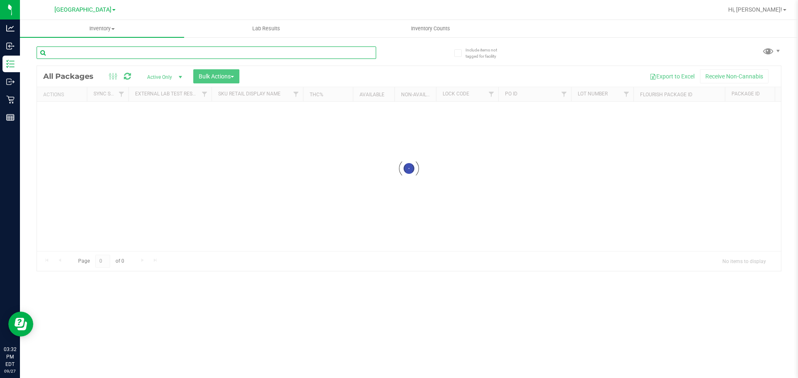
click at [71, 53] on input "text" at bounding box center [206, 53] width 339 height 12
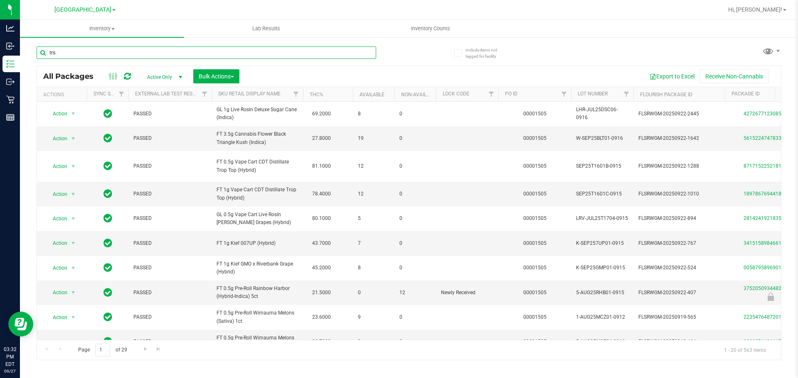
type input "trs"
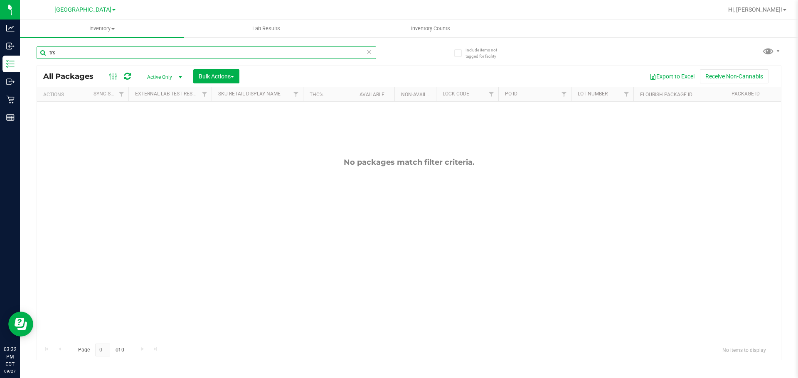
click at [141, 49] on input "trs" at bounding box center [206, 53] width 339 height 12
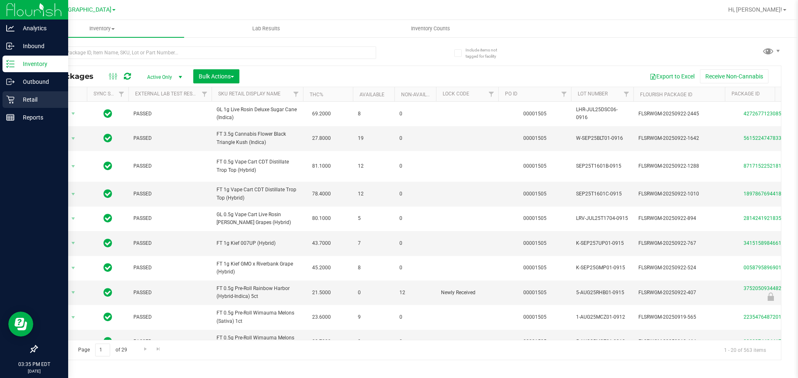
click at [34, 97] on p "Retail" at bounding box center [40, 100] width 50 height 10
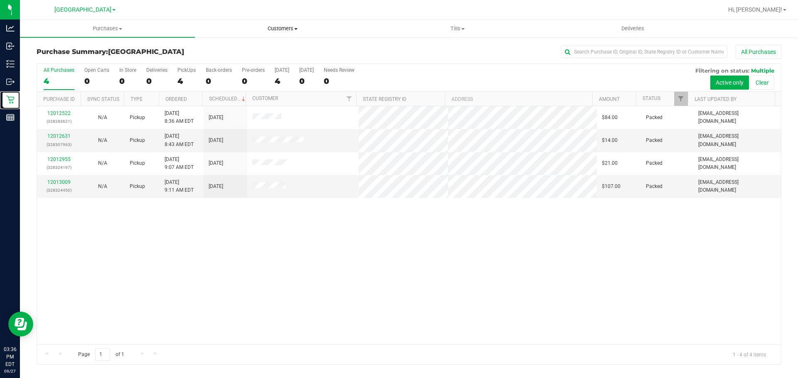
click at [280, 29] on span "Customers" at bounding box center [282, 28] width 174 height 7
click at [228, 49] on span "All customers" at bounding box center [225, 50] width 60 height 7
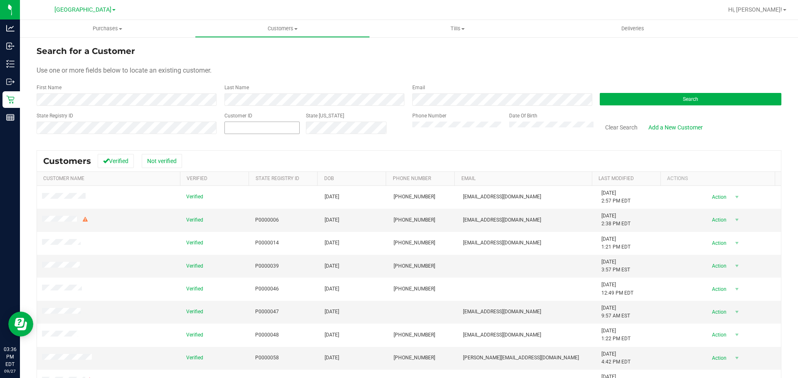
click at [250, 128] on input "text" at bounding box center [262, 128] width 74 height 12
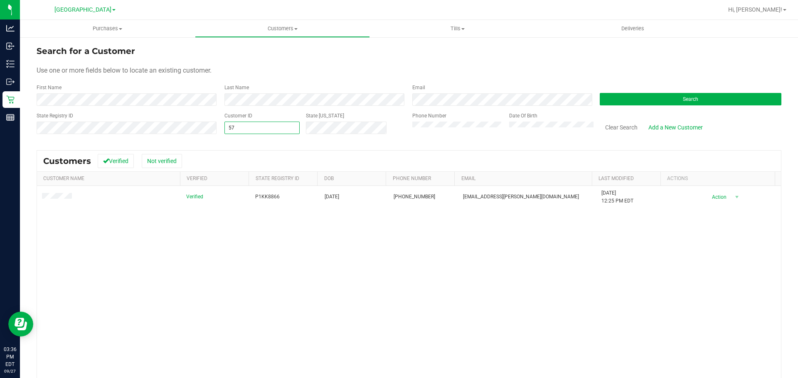
type input "5"
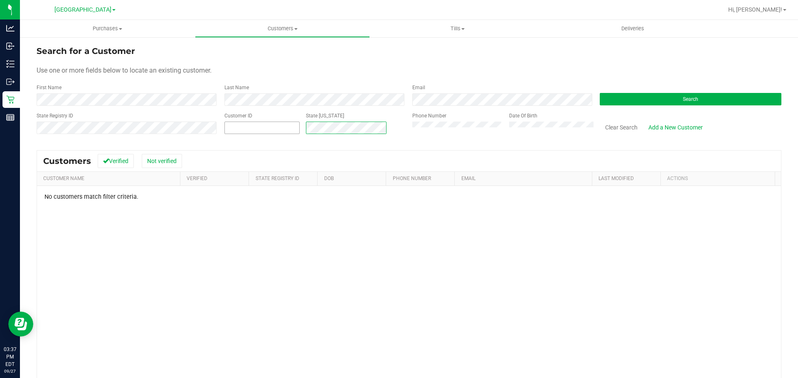
click at [286, 126] on div "Customer ID State [US_STATE]" at bounding box center [312, 126] width 188 height 29
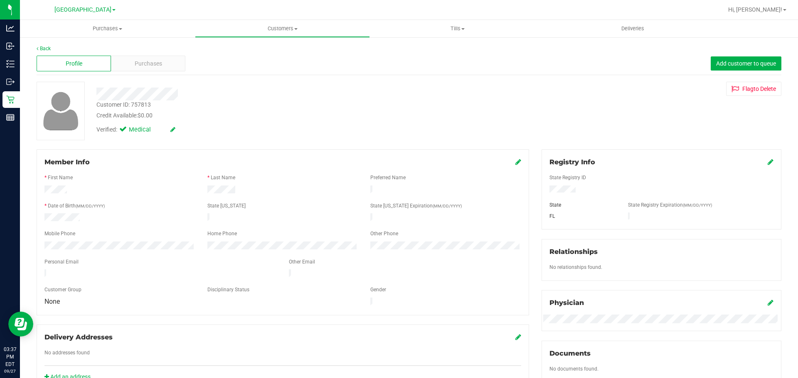
click at [398, 161] on icon at bounding box center [770, 162] width 6 height 7
click at [398, 160] on icon at bounding box center [769, 163] width 7 height 7
click at [143, 65] on span "Purchases" at bounding box center [148, 63] width 27 height 9
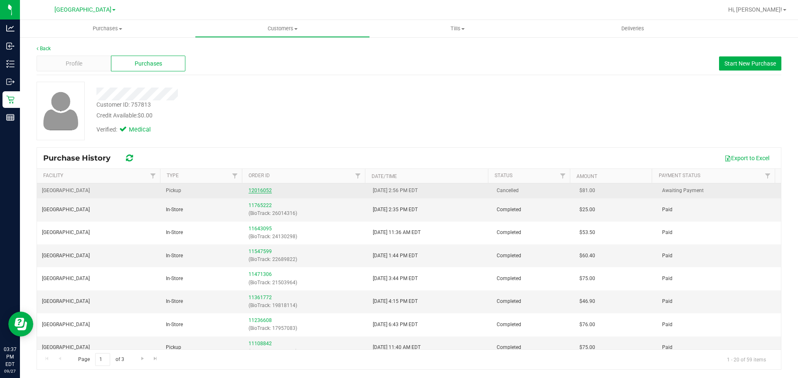
click at [263, 191] on link "12016052" at bounding box center [259, 191] width 23 height 6
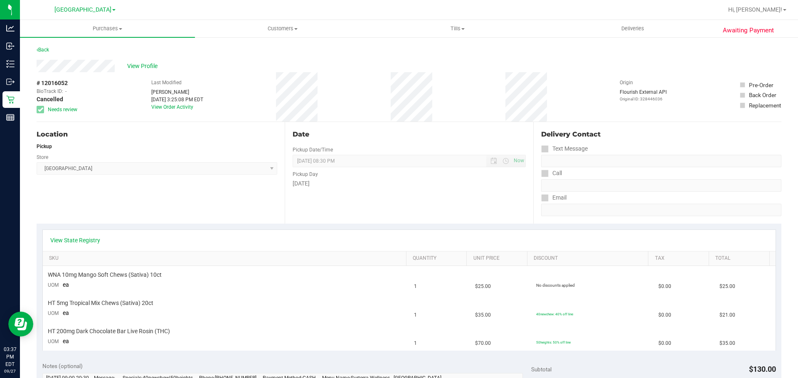
scroll to position [166, 0]
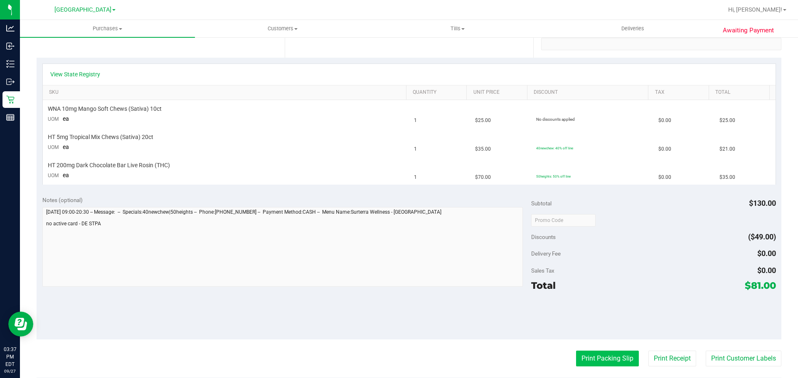
click at [398, 355] on button "Print Packing Slip" at bounding box center [607, 359] width 63 height 16
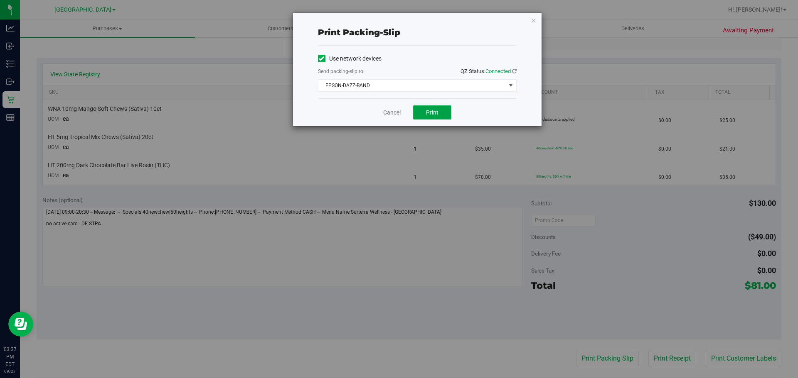
click at [398, 113] on button "Print" at bounding box center [432, 113] width 38 height 14
click at [388, 109] on link "Cancel" at bounding box center [391, 112] width 17 height 9
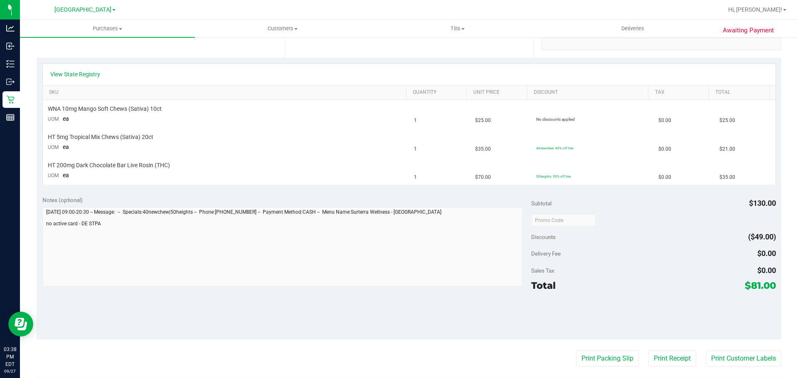
click at [398, 351] on button "Print Packing Slip" at bounding box center [607, 359] width 63 height 16
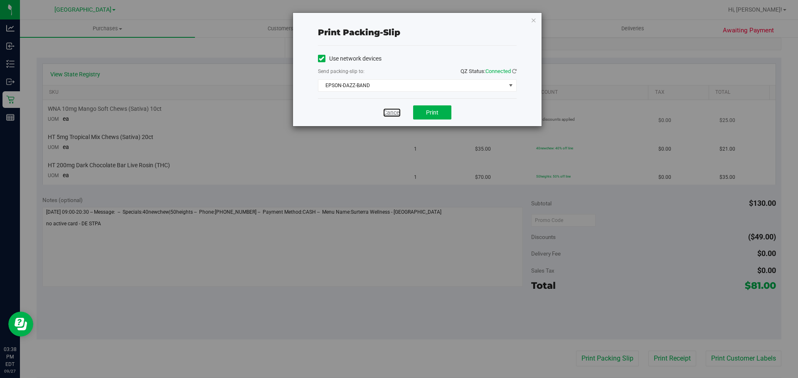
drag, startPoint x: 395, startPoint y: 111, endPoint x: 369, endPoint y: 105, distance: 27.0
click at [395, 111] on link "Cancel" at bounding box center [391, 112] width 17 height 9
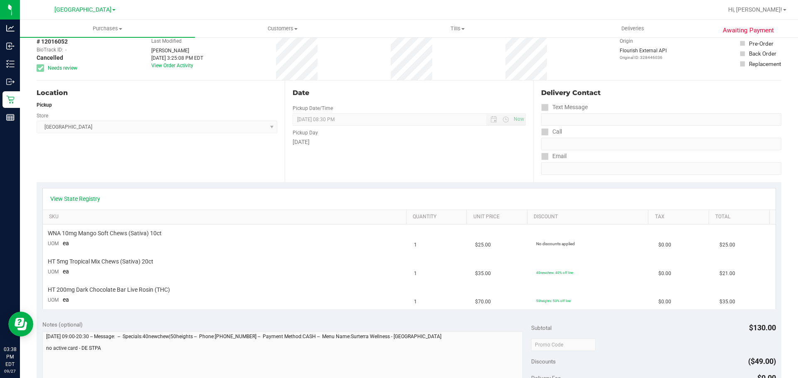
scroll to position [0, 0]
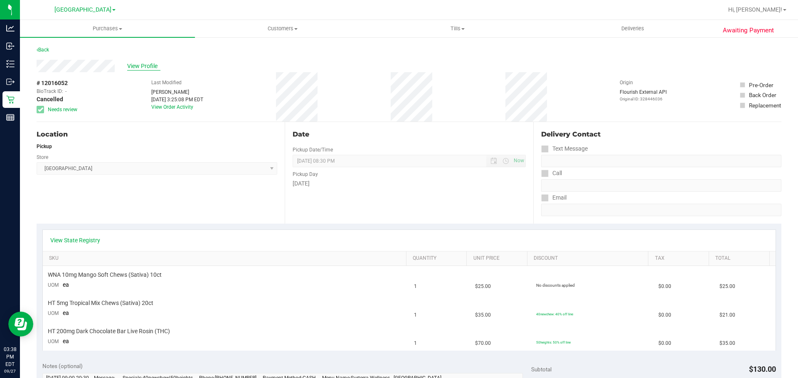
click at [147, 68] on span "View Profile" at bounding box center [143, 66] width 33 height 9
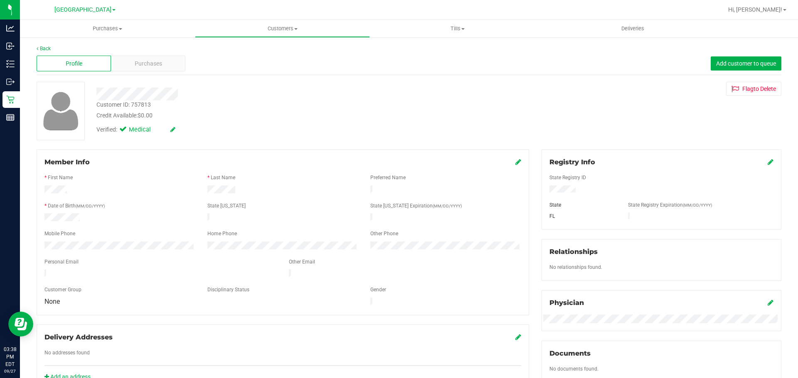
click at [398, 56] on div "Profile Purchases Add customer to queue" at bounding box center [409, 63] width 744 height 23
click at [398, 60] on span "Add customer to queue" at bounding box center [746, 63] width 60 height 7
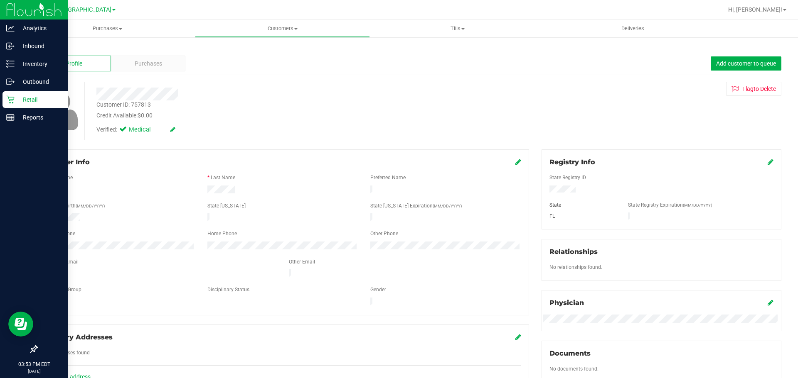
click at [16, 98] on p "Retail" at bounding box center [40, 100] width 50 height 10
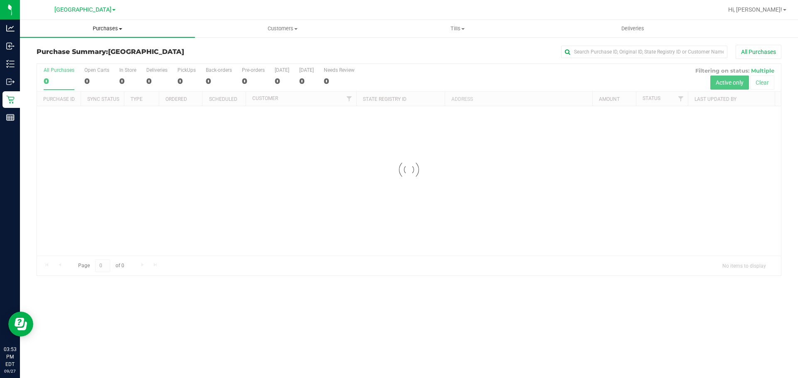
click at [105, 29] on span "Purchases" at bounding box center [107, 28] width 175 height 7
click at [92, 61] on li "Fulfillment" at bounding box center [107, 60] width 175 height 10
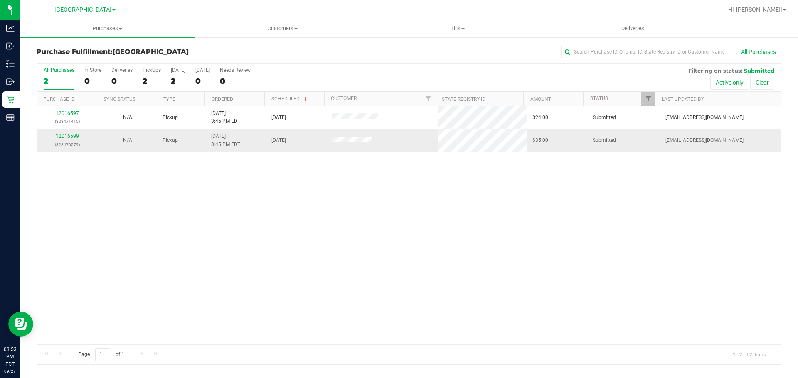
click at [73, 137] on link "12016599" at bounding box center [67, 136] width 23 height 6
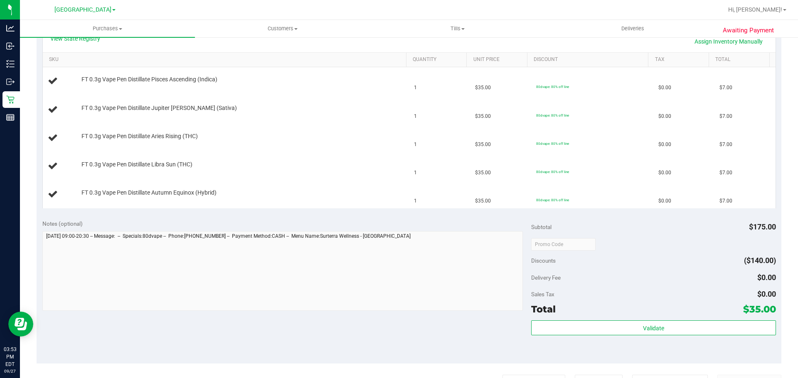
scroll to position [249, 0]
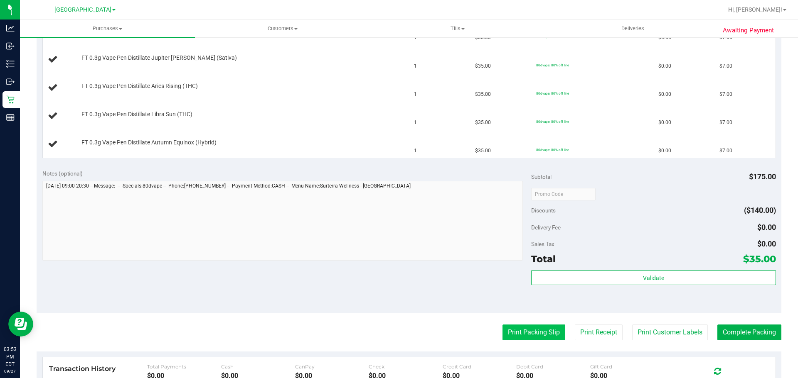
click at [398, 329] on button "Print Packing Slip" at bounding box center [533, 333] width 63 height 16
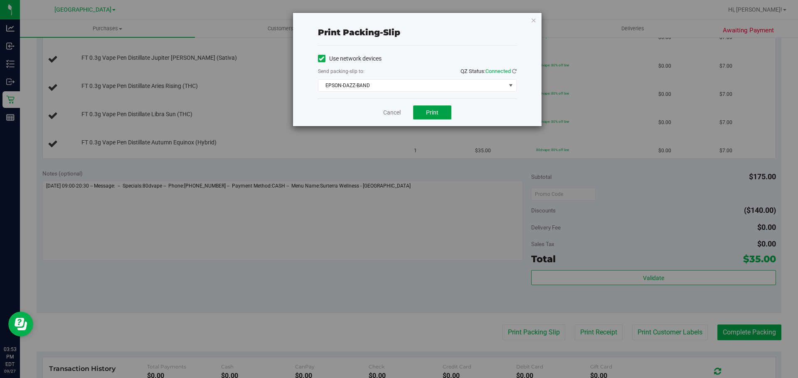
click at [398, 107] on button "Print" at bounding box center [432, 113] width 38 height 14
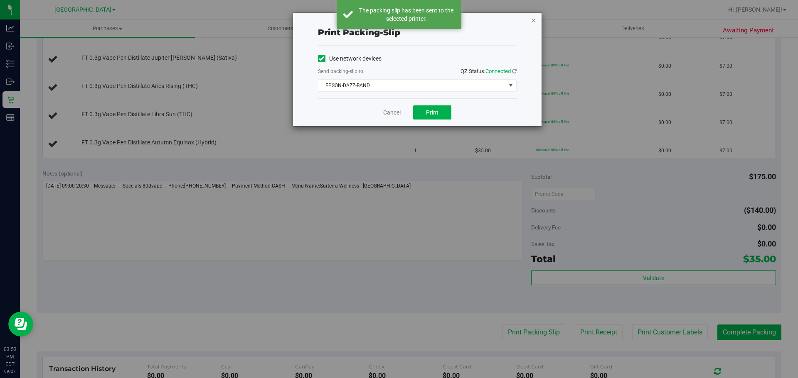
click at [398, 20] on icon "button" at bounding box center [534, 20] width 6 height 10
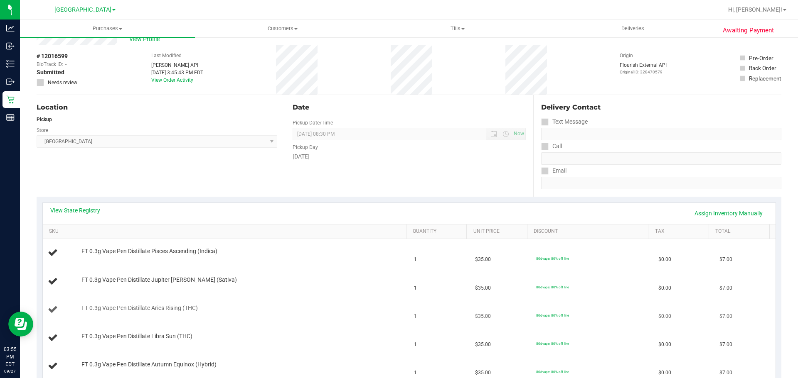
scroll to position [42, 0]
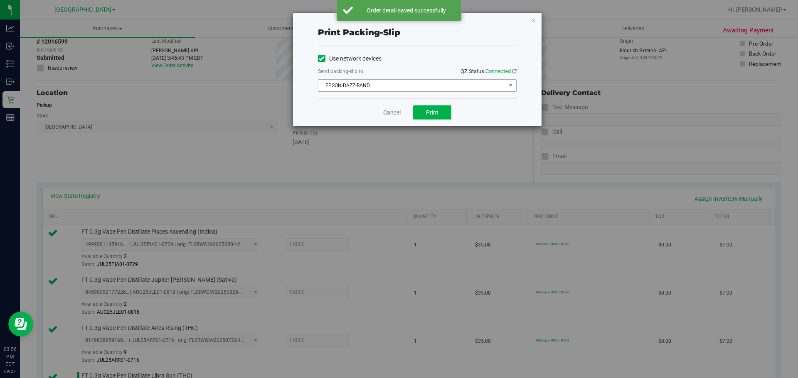
drag, startPoint x: 531, startPoint y: 20, endPoint x: 356, endPoint y: 84, distance: 185.8
click at [398, 21] on div "Print packing-slip Use network devices Send packing-slip to: QZ Status: Connect…" at bounding box center [417, 69] width 248 height 113
click at [398, 20] on icon "button" at bounding box center [534, 20] width 6 height 10
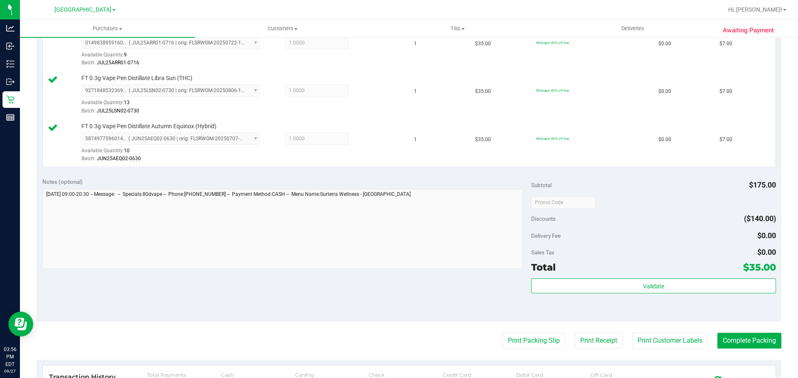
scroll to position [415, 0]
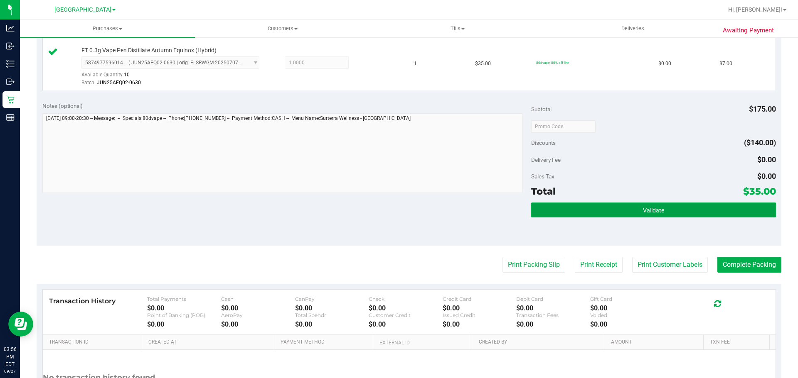
click at [398, 204] on button "Validate" at bounding box center [653, 210] width 244 height 15
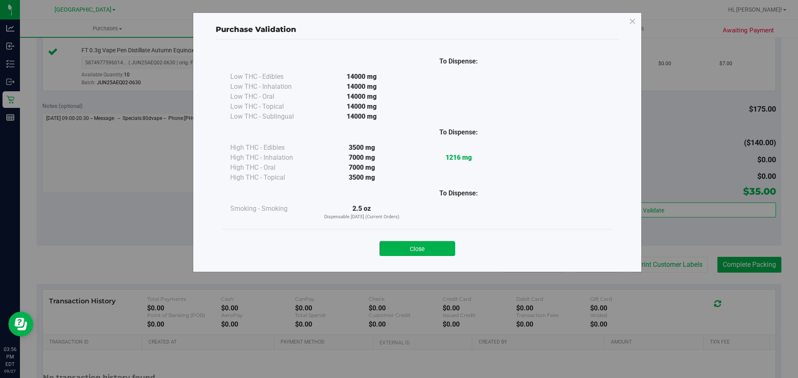
drag, startPoint x: 430, startPoint y: 242, endPoint x: 447, endPoint y: 238, distance: 16.8
click at [398, 243] on button "Close" at bounding box center [417, 248] width 76 height 15
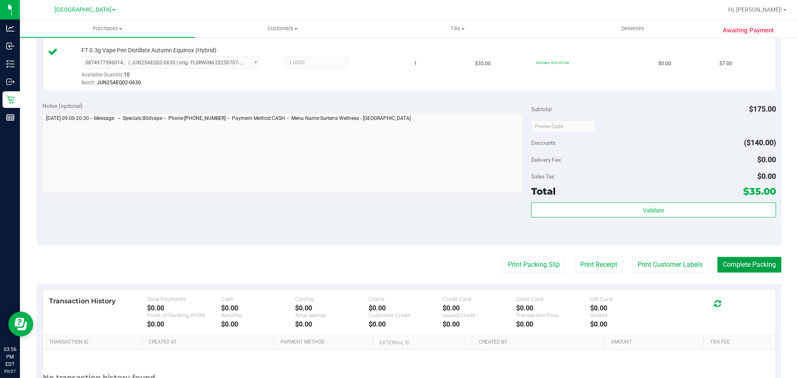
click at [398, 263] on button "Complete Packing" at bounding box center [749, 265] width 64 height 16
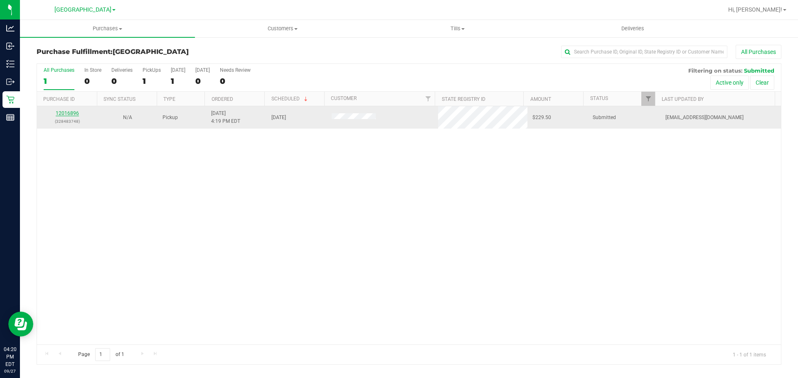
click at [67, 111] on link "12016896" at bounding box center [67, 114] width 23 height 6
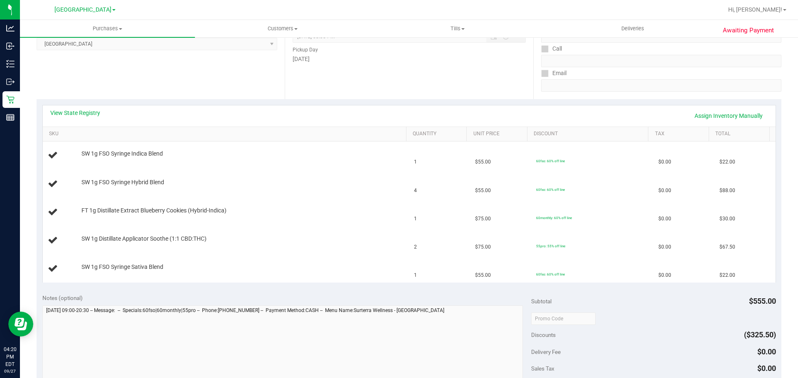
drag, startPoint x: 332, startPoint y: 231, endPoint x: 384, endPoint y: 299, distance: 85.7
click at [332, 231] on td "SW 1g Distillate Applicator Soothe (1:1 CBD:THC)" at bounding box center [226, 241] width 366 height 28
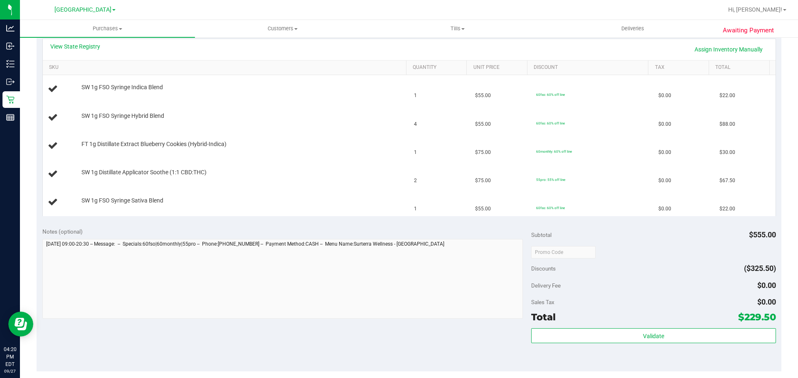
scroll to position [291, 0]
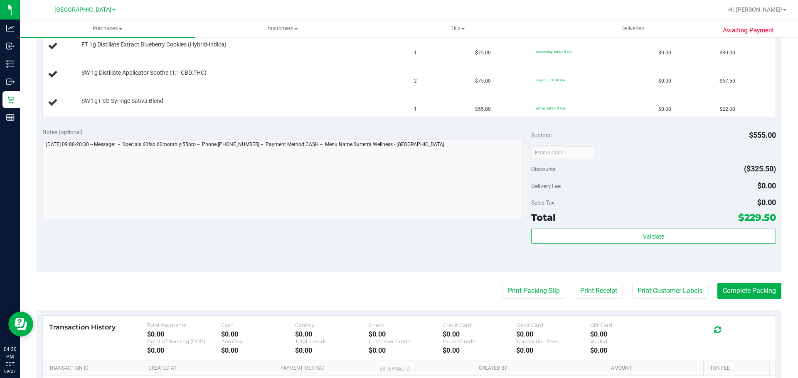
click at [398, 297] on div "Print Packing Slip Print Receipt Print Customer Labels Complete Packing" at bounding box center [409, 291] width 744 height 16
click at [398, 283] on purchase-details "Back Edit Purchase Cancel Purchase View Profile # 12016896 BioTrack ID: - Submi…" at bounding box center [409, 110] width 744 height 712
click at [398, 292] on button "Print Packing Slip" at bounding box center [533, 291] width 63 height 16
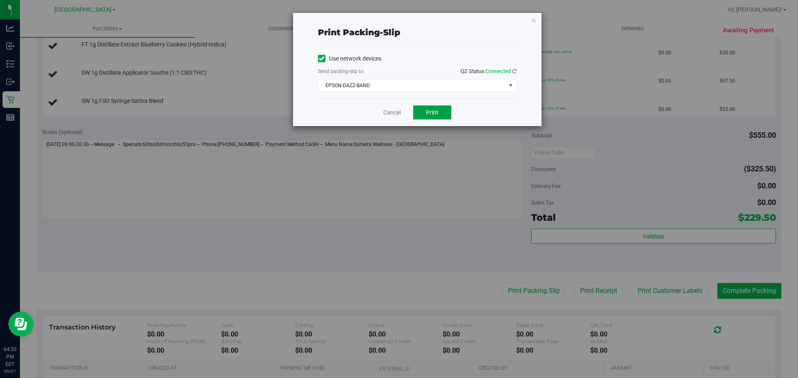
click at [398, 115] on span "Print" at bounding box center [432, 112] width 12 height 7
click at [383, 118] on div "Cancel Print" at bounding box center [417, 112] width 199 height 28
click at [392, 117] on link "Cancel" at bounding box center [391, 112] width 17 height 9
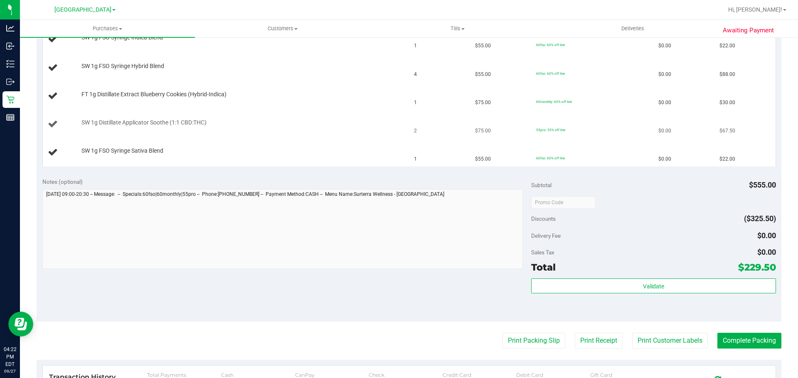
scroll to position [166, 0]
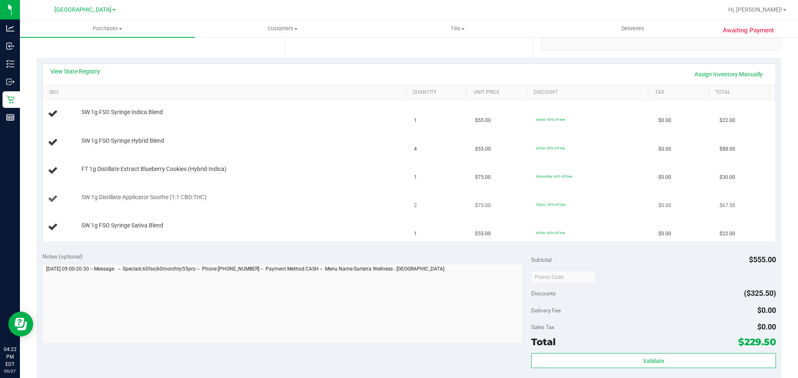
click at [381, 192] on td "SW 1g Distillate Applicator Soothe (1:1 CBD:THC)" at bounding box center [226, 199] width 366 height 28
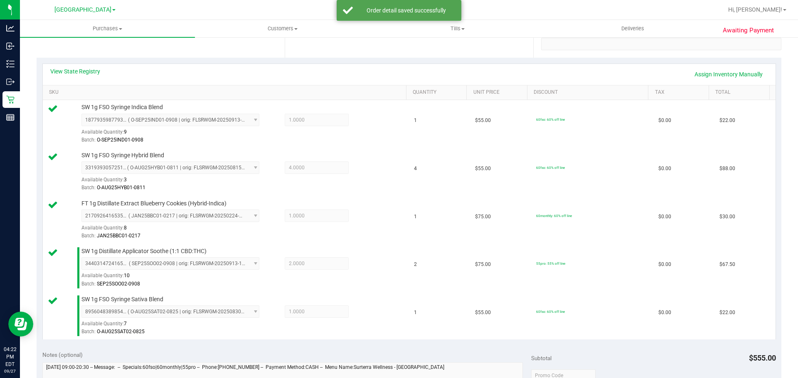
scroll to position [249, 0]
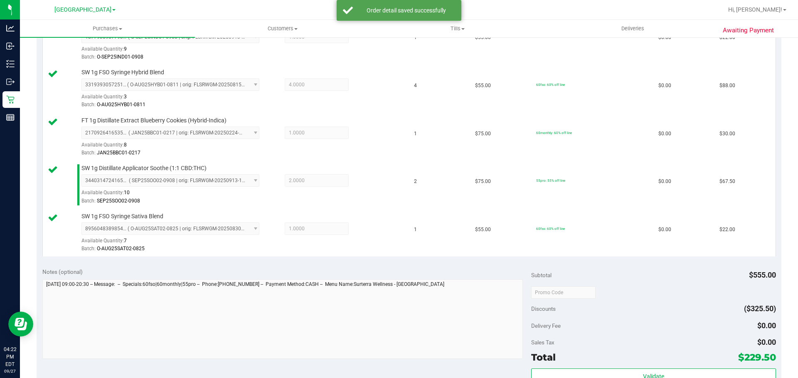
click at [398, 366] on div "Subtotal $555.00 Discounts ($325.50) Delivery Fee $0.00 Sales Tax $0.00 Total $…" at bounding box center [653, 337] width 244 height 138
click at [398, 372] on button "Validate" at bounding box center [653, 376] width 244 height 15
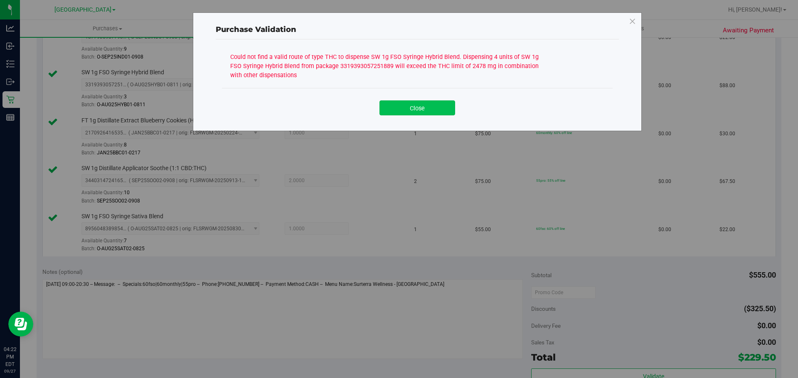
click at [398, 106] on button "Close" at bounding box center [417, 108] width 76 height 15
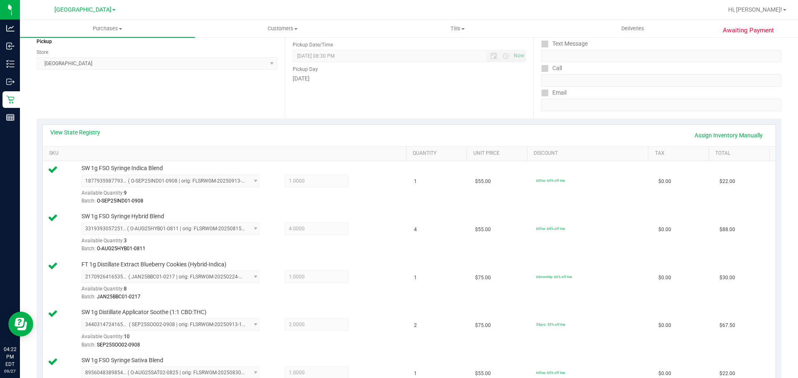
scroll to position [83, 0]
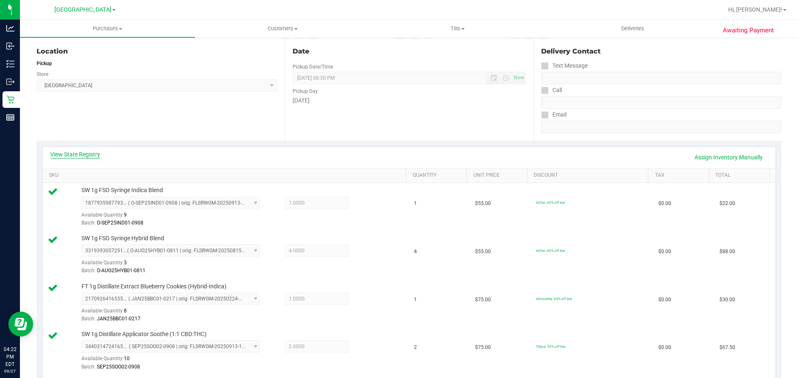
click at [68, 155] on link "View State Registry" at bounding box center [75, 154] width 50 height 8
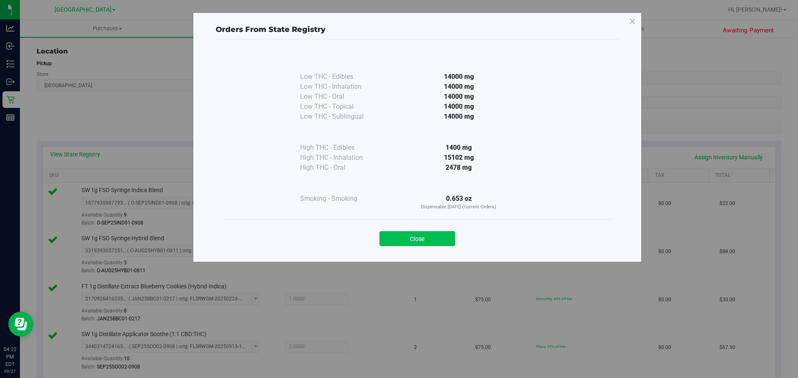
click at [398, 233] on button "Close" at bounding box center [417, 238] width 76 height 15
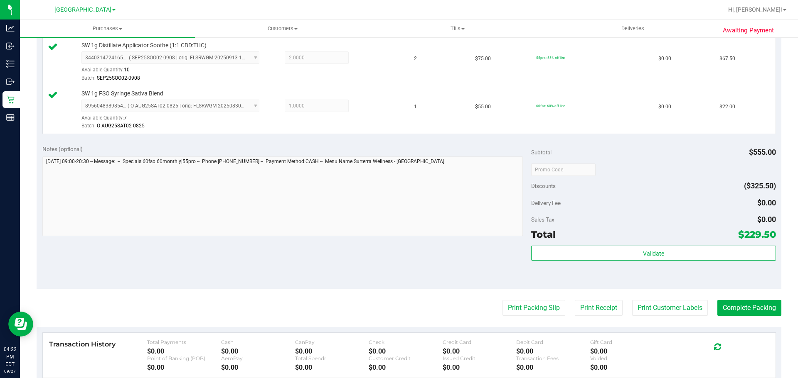
scroll to position [374, 0]
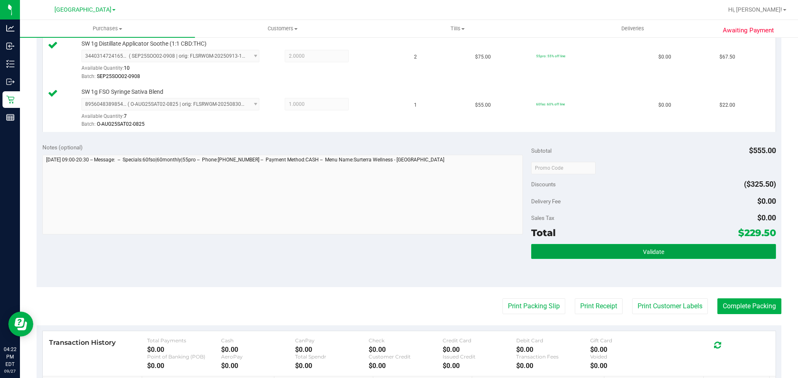
click at [398, 256] on button "Validate" at bounding box center [653, 251] width 244 height 15
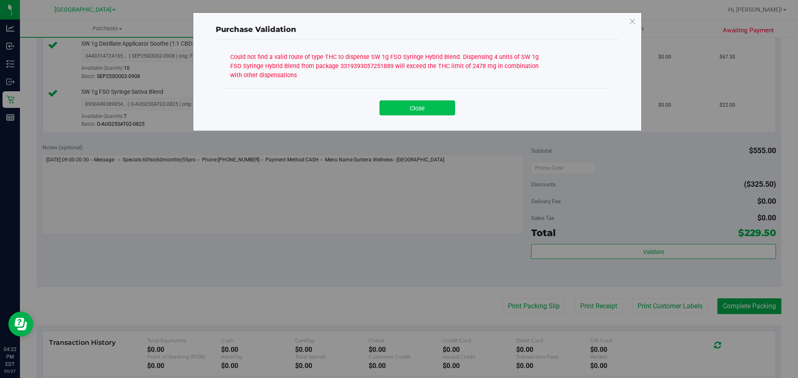
click at [398, 111] on button "Close" at bounding box center [417, 108] width 76 height 15
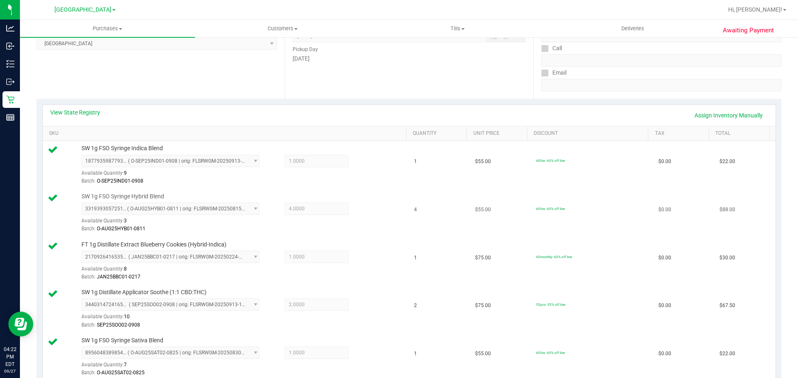
scroll to position [125, 0]
click at [88, 119] on div "View State Registry Assign Inventory Manually" at bounding box center [408, 116] width 717 height 14
click at [88, 116] on link "View State Registry" at bounding box center [75, 113] width 50 height 8
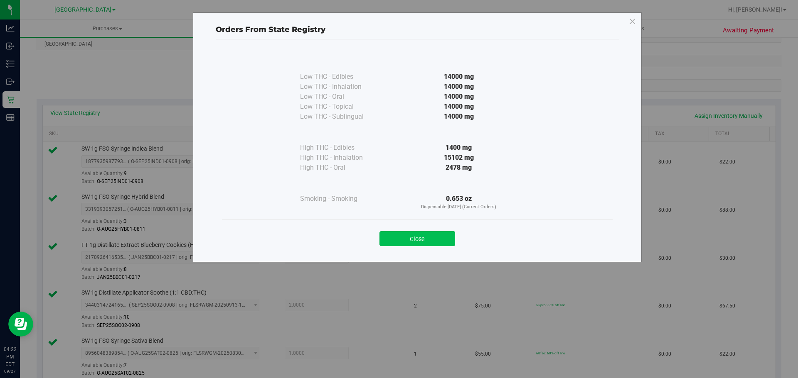
click at [398, 240] on button "Close" at bounding box center [417, 238] width 76 height 15
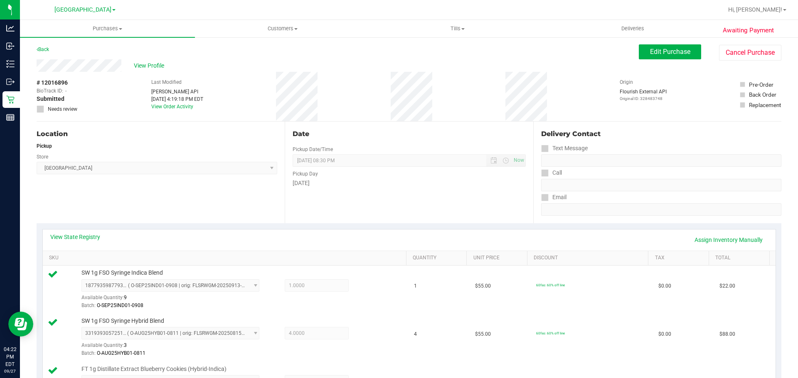
scroll to position [0, 0]
click at [398, 240] on link "Assign Inventory Manually" at bounding box center [728, 240] width 79 height 14
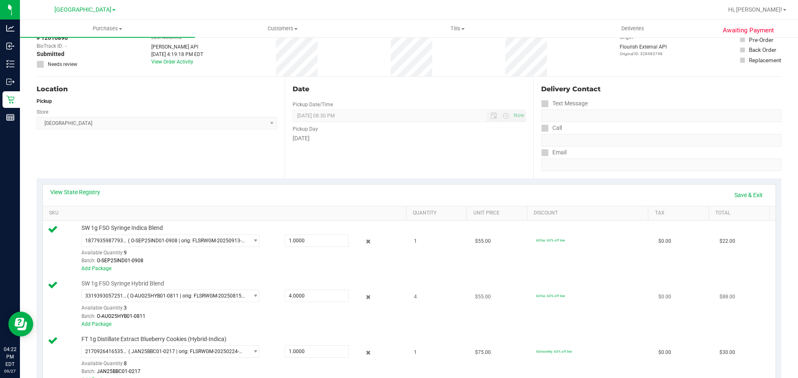
scroll to position [125, 0]
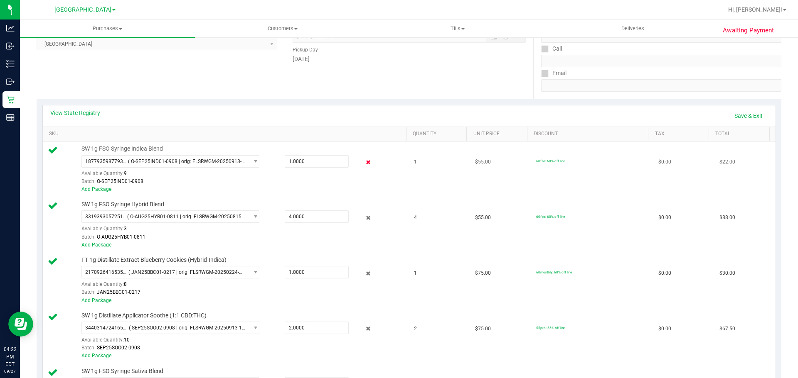
click at [364, 159] on icon at bounding box center [368, 163] width 9 height 10
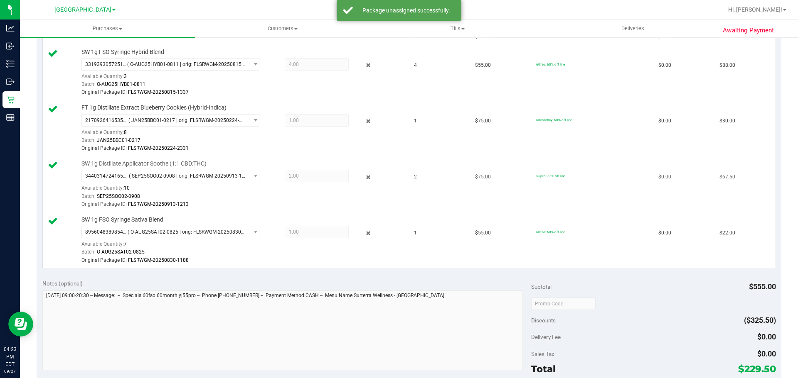
scroll to position [249, 0]
click at [365, 238] on icon at bounding box center [368, 234] width 9 height 10
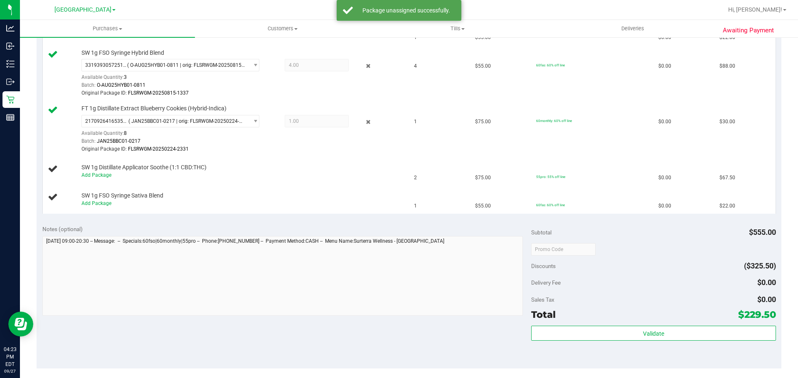
click at [364, 122] on icon at bounding box center [368, 123] width 9 height 10
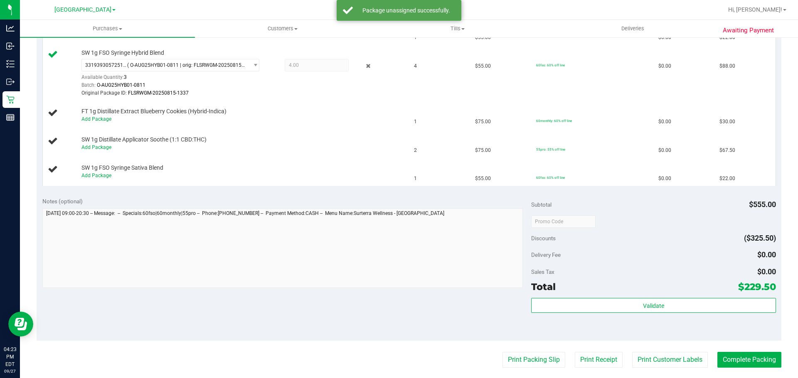
click at [364, 61] on icon at bounding box center [368, 66] width 9 height 10
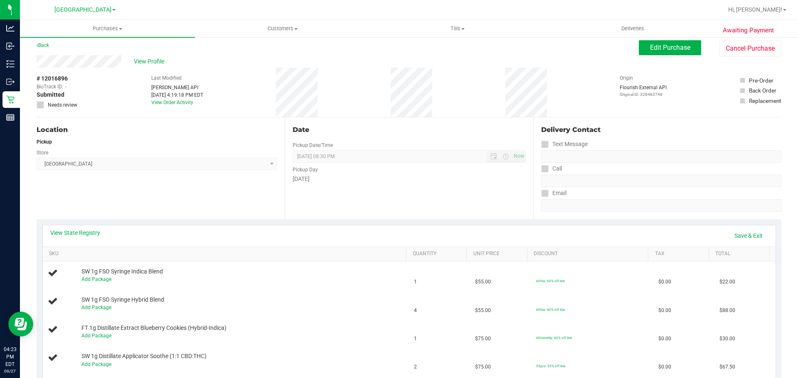
scroll to position [0, 0]
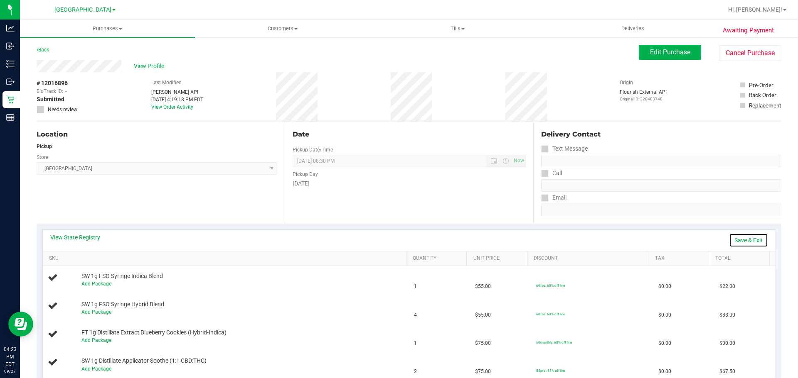
click at [398, 239] on link "Save & Exit" at bounding box center [748, 240] width 39 height 14
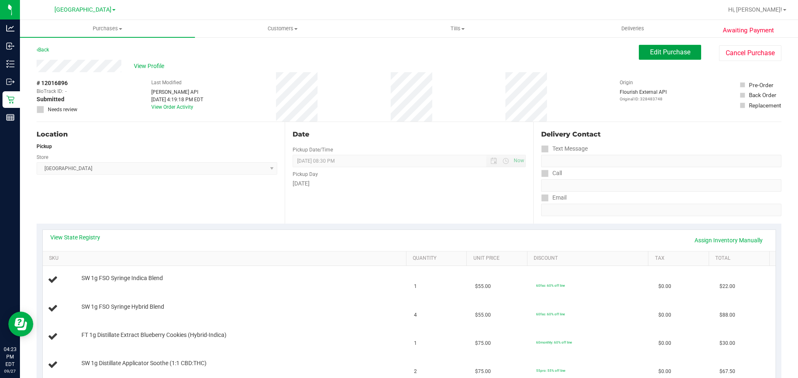
click at [658, 47] on button "Edit Purchase" at bounding box center [670, 52] width 62 height 15
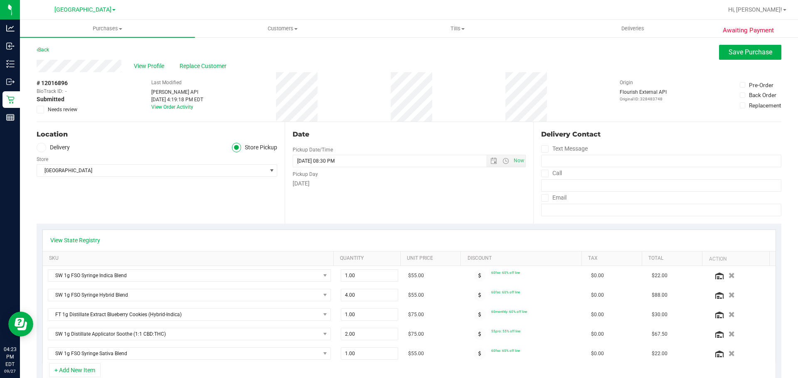
click at [39, 110] on icon at bounding box center [40, 110] width 5 height 0
click at [0, 0] on input "Needs review" at bounding box center [0, 0] width 0 height 0
click at [735, 58] on button "Save Purchase" at bounding box center [750, 52] width 62 height 15
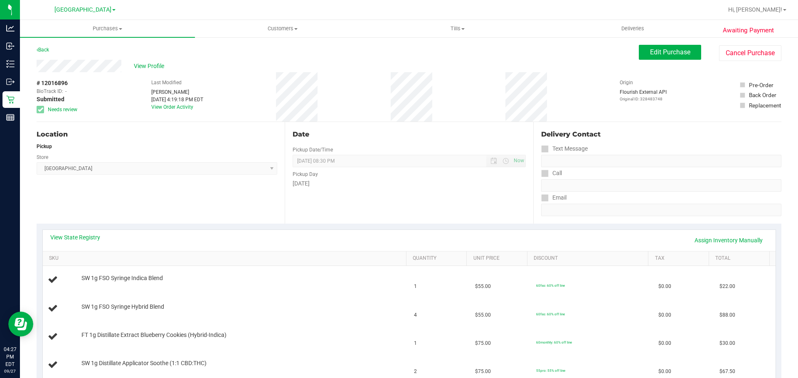
click at [450, 106] on div "# 12016896 BioTrack ID: - Submitted Needs review Last Modified Ada Houk Sep 27,…" at bounding box center [409, 96] width 744 height 49
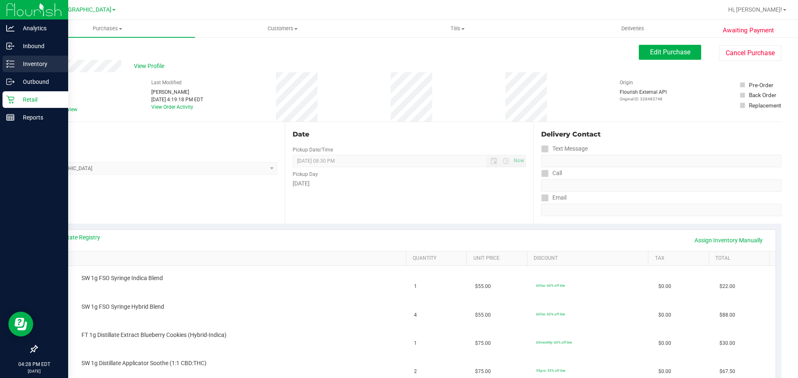
click at [6, 64] on div "Inventory" at bounding box center [35, 64] width 66 height 17
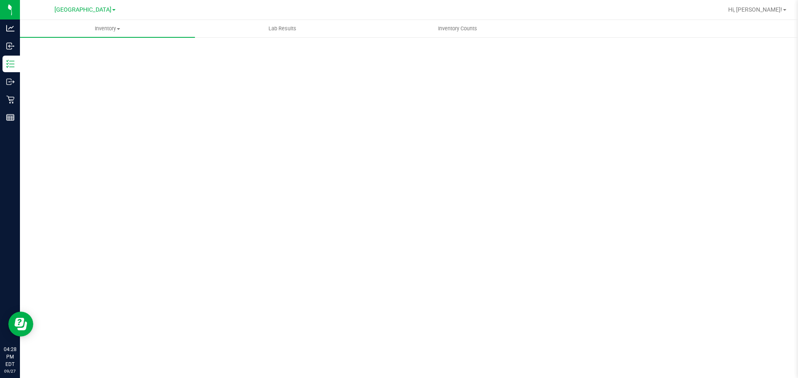
click at [162, 53] on div "Scan Packages 0" at bounding box center [409, 166] width 744 height 243
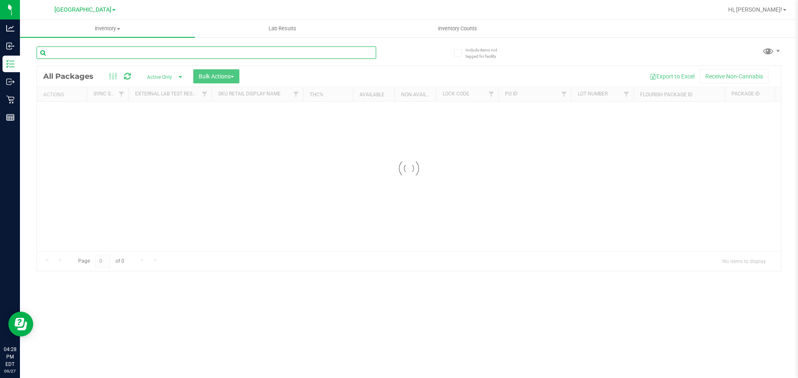
click at [163, 52] on input "text" at bounding box center [206, 53] width 339 height 12
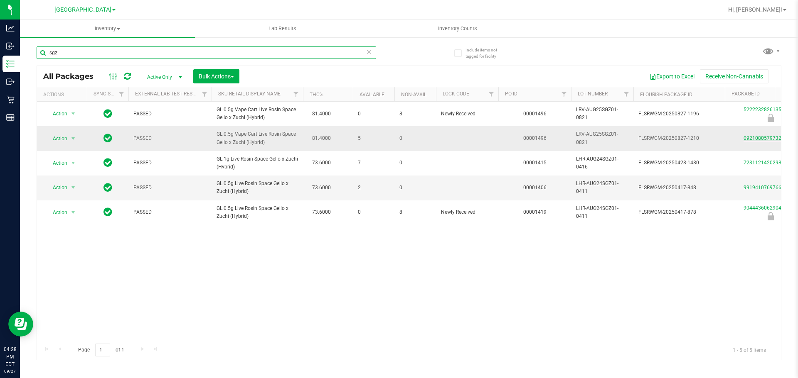
type input "sgz"
click at [766, 140] on link "0921080579732675" at bounding box center [766, 138] width 47 height 6
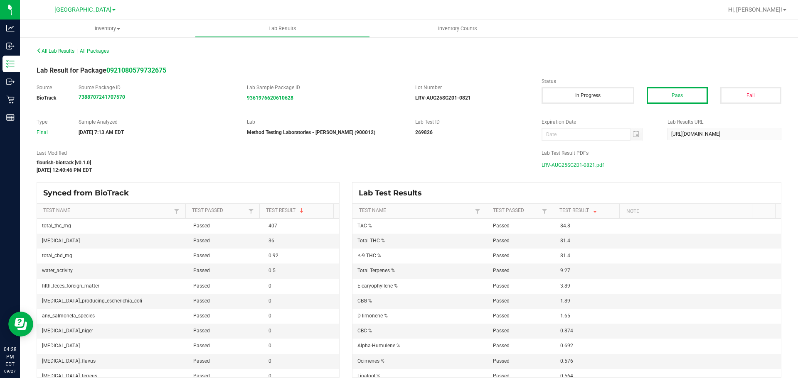
click at [584, 152] on label "Lab Test Result PDFs" at bounding box center [661, 153] width 240 height 7
click at [581, 167] on span "LRV-AUG25SGZ01-0821.pdf" at bounding box center [572, 165] width 62 height 12
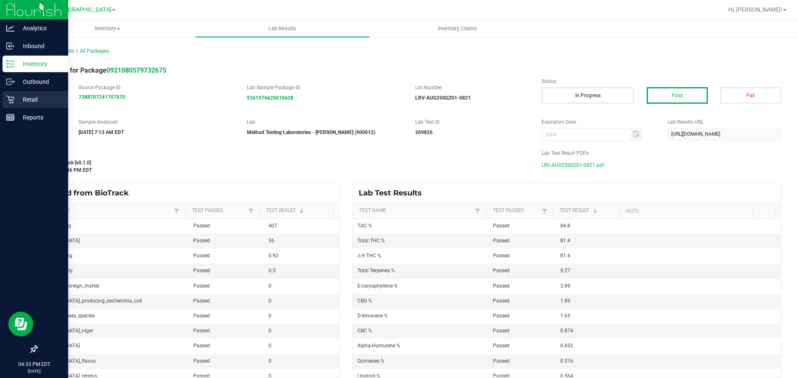
click at [5, 102] on div "Retail" at bounding box center [35, 99] width 66 height 17
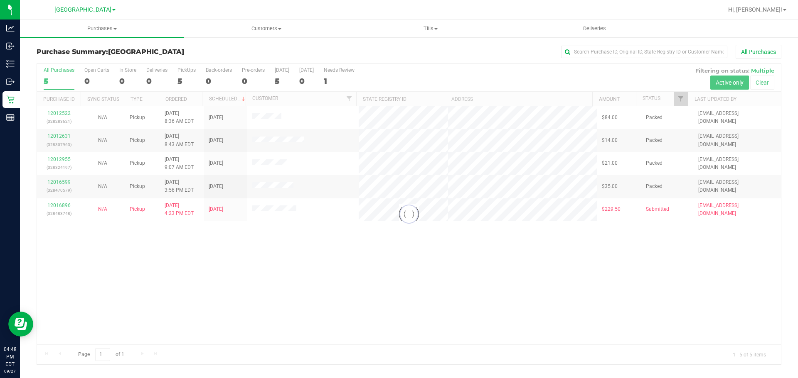
click at [346, 224] on div at bounding box center [409, 214] width 744 height 301
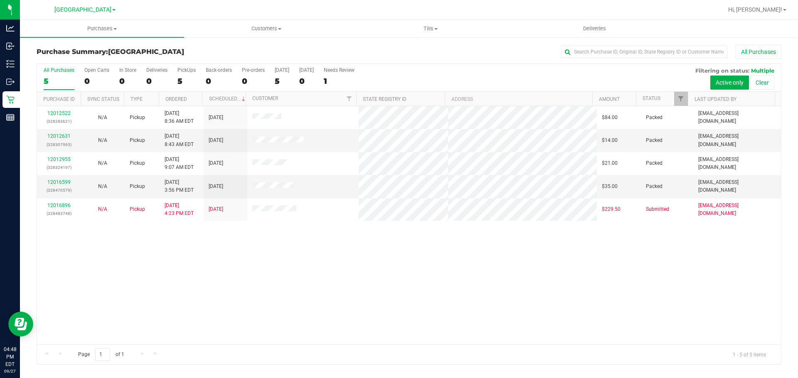
click at [386, 254] on div "12012522 (328283621) N/A Pickup 9/27/2025 8:36 AM EDT 9/27/2025 $84.00 Packed r…" at bounding box center [409, 225] width 744 height 238
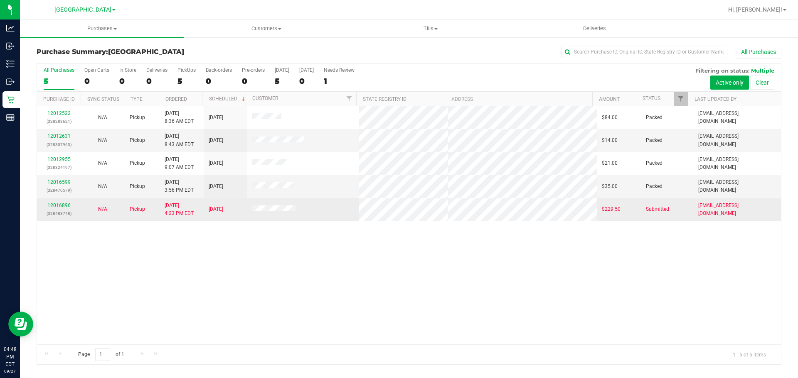
click at [62, 204] on link "12016896" at bounding box center [58, 206] width 23 height 6
click at [51, 205] on link "12016896" at bounding box center [58, 206] width 23 height 6
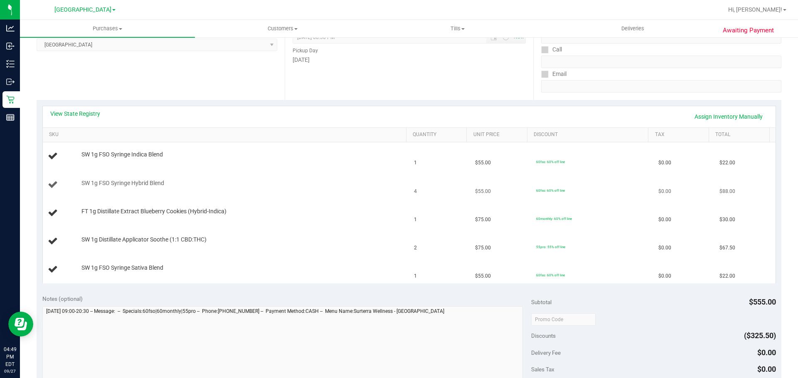
scroll to position [125, 0]
click at [90, 110] on link "View State Registry" at bounding box center [75, 113] width 50 height 8
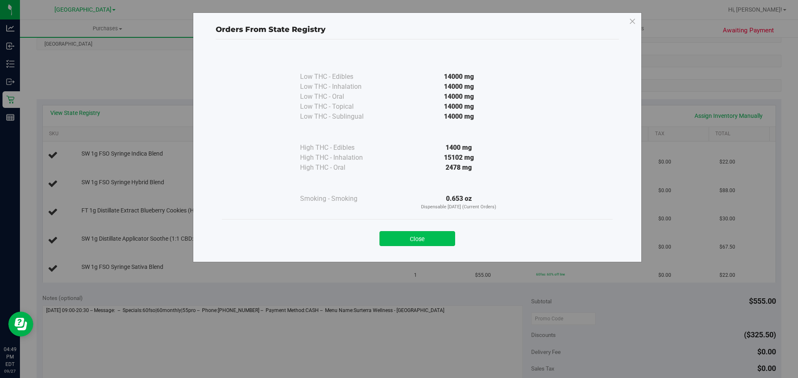
click at [416, 241] on button "Close" at bounding box center [417, 238] width 76 height 15
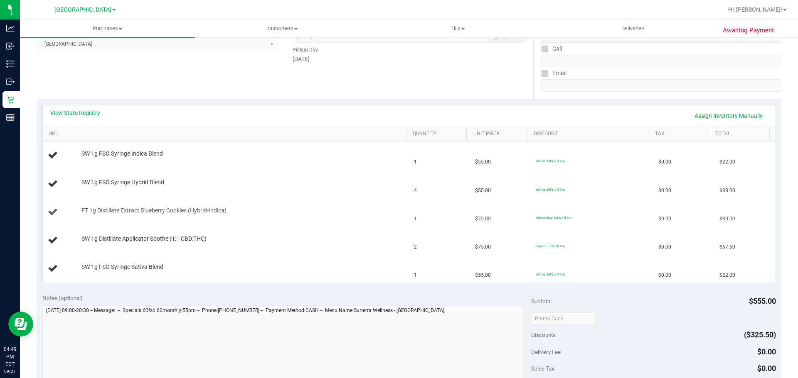
click at [282, 200] on td "FT 1g Distillate Extract Blueberry Cookies (Hybrid-Indica)" at bounding box center [226, 213] width 366 height 28
click at [72, 112] on link "View State Registry" at bounding box center [75, 113] width 50 height 8
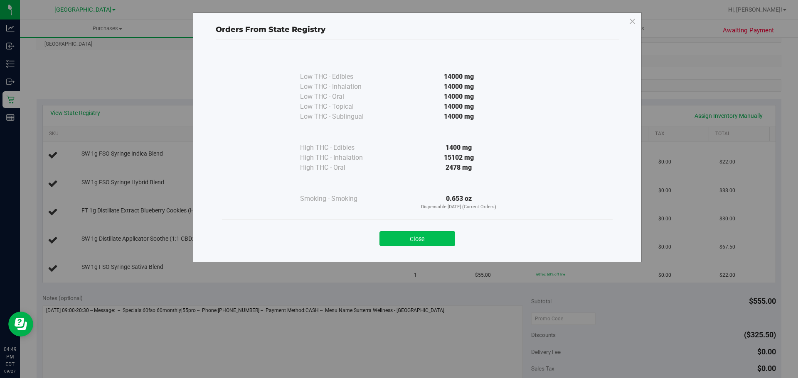
click at [425, 246] on button "Close" at bounding box center [417, 238] width 76 height 15
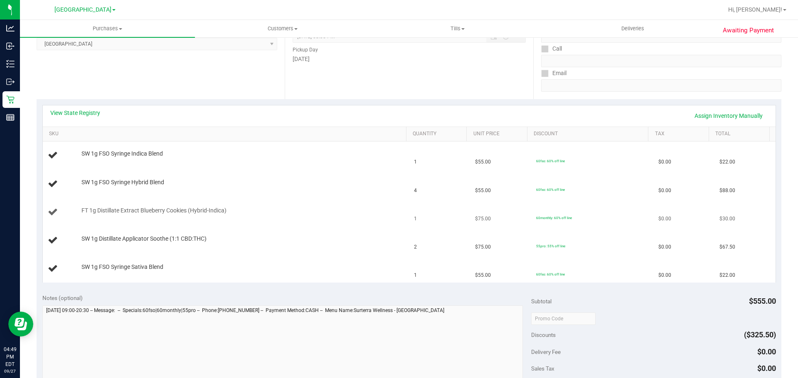
click at [345, 224] on td "FT 1g Distillate Extract Blueberry Cookies (Hybrid-Indica)" at bounding box center [226, 213] width 366 height 28
click at [335, 222] on td "FT 1g Distillate Extract Blueberry Cookies (Hybrid-Indica)" at bounding box center [226, 213] width 366 height 28
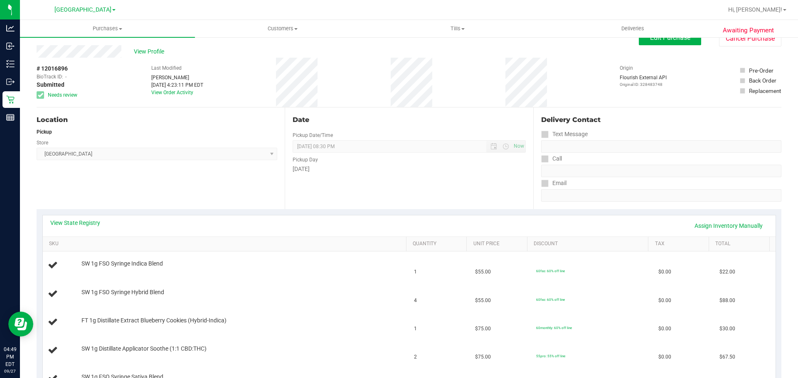
scroll to position [0, 0]
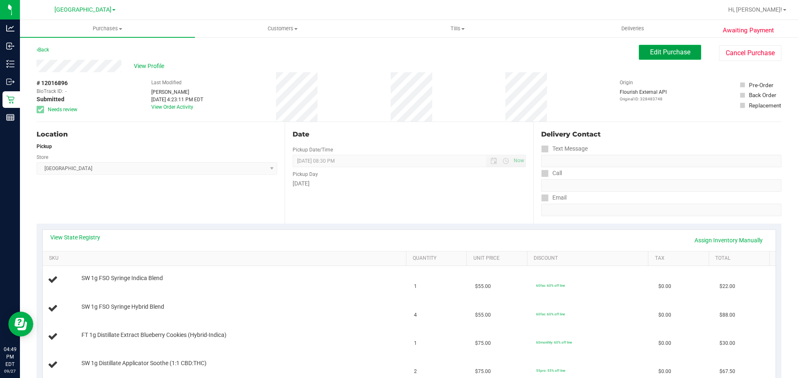
click at [639, 55] on button "Edit Purchase" at bounding box center [670, 52] width 62 height 15
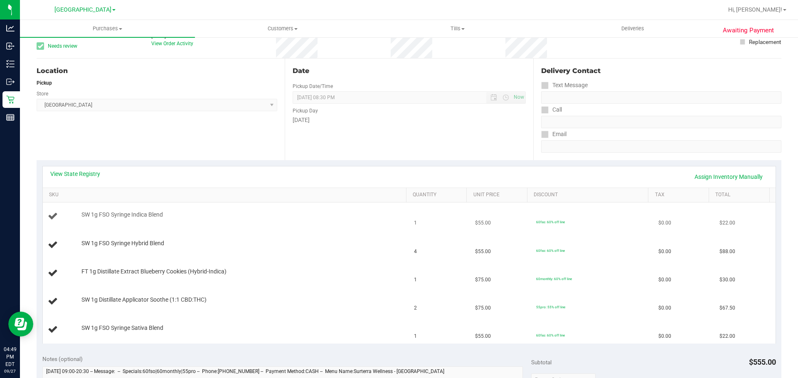
scroll to position [83, 0]
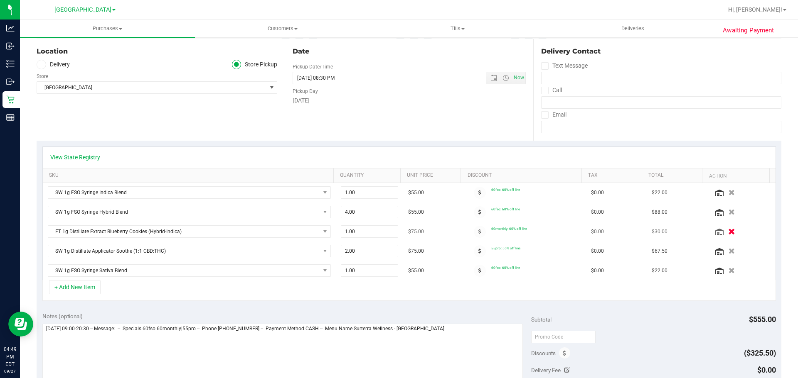
click at [728, 231] on icon "button" at bounding box center [731, 232] width 7 height 6
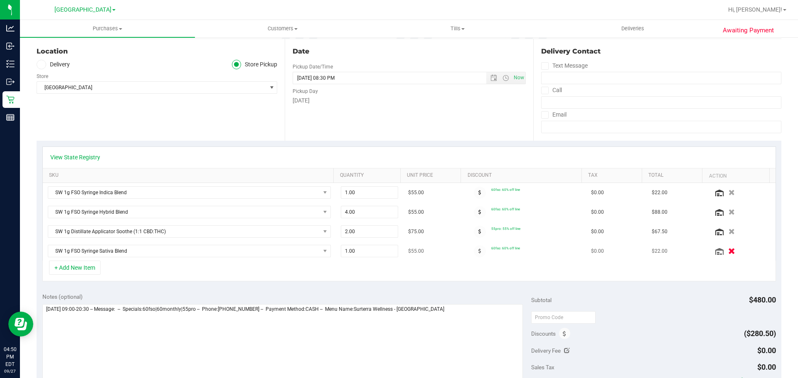
click at [728, 252] on icon "button" at bounding box center [731, 251] width 7 height 6
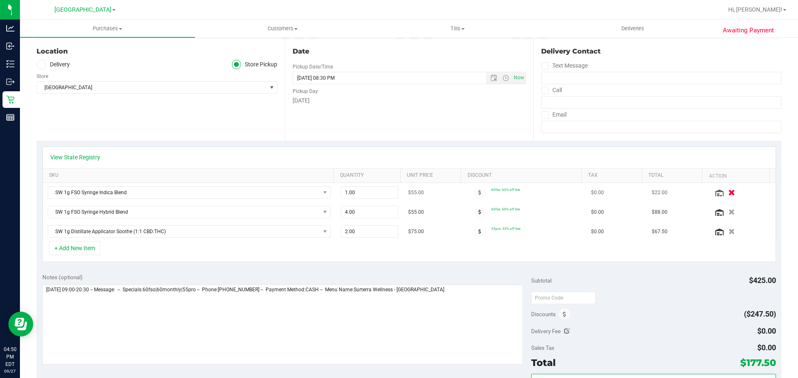
click at [728, 190] on icon "button" at bounding box center [731, 193] width 7 height 6
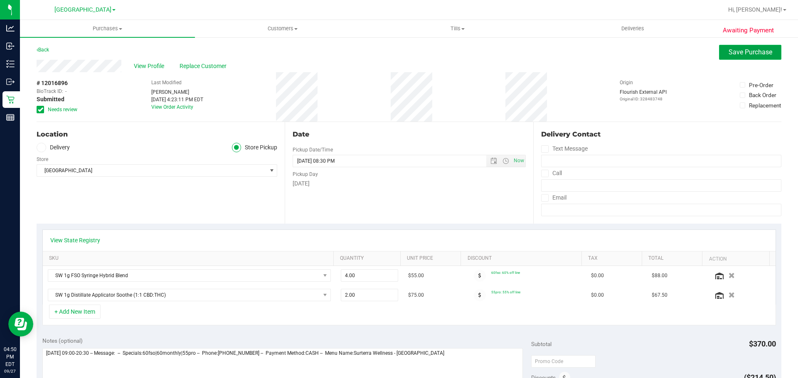
click at [719, 52] on button "Save Purchase" at bounding box center [750, 52] width 62 height 15
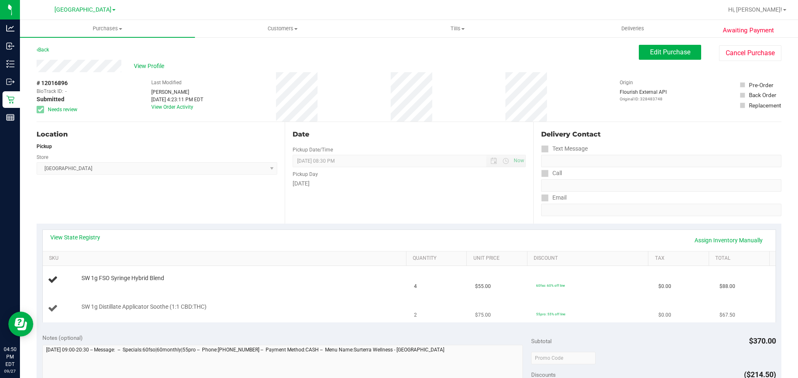
click at [335, 314] on td "SW 1g Distillate Applicator Soothe (1:1 CBD:THC)" at bounding box center [226, 309] width 366 height 28
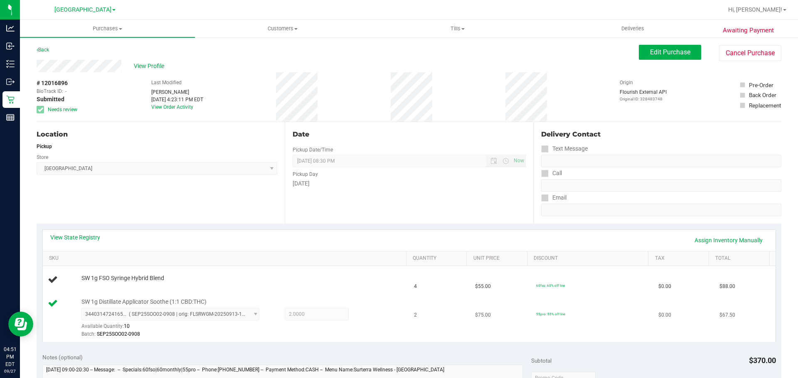
click at [379, 298] on div "SW 1g Distillate Applicator Soothe (1:1 CBD:THC) 3440314724165857 ( SEP25SOO02-…" at bounding box center [239, 318] width 325 height 41
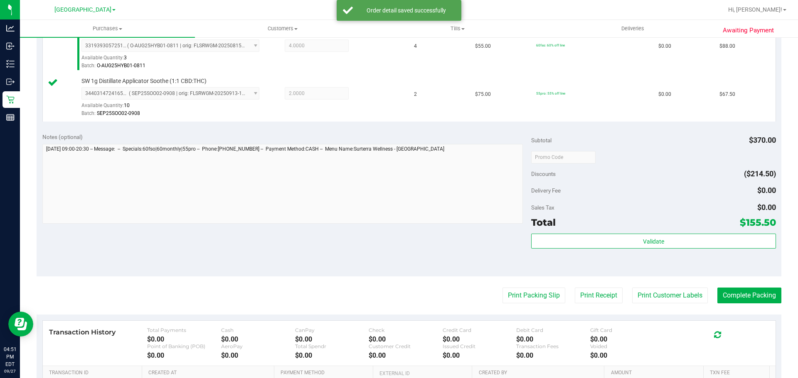
scroll to position [241, 0]
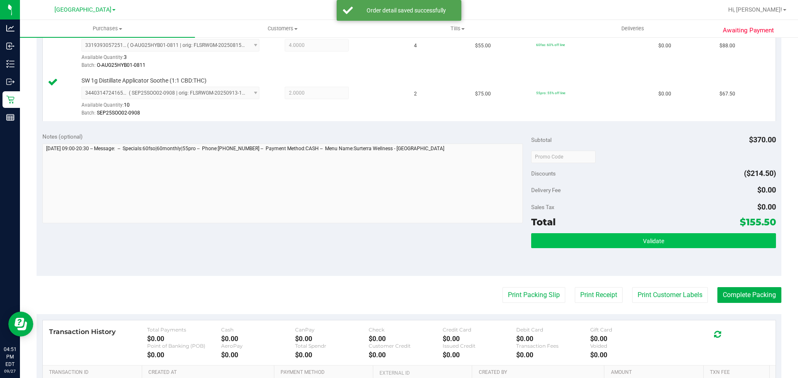
drag, startPoint x: 625, startPoint y: 231, endPoint x: 622, endPoint y: 243, distance: 11.9
click at [625, 232] on div "Subtotal $370.00 Discounts ($214.50) Delivery Fee $0.00 Sales Tax $0.00 Total $…" at bounding box center [653, 202] width 244 height 138
click at [622, 243] on button "Validate" at bounding box center [653, 240] width 244 height 15
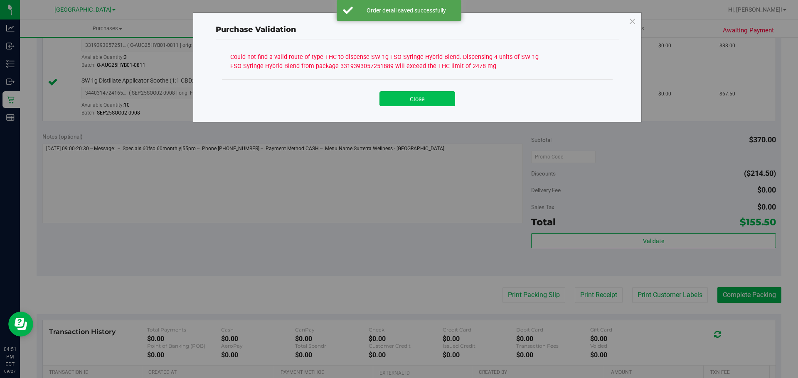
click at [410, 103] on button "Close" at bounding box center [417, 98] width 76 height 15
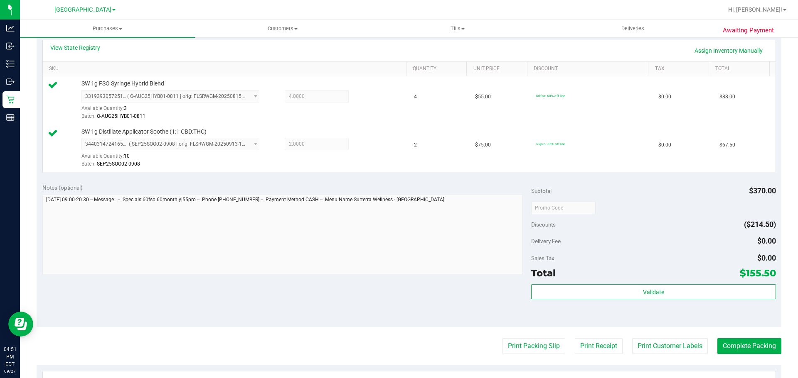
scroll to position [116, 0]
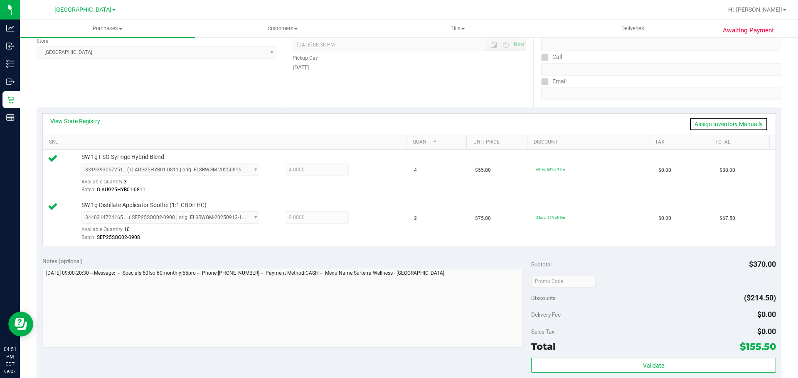
click at [700, 120] on link "Assign Inventory Manually" at bounding box center [728, 124] width 79 height 14
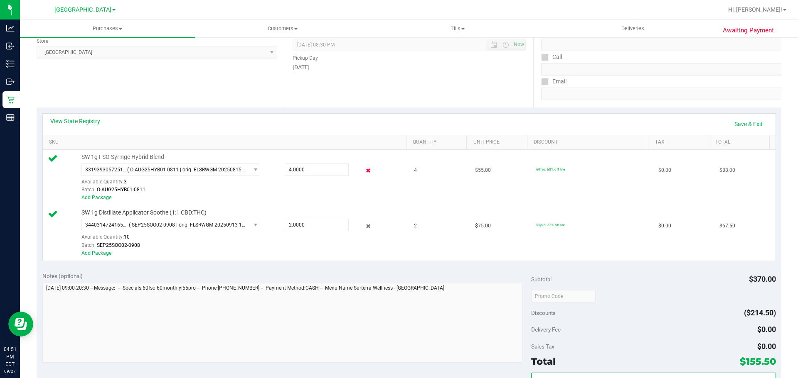
click at [366, 171] on icon at bounding box center [368, 171] width 9 height 10
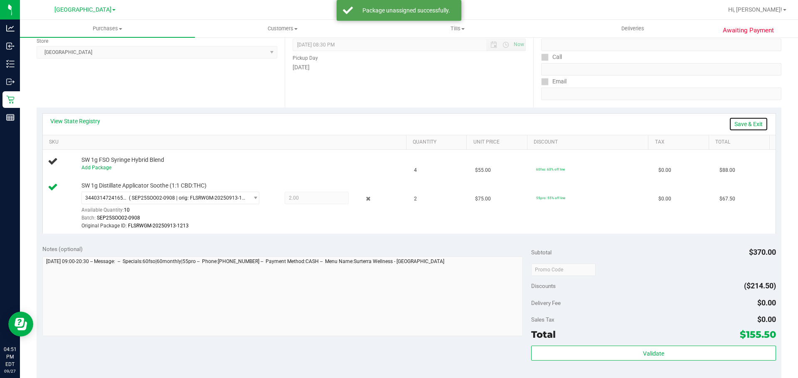
click at [732, 123] on link "Save & Exit" at bounding box center [748, 124] width 39 height 14
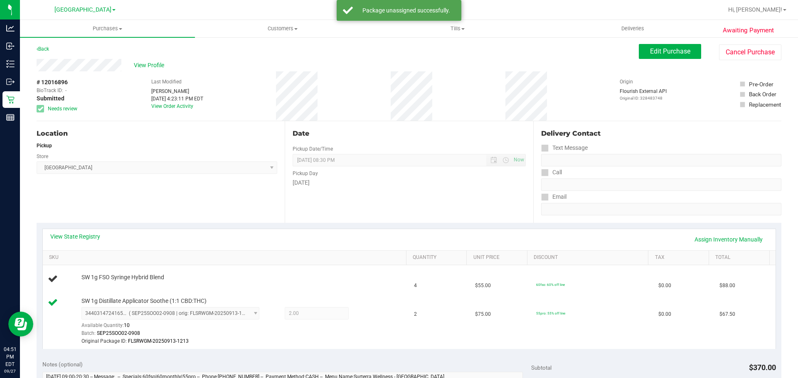
scroll to position [0, 0]
click at [639, 54] on button "Edit Purchase" at bounding box center [670, 52] width 62 height 15
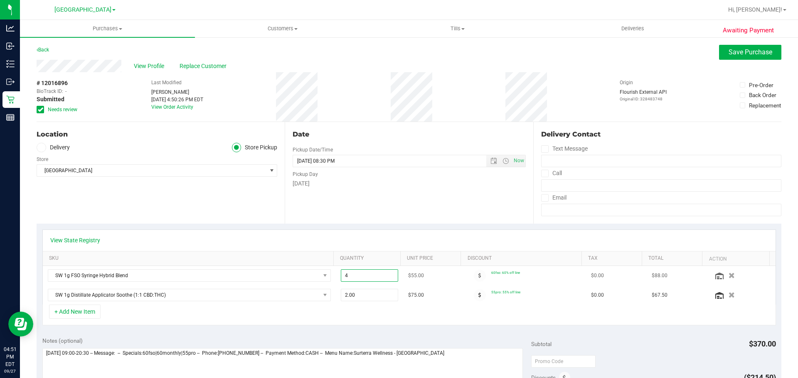
click at [357, 275] on span "4.00 4" at bounding box center [370, 276] width 58 height 12
click at [357, 275] on input "4" at bounding box center [369, 276] width 57 height 12
type input "3"
type input "3.00"
click at [373, 222] on div "Date Pickup Date/Time 09/27/2025 Now 09/27/2025 08:30 PM Now Pickup Day Saturday" at bounding box center [409, 173] width 248 height 102
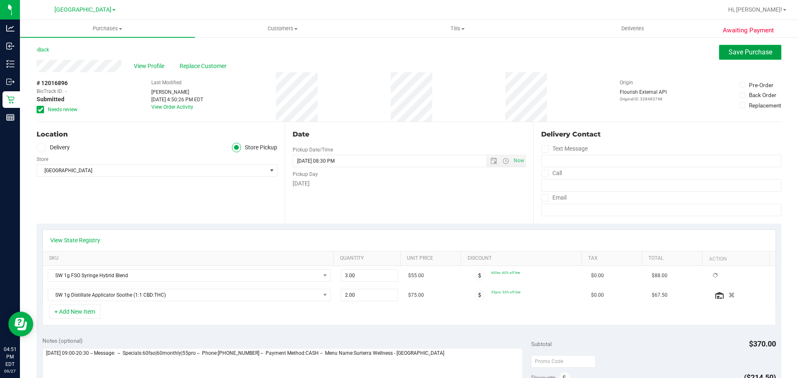
click at [735, 56] on span "Save Purchase" at bounding box center [750, 52] width 44 height 8
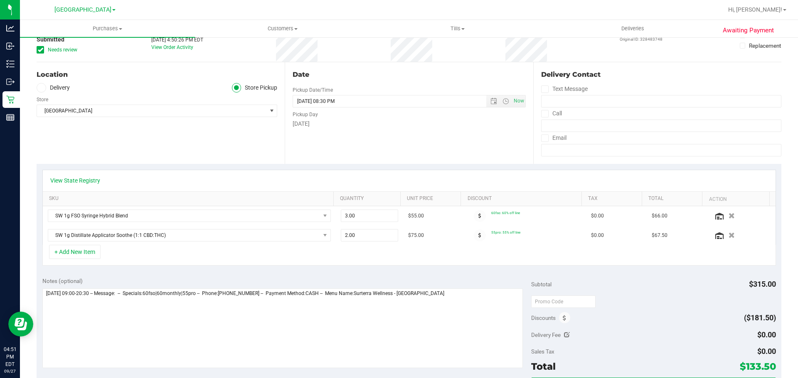
scroll to position [125, 0]
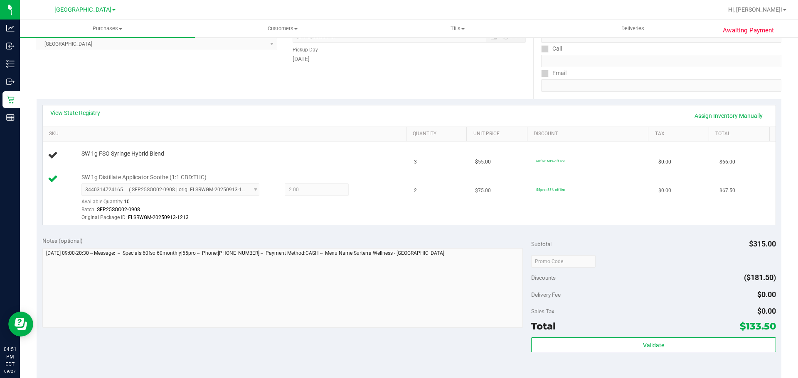
click at [373, 174] on div "SW 1g Distillate Applicator Soothe (1:1 CBD:THC) 3440314724165857 ( SEP25SOO02-…" at bounding box center [239, 198] width 325 height 49
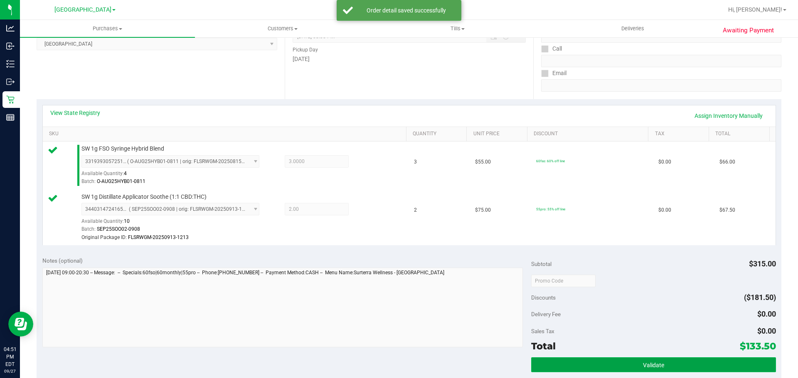
click at [627, 360] on button "Validate" at bounding box center [653, 365] width 244 height 15
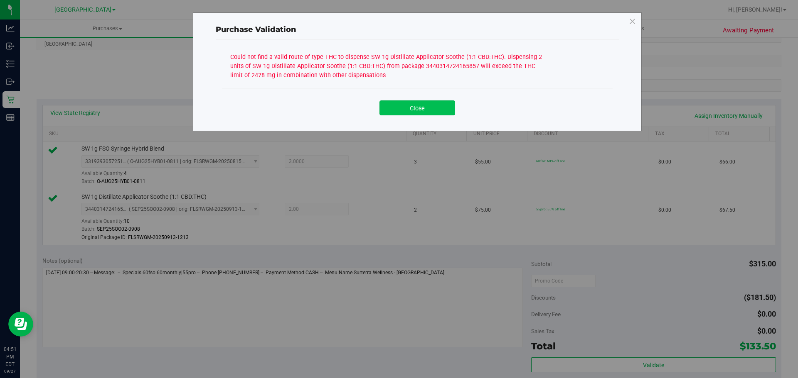
click at [427, 110] on button "Close" at bounding box center [417, 108] width 76 height 15
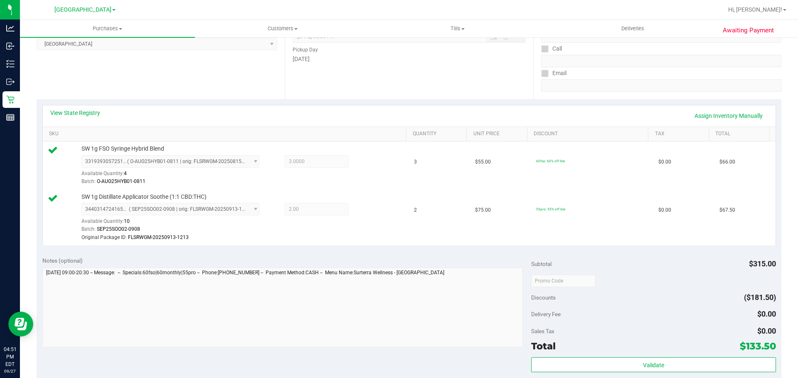
scroll to position [249, 0]
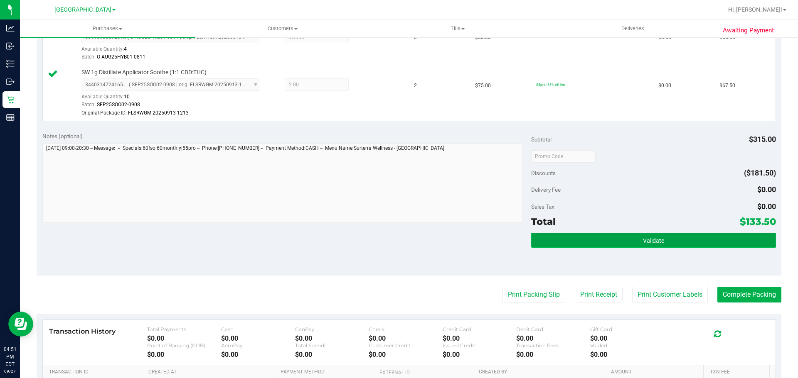
click at [594, 237] on button "Validate" at bounding box center [653, 240] width 244 height 15
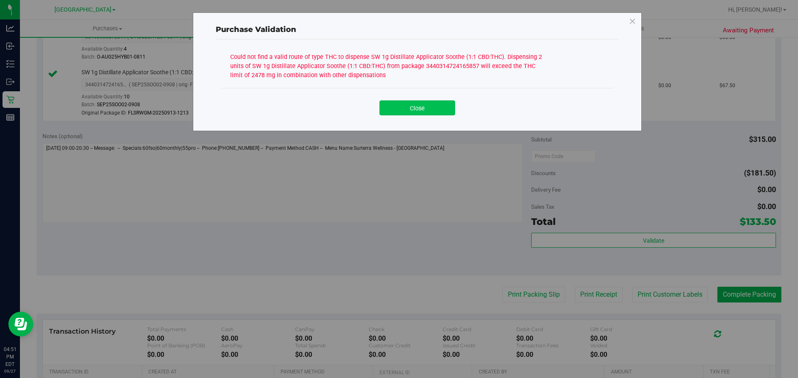
click at [437, 112] on button "Close" at bounding box center [417, 108] width 76 height 15
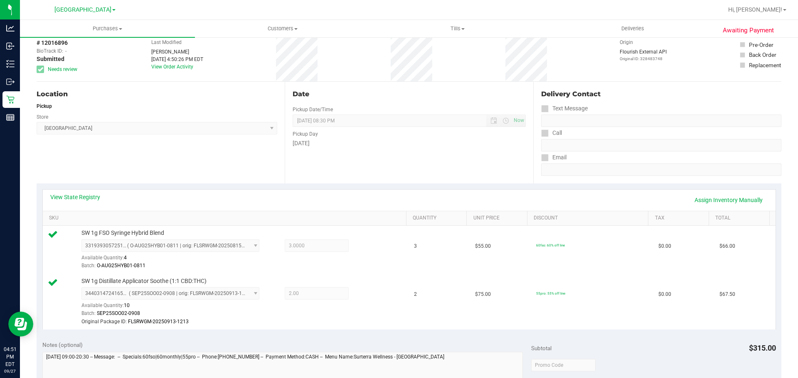
scroll to position [0, 0]
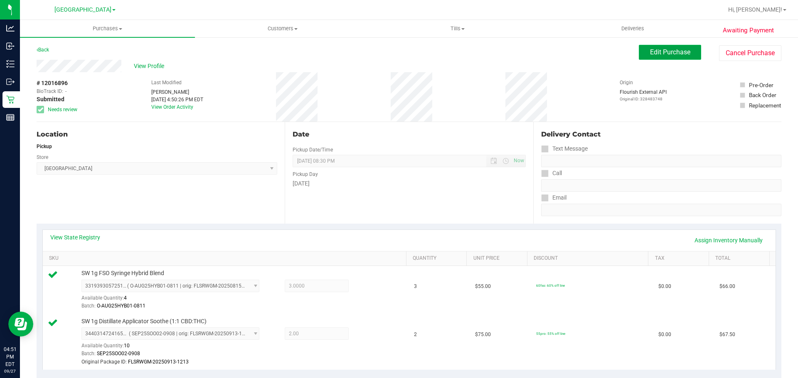
click at [659, 51] on span "Edit Purchase" at bounding box center [670, 52] width 40 height 8
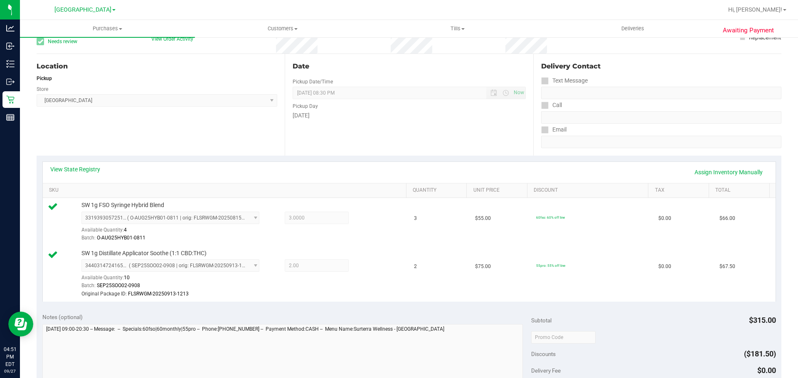
scroll to position [125, 0]
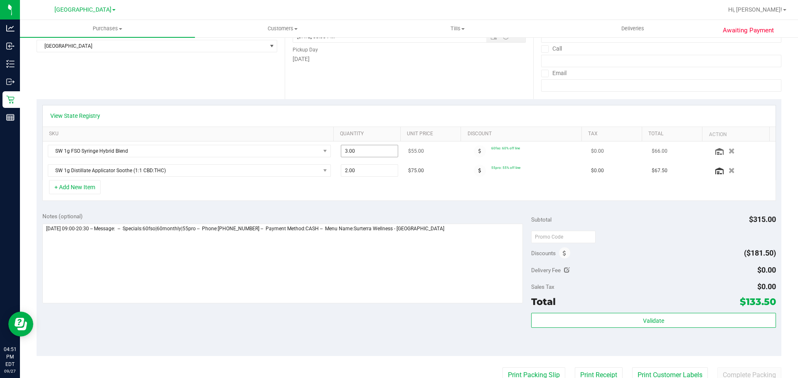
click at [352, 153] on span "3.00 3" at bounding box center [370, 151] width 58 height 12
click at [352, 153] on input "3" at bounding box center [369, 151] width 57 height 12
type input "2"
type input "3.00"
click at [348, 103] on div "View State Registry SKU Quantity Unit Price Discount Tax Total Action SW 1g FSO…" at bounding box center [409, 153] width 744 height 108
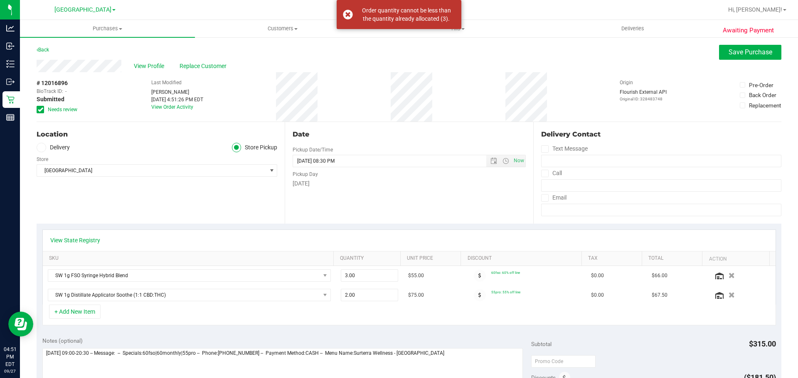
click at [718, 60] on div "View Profile Replace Customer" at bounding box center [409, 66] width 744 height 12
click at [712, 52] on div "Back Save Purchase" at bounding box center [409, 52] width 744 height 15
click at [730, 54] on span "Save Purchase" at bounding box center [750, 52] width 44 height 8
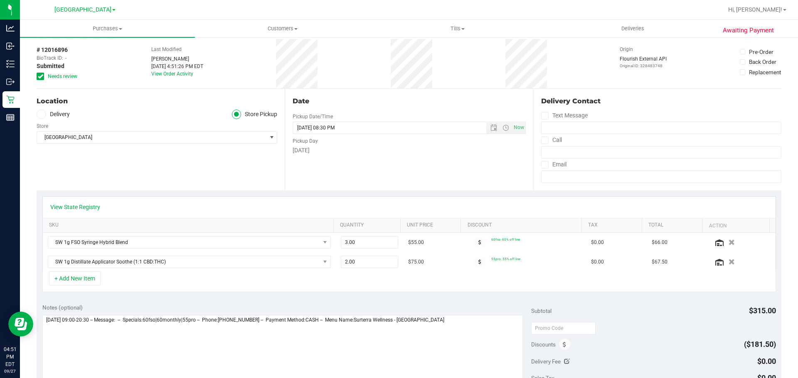
scroll to position [83, 0]
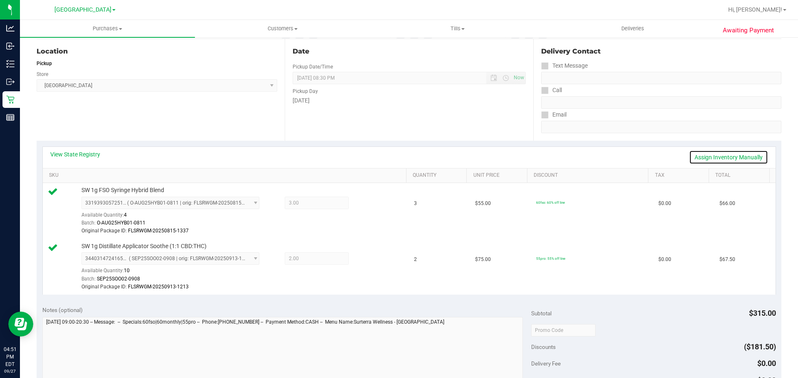
click at [703, 156] on link "Assign Inventory Manually" at bounding box center [728, 157] width 79 height 14
click at [364, 204] on icon at bounding box center [368, 204] width 9 height 10
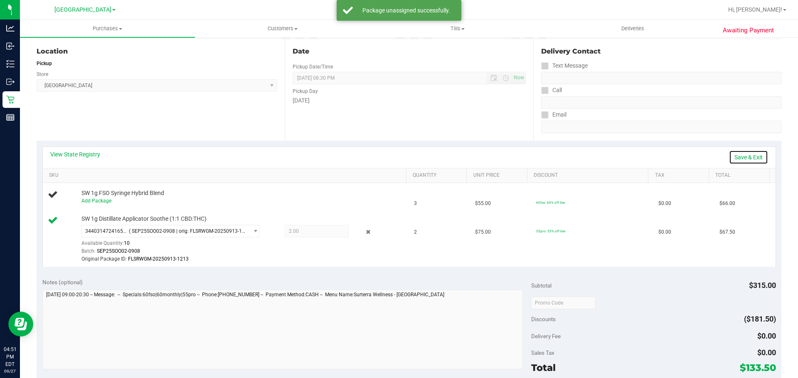
click at [729, 159] on link "Save & Exit" at bounding box center [748, 157] width 39 height 14
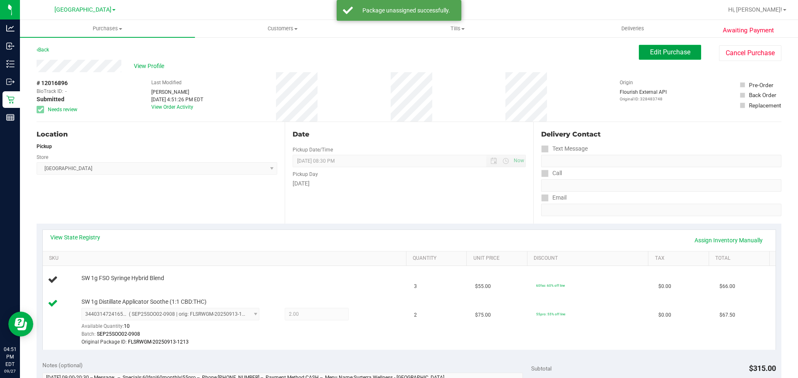
click at [650, 51] on span "Edit Purchase" at bounding box center [670, 52] width 40 height 8
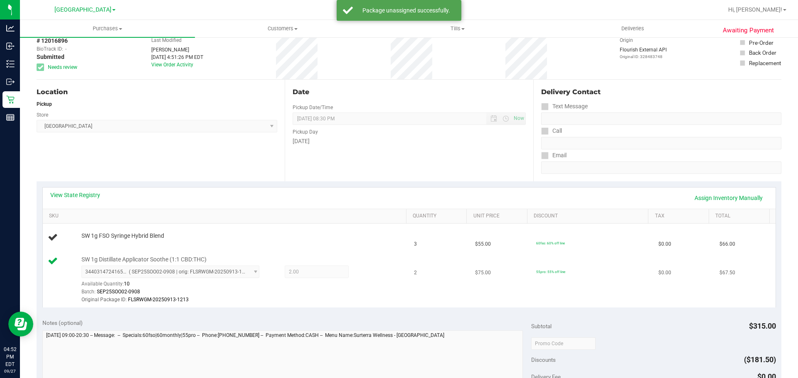
scroll to position [83, 0]
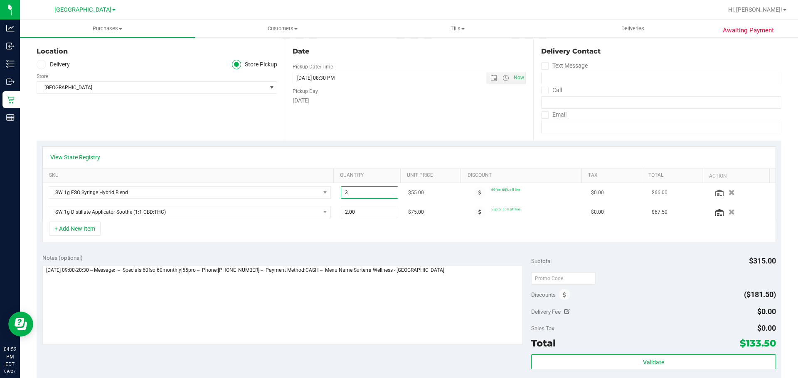
click at [370, 196] on span "3.00 3" at bounding box center [370, 193] width 58 height 12
click at [370, 196] on input "3" at bounding box center [369, 193] width 57 height 12
type input "2"
type input "2.00"
click at [417, 91] on div "Pickup Day" at bounding box center [408, 90] width 233 height 12
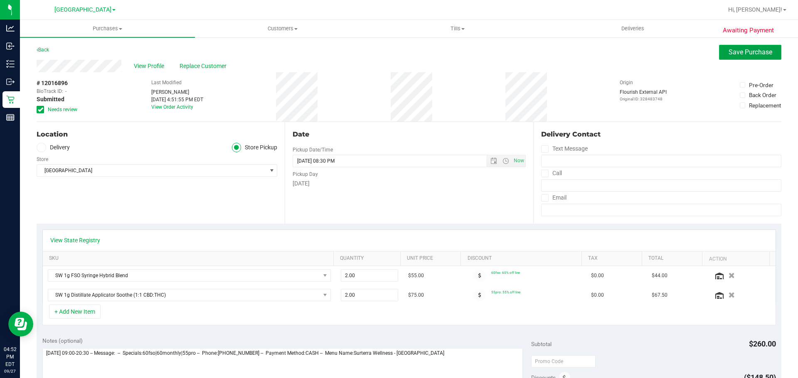
click at [728, 59] on button "Save Purchase" at bounding box center [750, 52] width 62 height 15
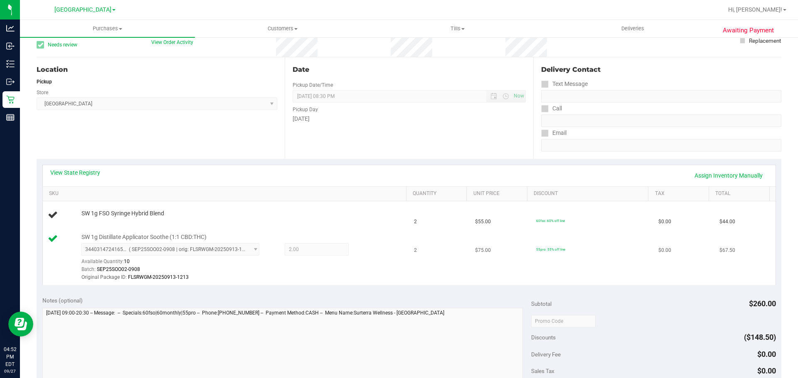
scroll to position [125, 0]
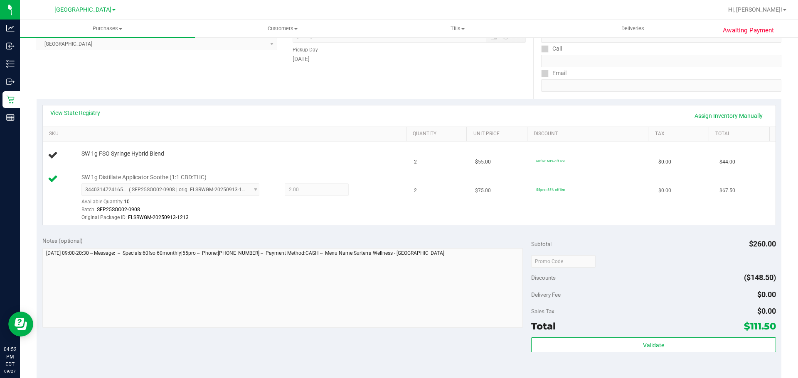
click at [364, 181] on div "SW 1g Distillate Applicator Soothe (1:1 CBD:THC) 3440314724165857 ( SEP25SOO02-…" at bounding box center [239, 198] width 325 height 49
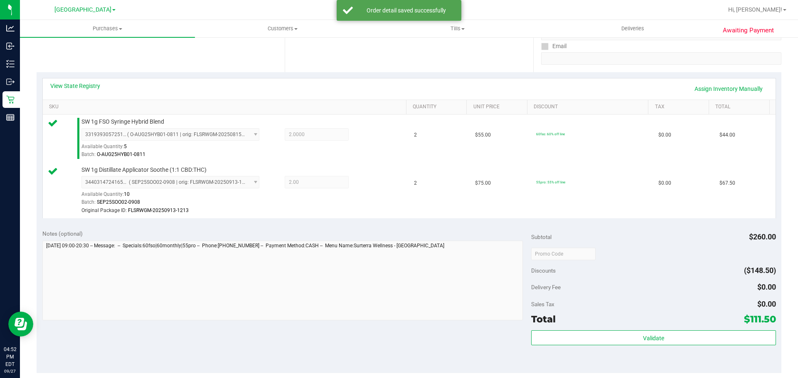
scroll to position [166, 0]
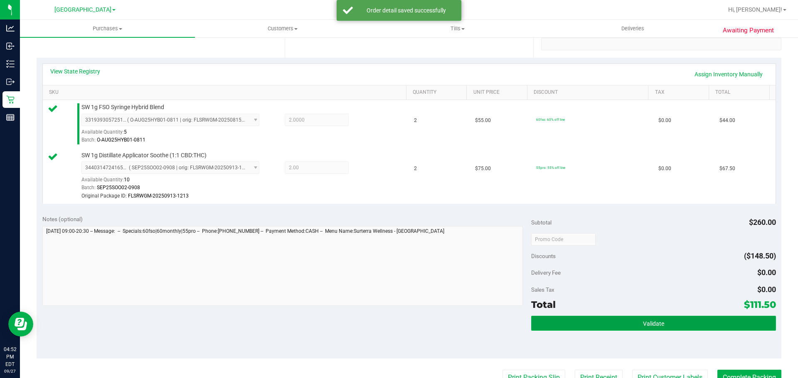
click at [570, 323] on button "Validate" at bounding box center [653, 323] width 244 height 15
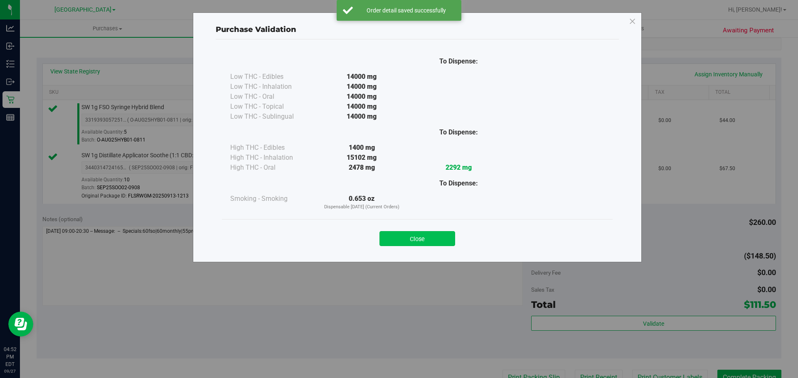
click at [433, 241] on button "Close" at bounding box center [417, 238] width 76 height 15
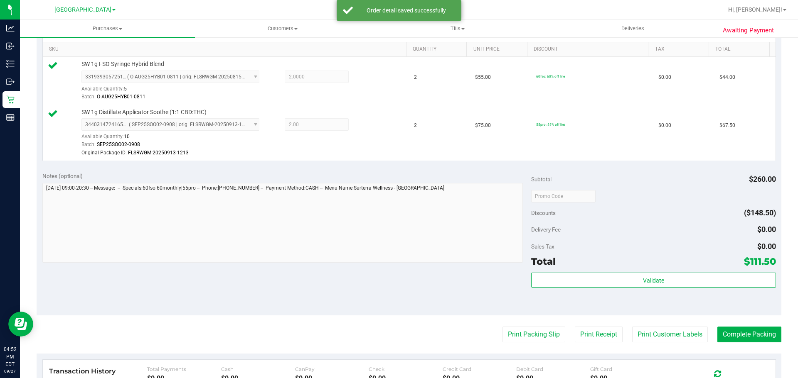
scroll to position [249, 0]
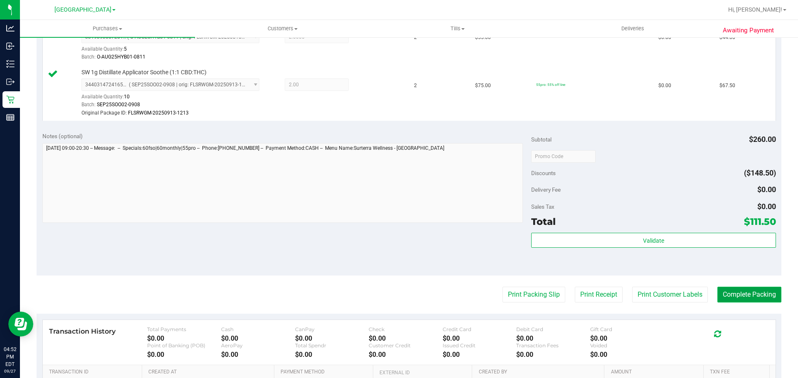
click at [723, 294] on button "Complete Packing" at bounding box center [749, 295] width 64 height 16
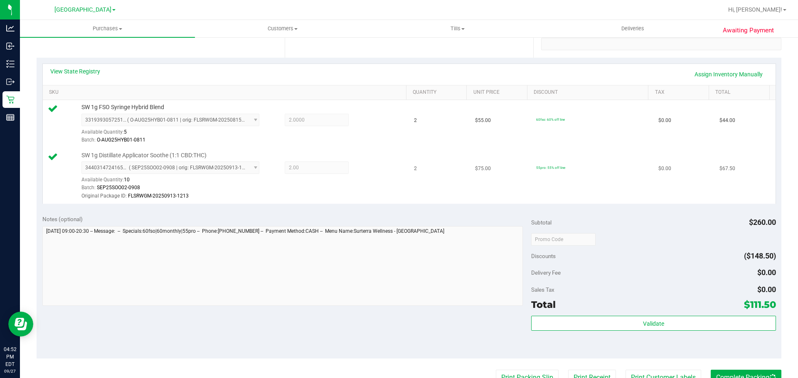
click at [307, 191] on div "Batch: SEP25SOO02-0908" at bounding box center [241, 188] width 321 height 8
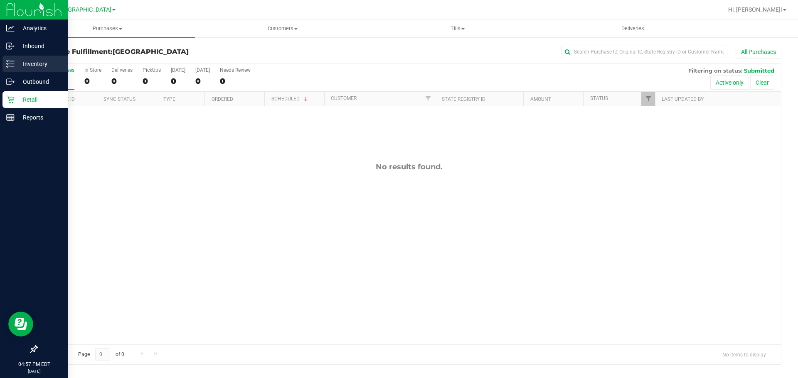
click at [29, 61] on p "Inventory" at bounding box center [40, 64] width 50 height 10
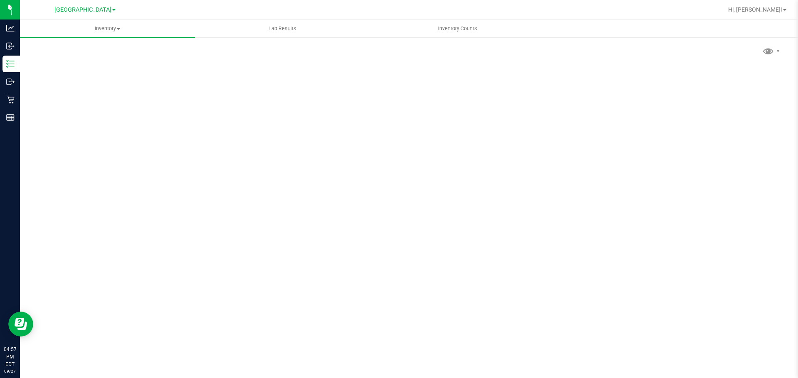
click at [121, 55] on div "Scan Packages 0" at bounding box center [409, 166] width 744 height 243
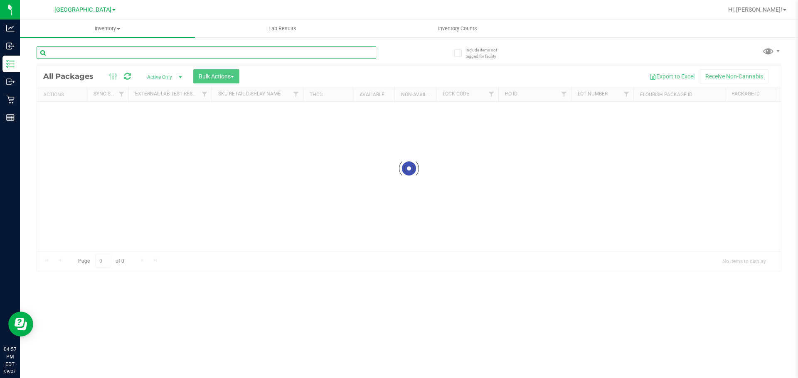
click at [122, 53] on input "text" at bounding box center [206, 53] width 339 height 12
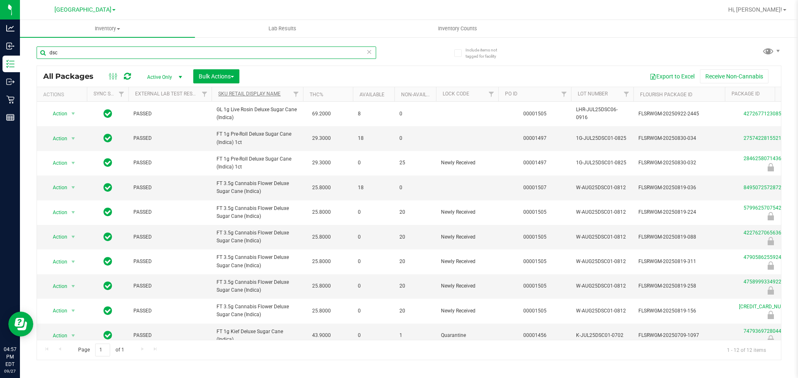
type input "dsc"
click at [240, 96] on link "Sku Retail Display Name" at bounding box center [249, 94] width 62 height 6
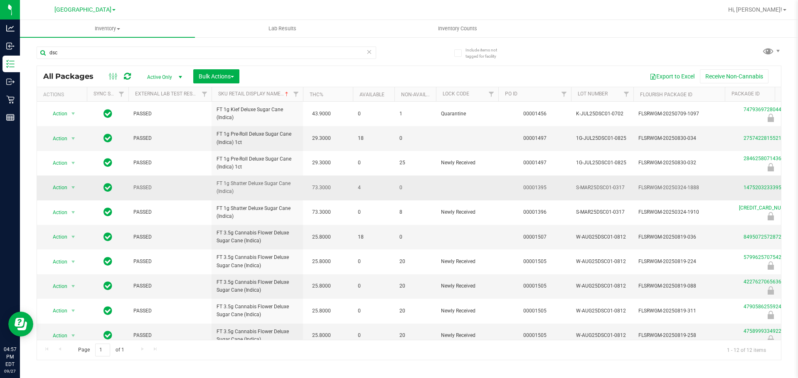
click at [201, 177] on td "PASSED" at bounding box center [169, 188] width 83 height 25
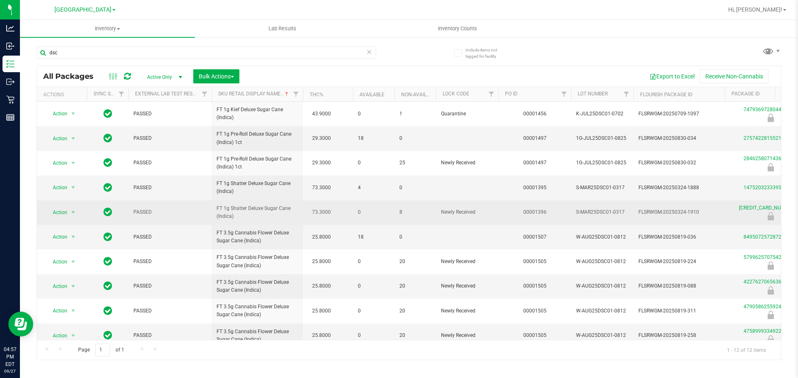
click at [200, 208] on td "PASSED" at bounding box center [169, 213] width 83 height 25
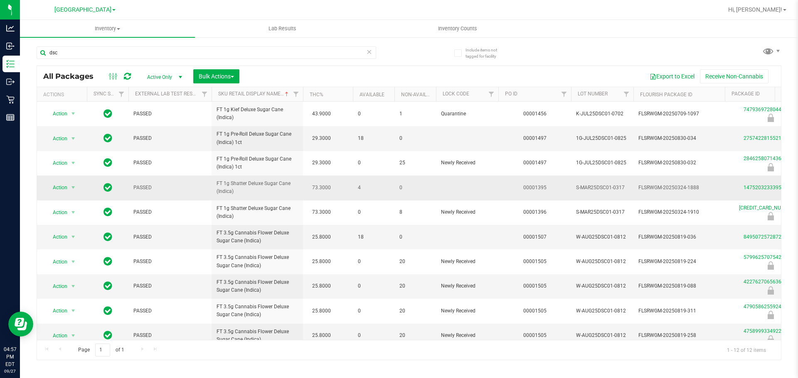
click at [201, 197] on td "PASSED" at bounding box center [169, 188] width 83 height 25
click at [206, 191] on span "PASSED" at bounding box center [169, 188] width 73 height 8
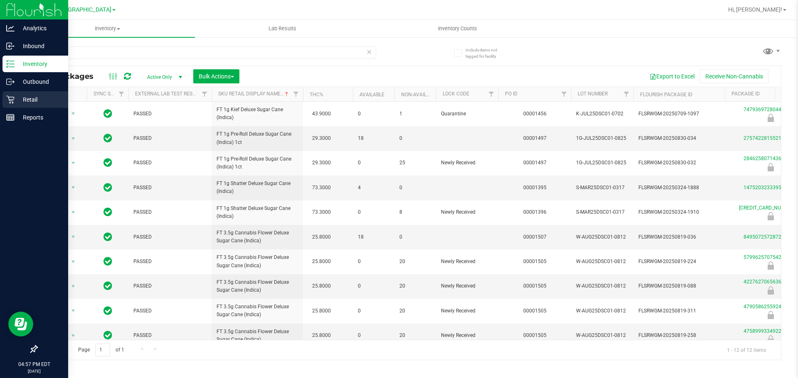
click at [16, 104] on p "Retail" at bounding box center [40, 100] width 50 height 10
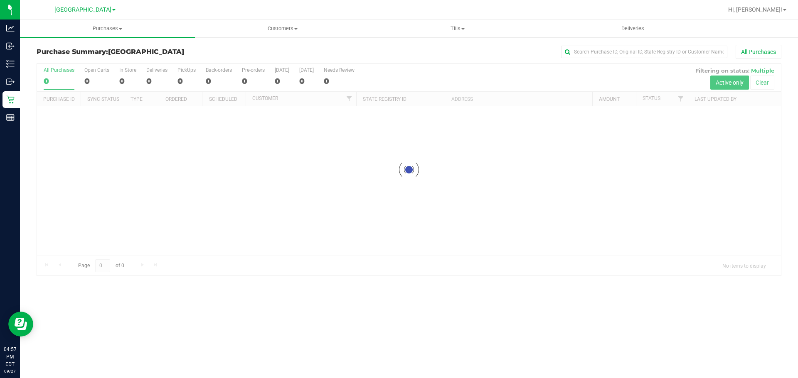
click at [262, 47] on div "Purchase Summary: South Tampa WC All Purchases" at bounding box center [409, 54] width 744 height 18
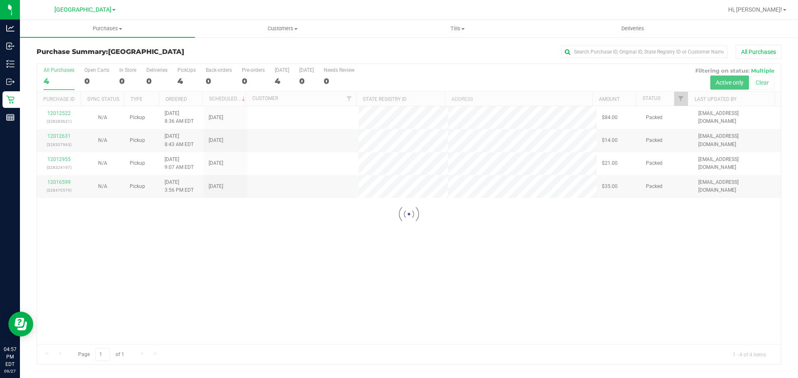
click at [268, 55] on h3 "Purchase Summary: [GEOGRAPHIC_DATA]" at bounding box center [161, 51] width 248 height 7
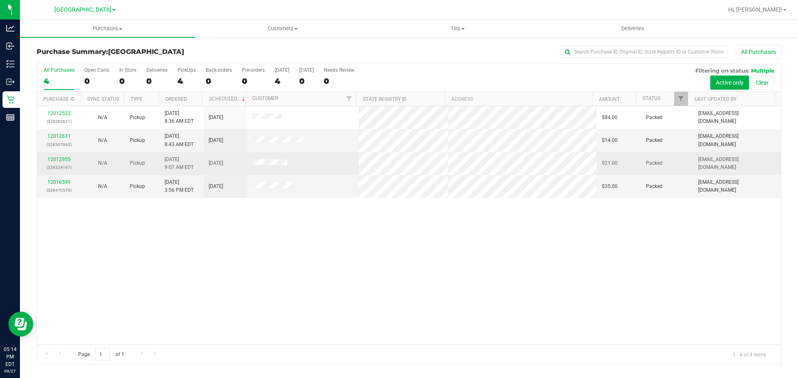
click at [328, 155] on td at bounding box center [303, 163] width 112 height 23
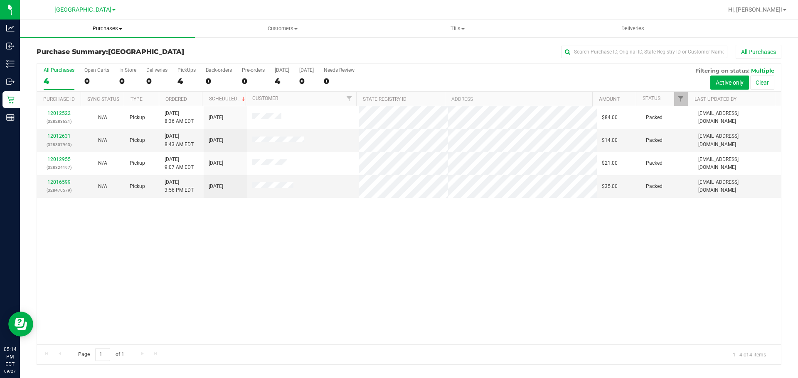
click at [92, 31] on span "Purchases" at bounding box center [107, 28] width 175 height 7
click at [108, 45] on li "Summary of purchases" at bounding box center [107, 50] width 175 height 10
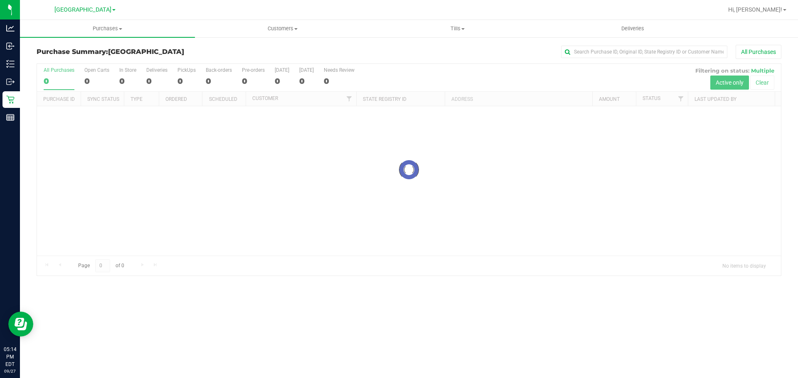
click at [215, 49] on h3 "Purchase Summary: [GEOGRAPHIC_DATA]" at bounding box center [161, 51] width 248 height 7
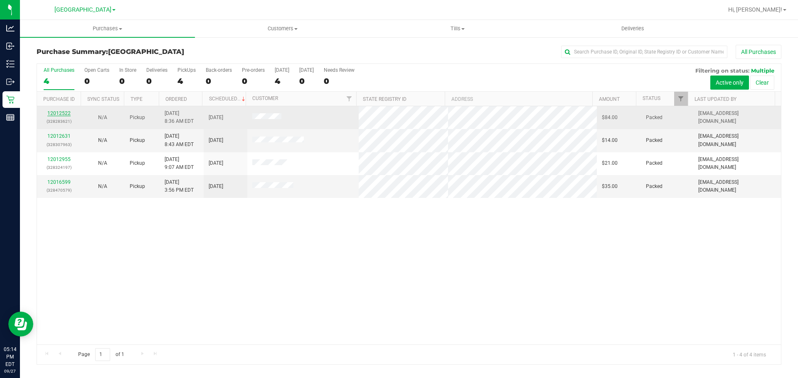
click at [65, 113] on link "12012522" at bounding box center [58, 114] width 23 height 6
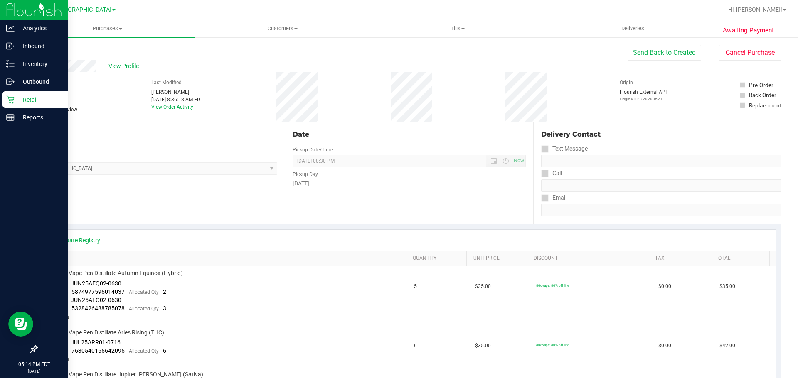
click at [17, 101] on p "Retail" at bounding box center [40, 100] width 50 height 10
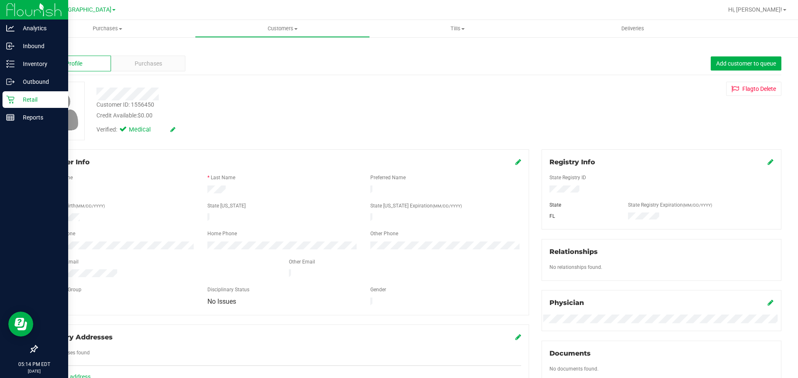
click at [18, 98] on p "Retail" at bounding box center [40, 100] width 50 height 10
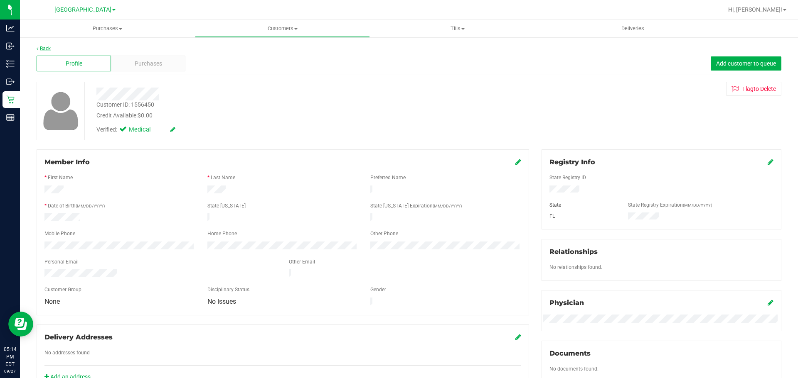
click at [47, 47] on link "Back" at bounding box center [44, 49] width 14 height 6
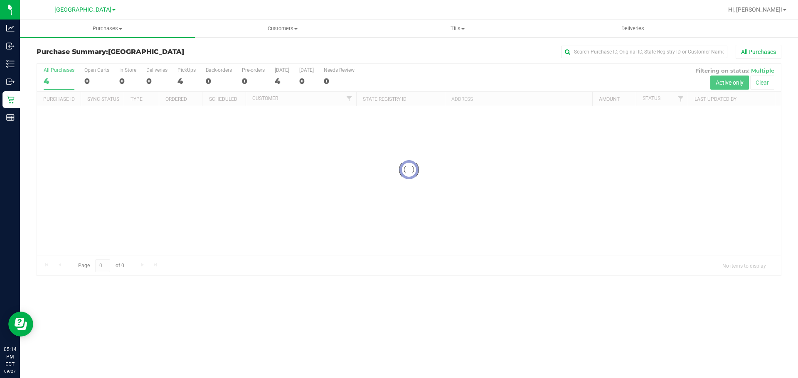
click at [305, 45] on div "All Purchases" at bounding box center [533, 52] width 496 height 14
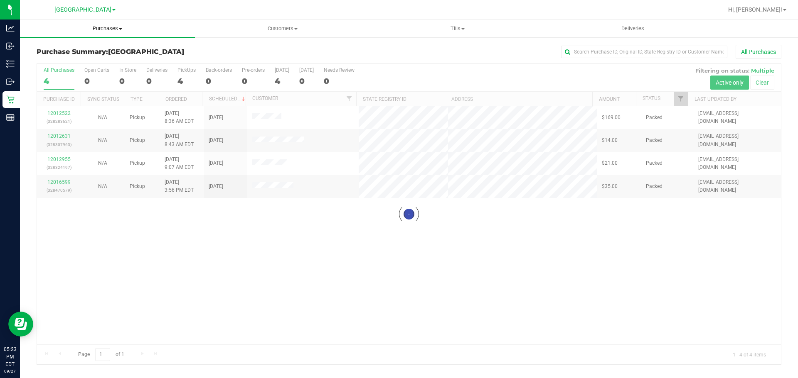
click at [99, 27] on span "Purchases" at bounding box center [107, 28] width 175 height 7
click at [99, 50] on span "Summary of purchases" at bounding box center [62, 50] width 85 height 7
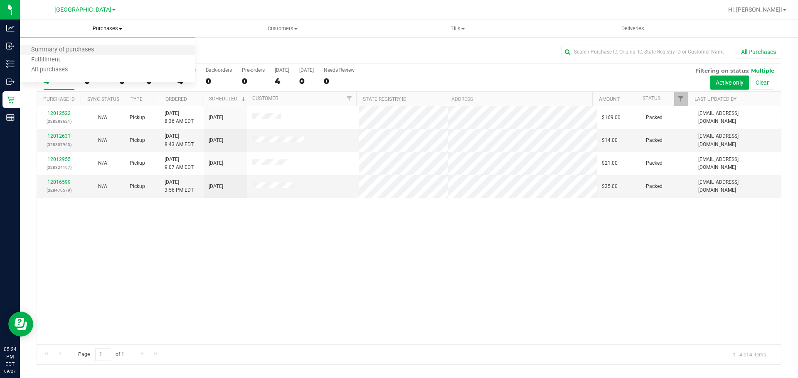
click at [128, 50] on li "Summary of purchases" at bounding box center [107, 50] width 175 height 10
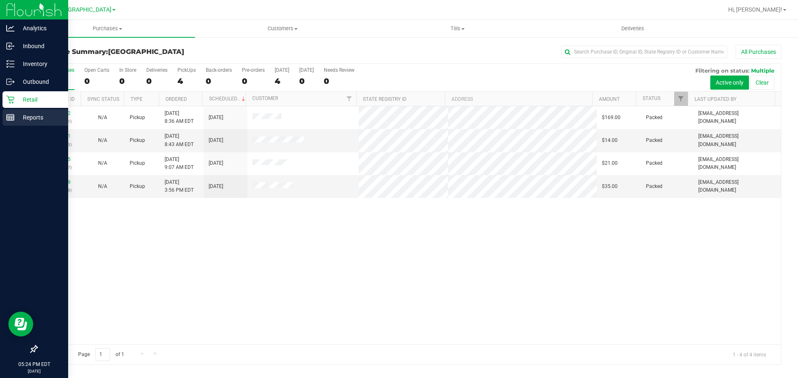
click at [38, 114] on p "Reports" at bounding box center [40, 118] width 50 height 10
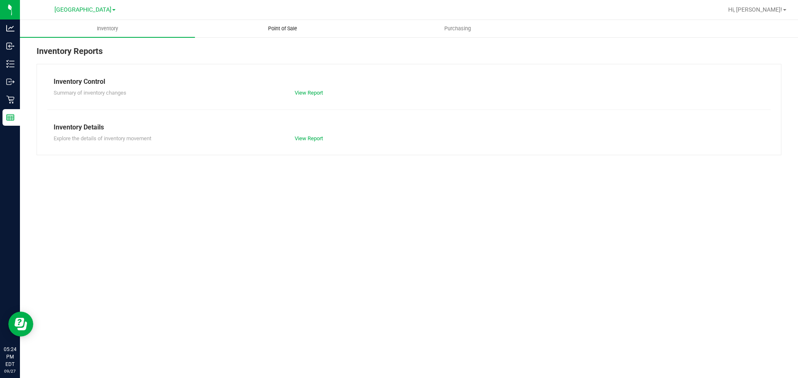
click at [269, 32] on span "Point of Sale" at bounding box center [283, 28] width 52 height 7
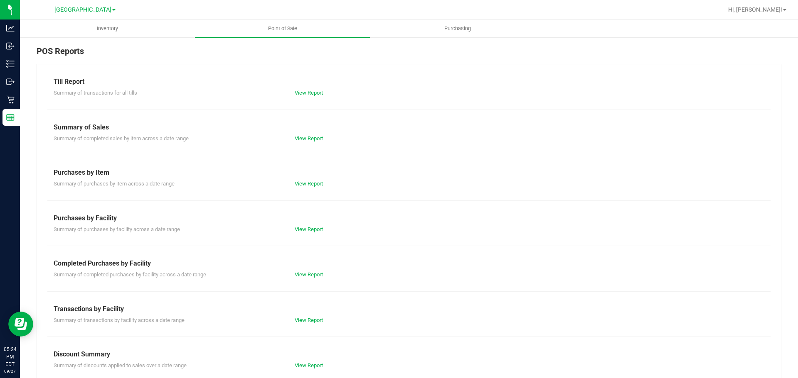
click at [307, 275] on link "View Report" at bounding box center [309, 275] width 28 height 6
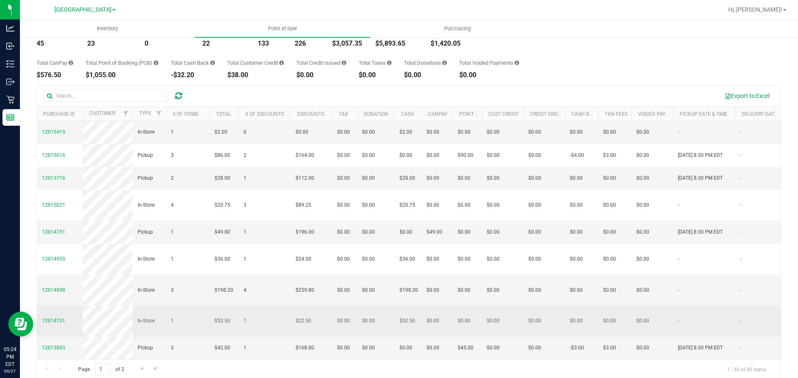
scroll to position [64, 0]
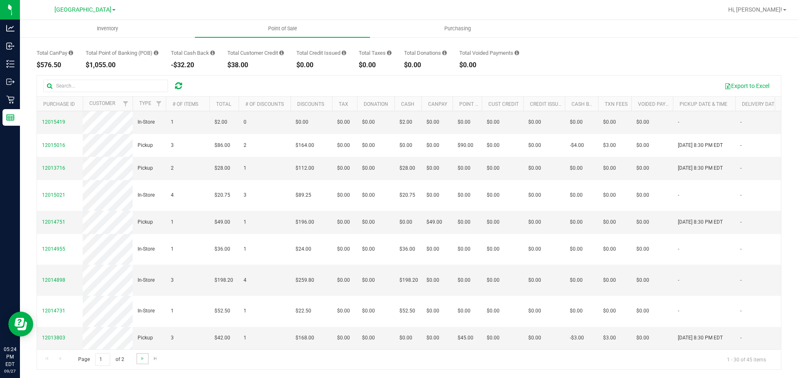
click at [138, 360] on link "Go to the next page" at bounding box center [142, 359] width 12 height 11
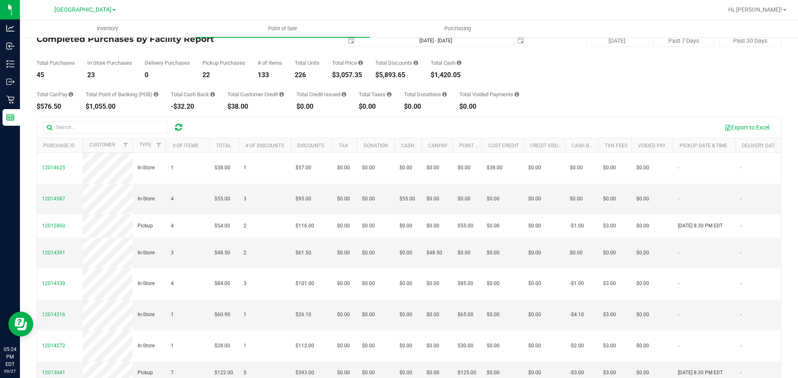
scroll to position [0, 0]
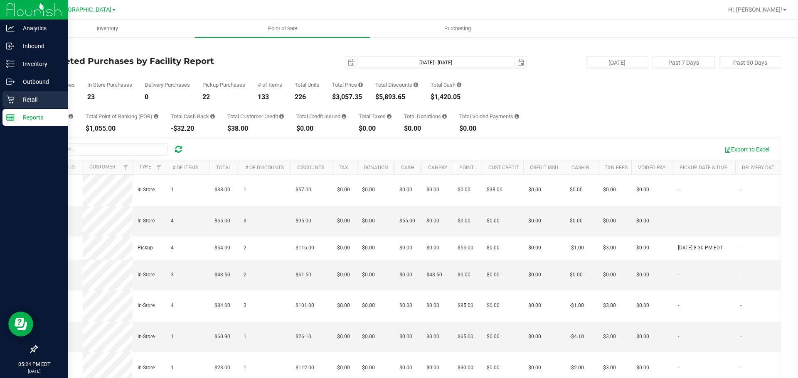
click at [20, 100] on p "Retail" at bounding box center [40, 100] width 50 height 10
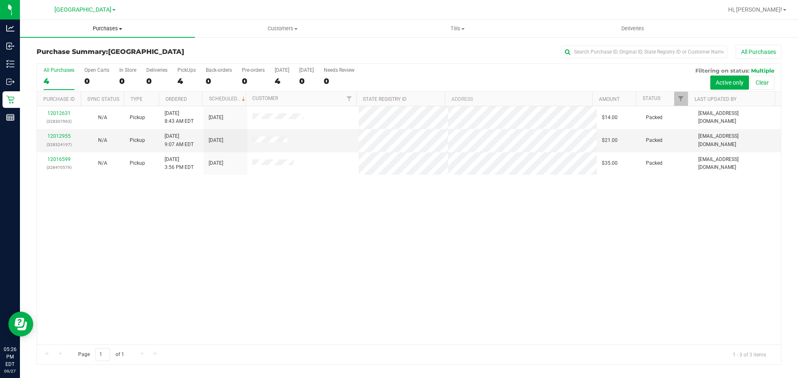
click at [132, 34] on uib-tab-heading "Purchases Summary of purchases Fulfillment All purchases" at bounding box center [107, 28] width 175 height 17
click at [133, 49] on li "Summary of purchases" at bounding box center [107, 50] width 175 height 10
click at [232, 54] on h3 "Purchase Summary: [GEOGRAPHIC_DATA]" at bounding box center [161, 51] width 248 height 7
click at [293, 48] on div "All Purchases" at bounding box center [533, 52] width 496 height 14
click at [170, 337] on div "12012631 (328307963) N/A Pickup 9/27/2025 8:43 AM EDT 9/27/2025 $14.00 Packed r…" at bounding box center [409, 225] width 744 height 238
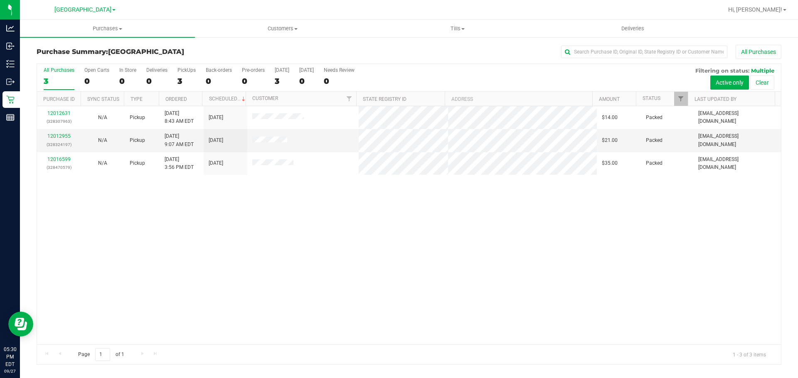
click at [199, 48] on div "Purchase Summary: South Tampa WC All Purchases" at bounding box center [409, 54] width 744 height 18
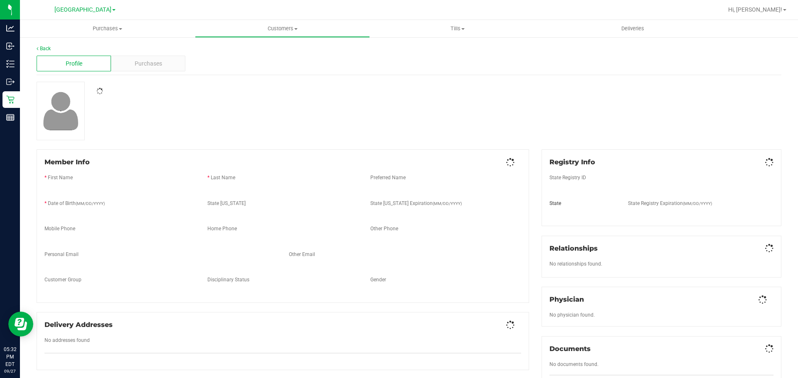
click at [152, 64] on span "Purchases" at bounding box center [148, 63] width 27 height 9
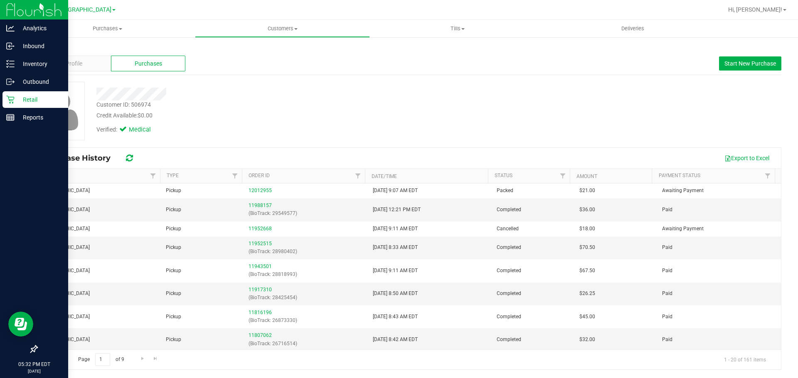
click at [46, 104] on p "Retail" at bounding box center [40, 100] width 50 height 10
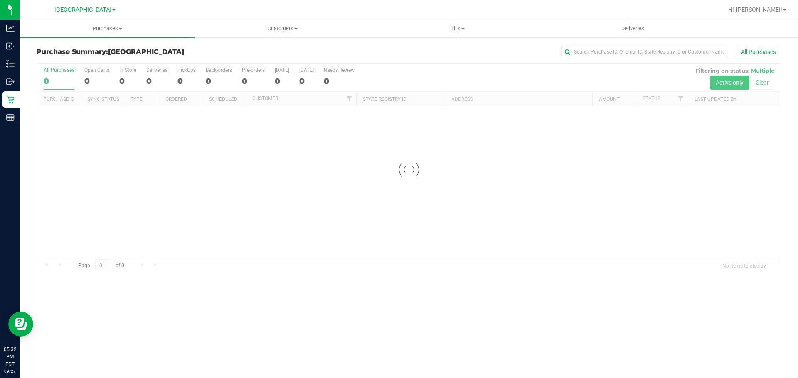
click at [266, 53] on h3 "Purchase Summary: [GEOGRAPHIC_DATA]" at bounding box center [161, 51] width 248 height 7
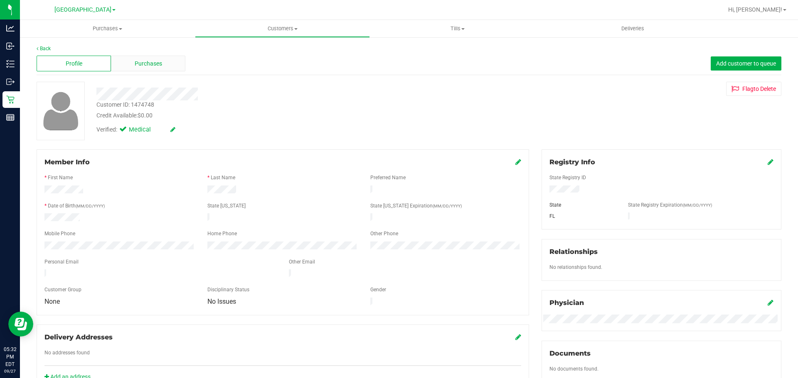
click at [164, 67] on div "Purchases" at bounding box center [148, 64] width 74 height 16
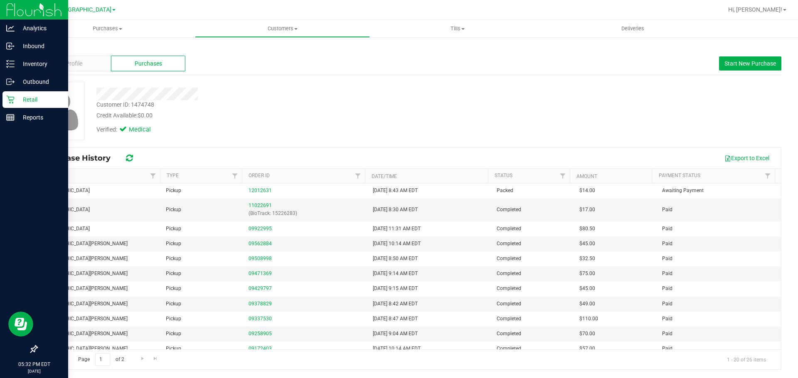
click at [41, 98] on p "Retail" at bounding box center [40, 100] width 50 height 10
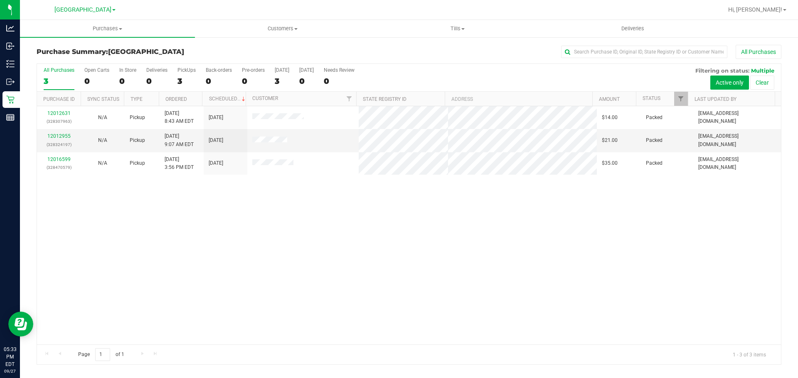
drag, startPoint x: 256, startPoint y: 113, endPoint x: 257, endPoint y: 106, distance: 7.3
click at [257, 106] on div "All Purchases 3 Open Carts 0 In Store 0 Deliveries 0 PickUps 3 Back-orders 0 Pr…" at bounding box center [409, 215] width 744 height 302
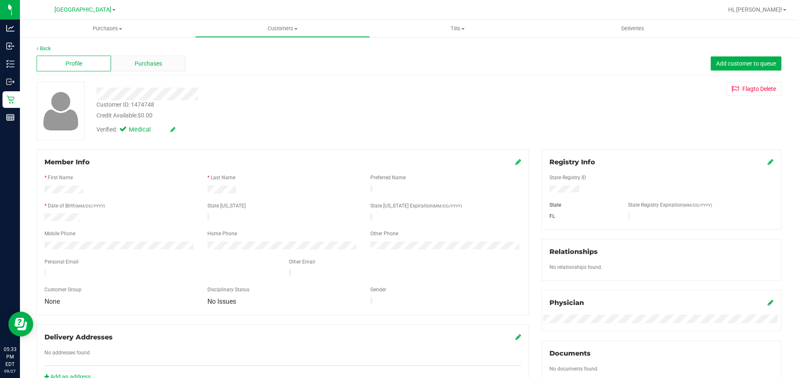
click at [177, 64] on div "Purchases" at bounding box center [148, 64] width 74 height 16
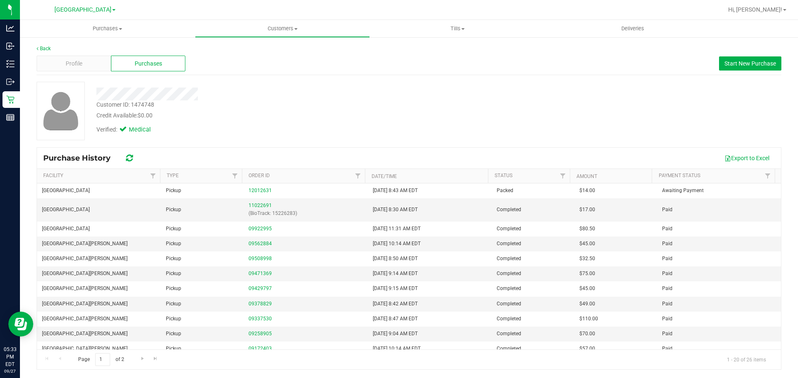
scroll to position [0, 0]
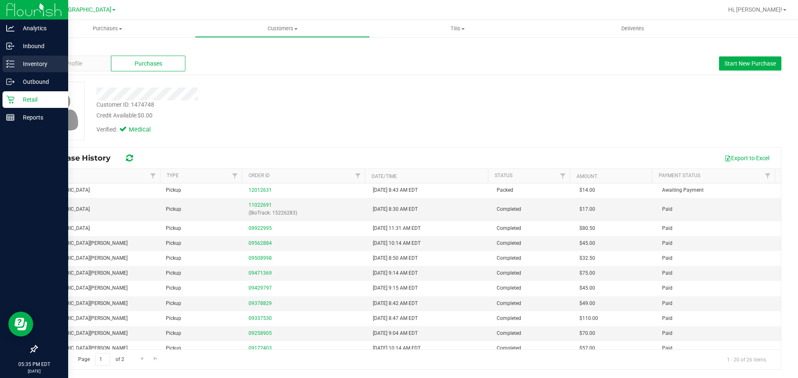
click at [27, 60] on p "Inventory" at bounding box center [40, 64] width 50 height 10
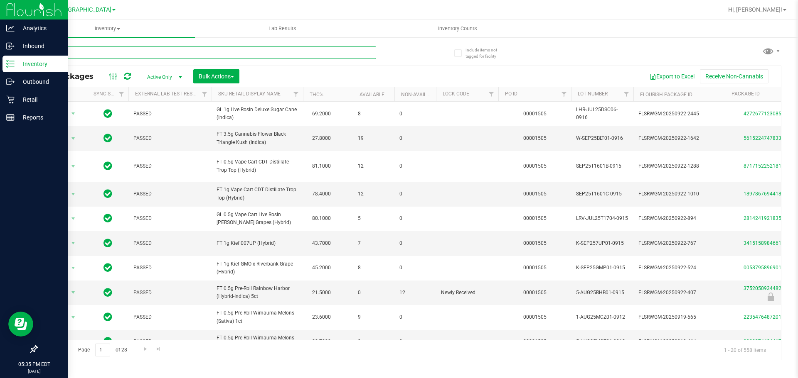
drag, startPoint x: 245, startPoint y: 55, endPoint x: 247, endPoint y: 51, distance: 4.5
click at [245, 54] on input "text" at bounding box center [206, 53] width 339 height 12
type input "2246115320468314"
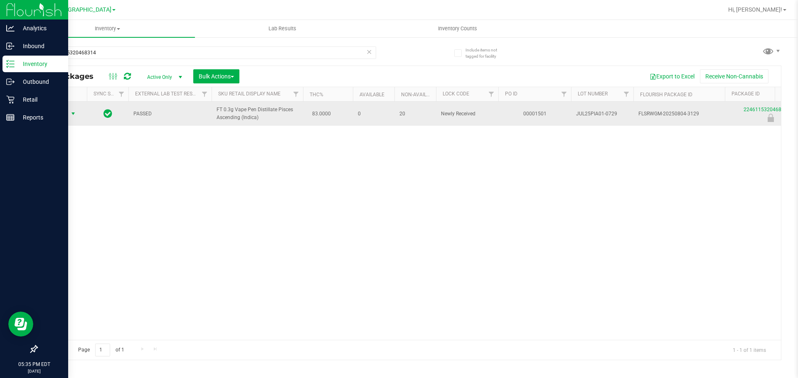
click at [70, 113] on span "select" at bounding box center [73, 114] width 7 height 7
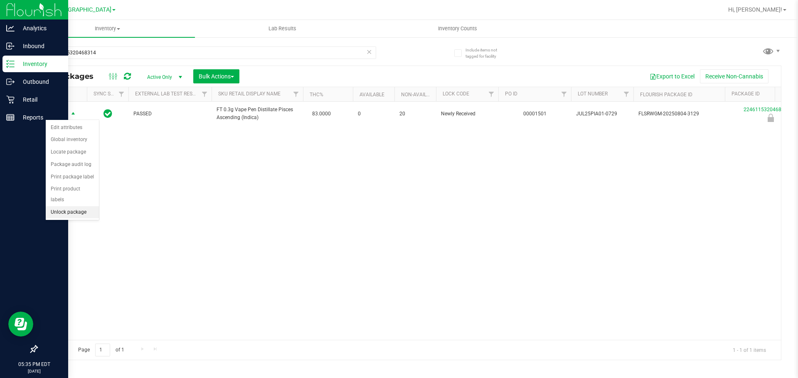
click at [71, 206] on li "Unlock package" at bounding box center [72, 212] width 53 height 12
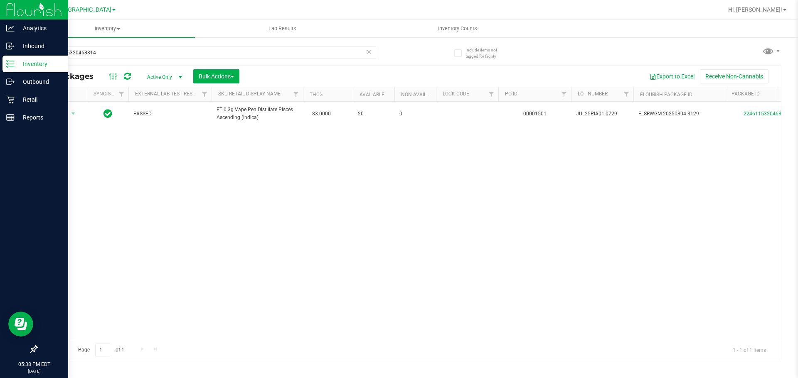
click at [367, 52] on icon at bounding box center [369, 52] width 6 height 10
click at [42, 96] on p "Retail" at bounding box center [40, 100] width 50 height 10
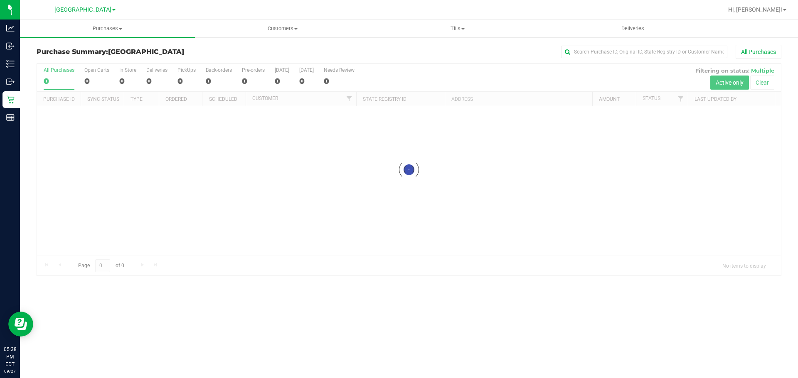
click at [329, 49] on div "All Purchases" at bounding box center [533, 52] width 496 height 14
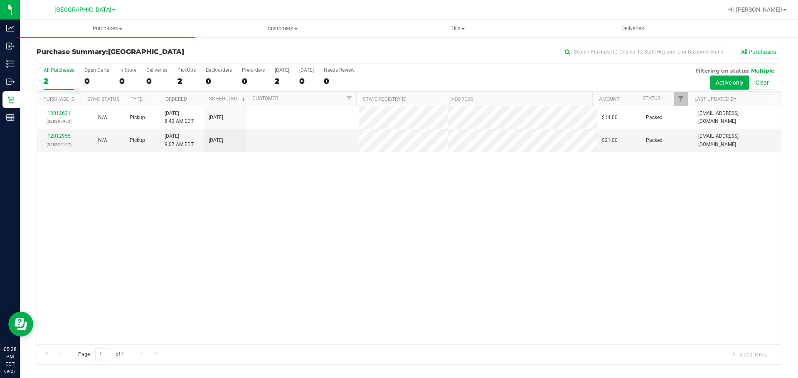
click at [442, 56] on div "All Purchases" at bounding box center [533, 52] width 496 height 14
click at [449, 54] on div "All Purchases" at bounding box center [533, 52] width 496 height 14
click at [684, 249] on div "12012631 (328307963) N/A Pickup 9/27/2025 8:43 AM EDT 9/27/2025 $14.00 Packed r…" at bounding box center [409, 225] width 744 height 238
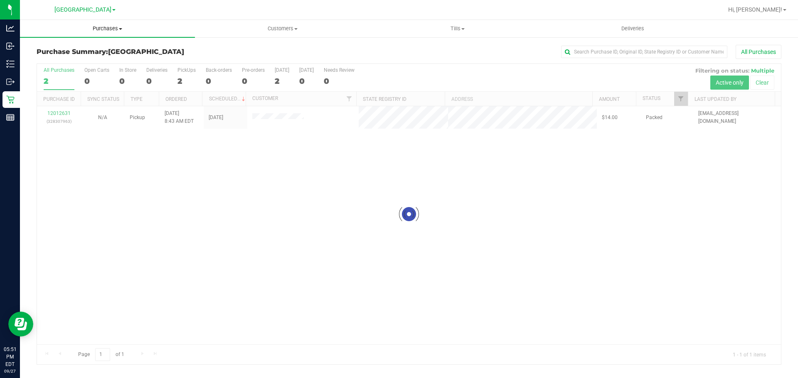
click at [116, 35] on uib-tab-heading "Purchases Summary of purchases Fulfillment All purchases" at bounding box center [107, 28] width 175 height 17
click at [115, 48] on li "Summary of purchases" at bounding box center [107, 50] width 175 height 10
click at [219, 51] on h3 "Purchase Summary: [GEOGRAPHIC_DATA]" at bounding box center [161, 51] width 248 height 7
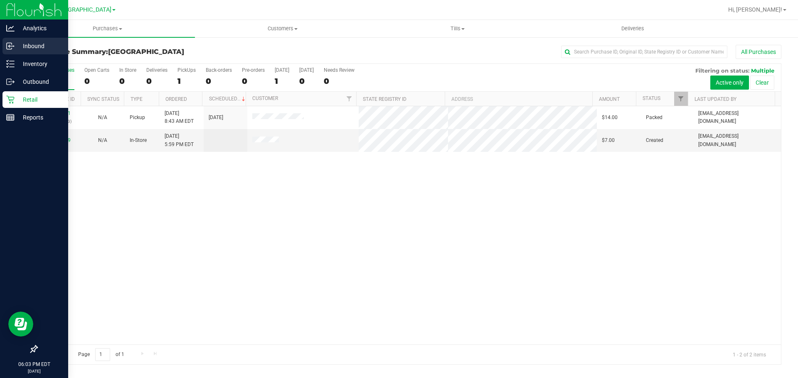
click at [9, 54] on div "Inbound" at bounding box center [35, 46] width 66 height 17
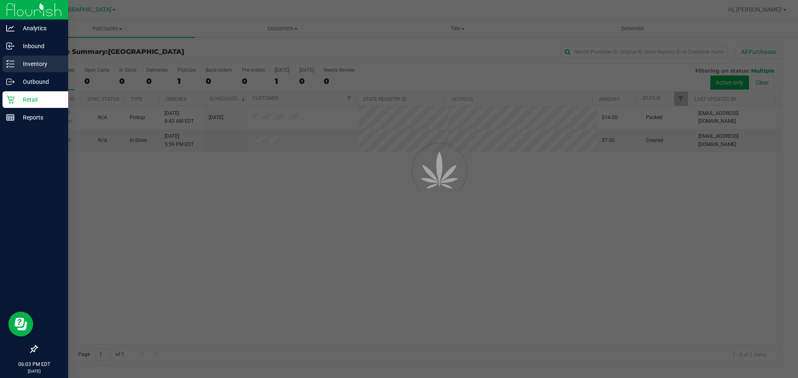
click at [10, 58] on div "Inventory" at bounding box center [35, 64] width 66 height 17
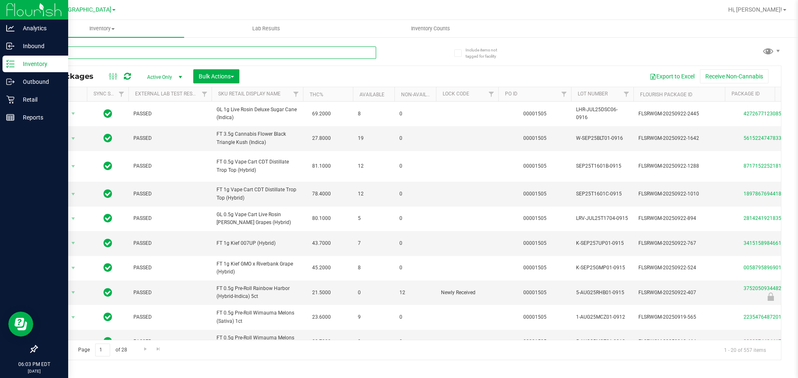
click at [322, 51] on input "text" at bounding box center [206, 53] width 339 height 12
type input "jle"
